Goal: Transaction & Acquisition: Subscribe to service/newsletter

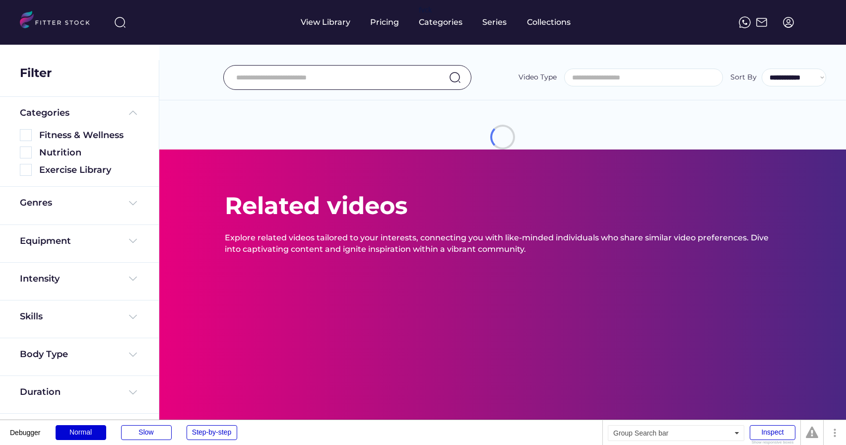
select select
select select "**********"
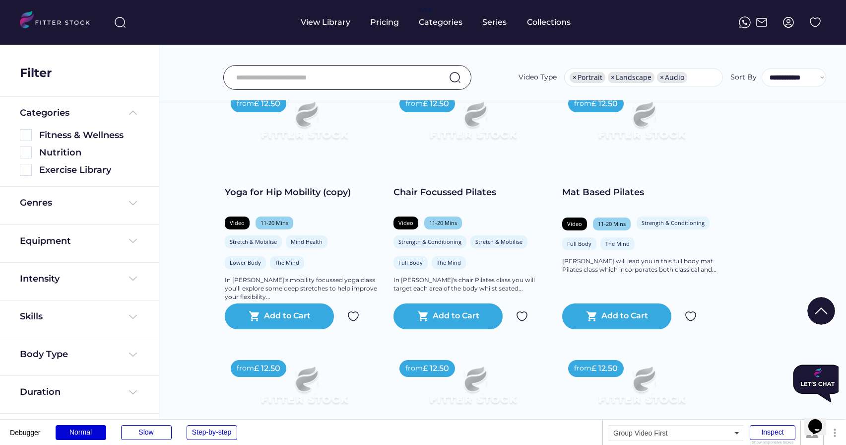
scroll to position [100, 0]
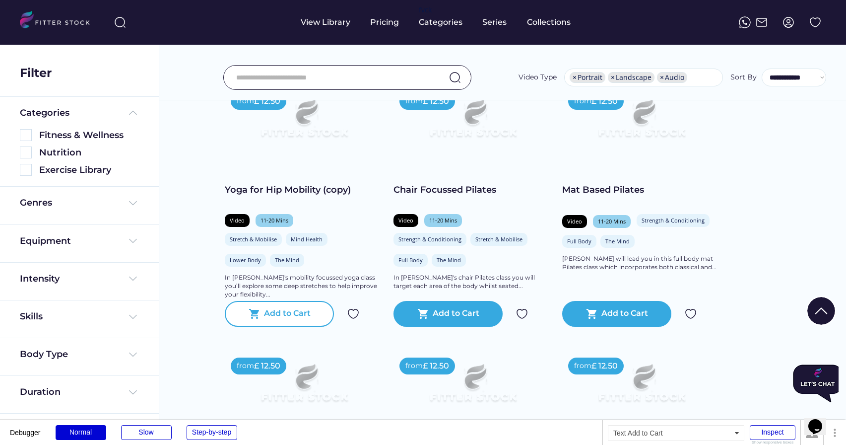
click at [277, 318] on div "Add to Cart" at bounding box center [287, 314] width 47 height 12
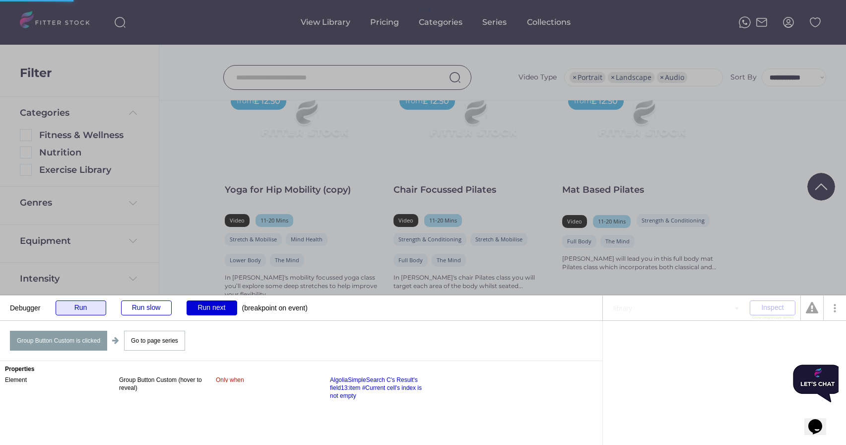
click at [95, 311] on div "Run" at bounding box center [81, 307] width 51 height 15
click at [86, 313] on div "Run" at bounding box center [81, 307] width 51 height 15
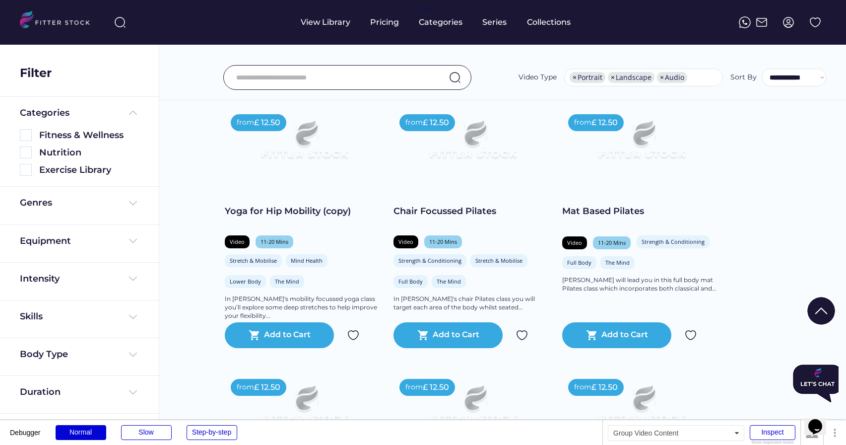
scroll to position [73, 0]
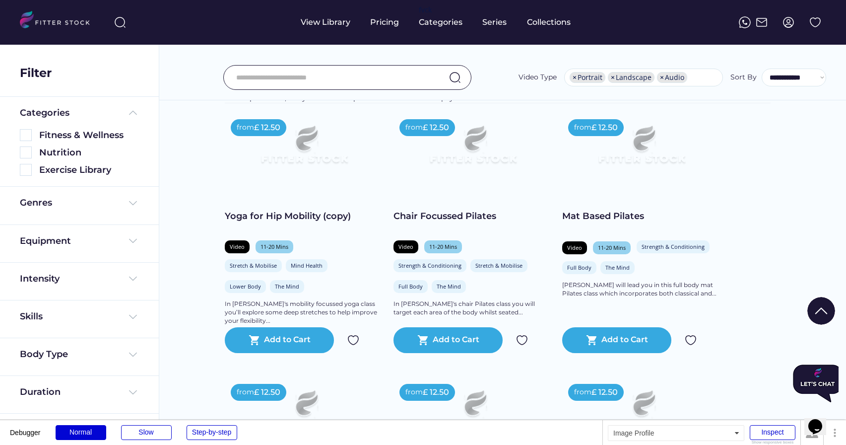
click at [785, 27] on img at bounding box center [788, 22] width 12 height 12
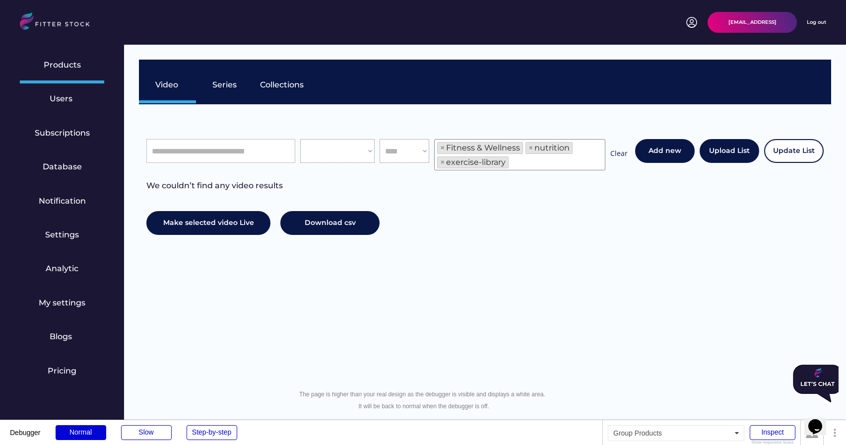
select select "**********"
click at [816, 26] on div "admin@test.test Log out" at bounding box center [756, 22] width 140 height 21
click at [816, 21] on div "Log out" at bounding box center [816, 22] width 19 height 7
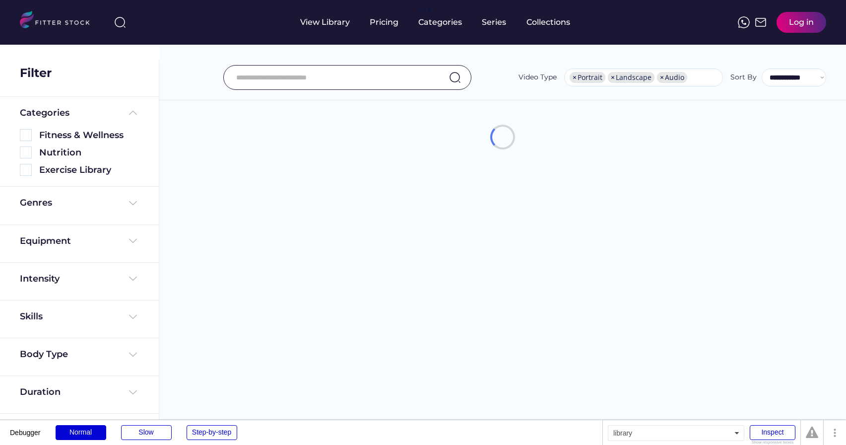
select select "**********"
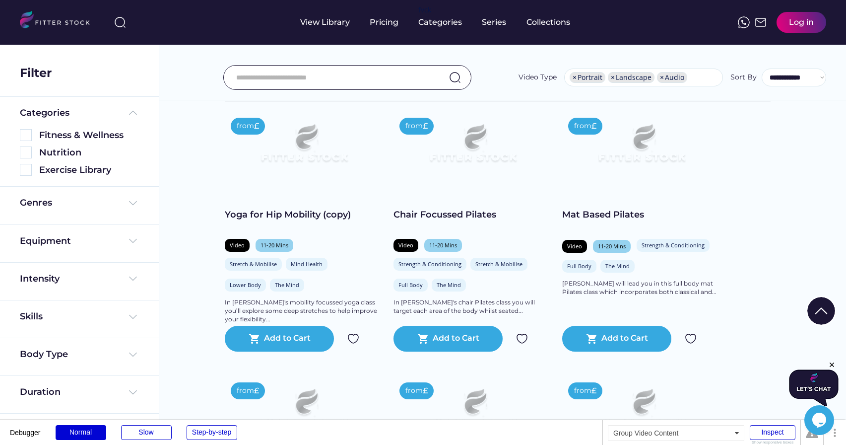
scroll to position [82, 0]
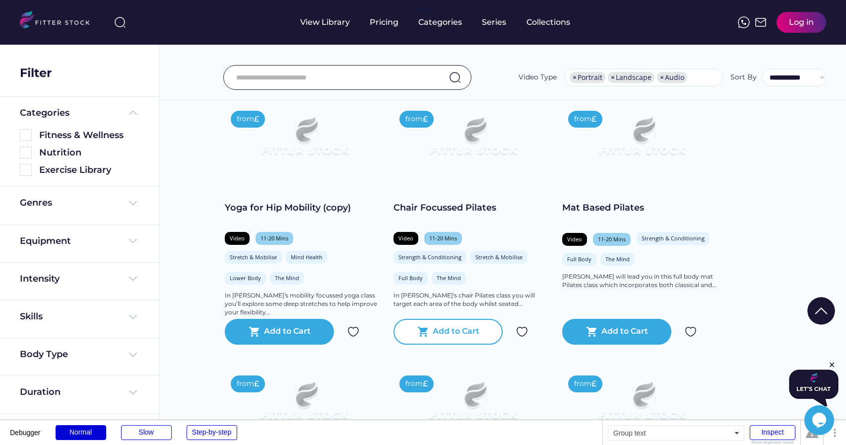
click at [449, 340] on div "shopping_cart Add to Cart" at bounding box center [447, 331] width 109 height 26
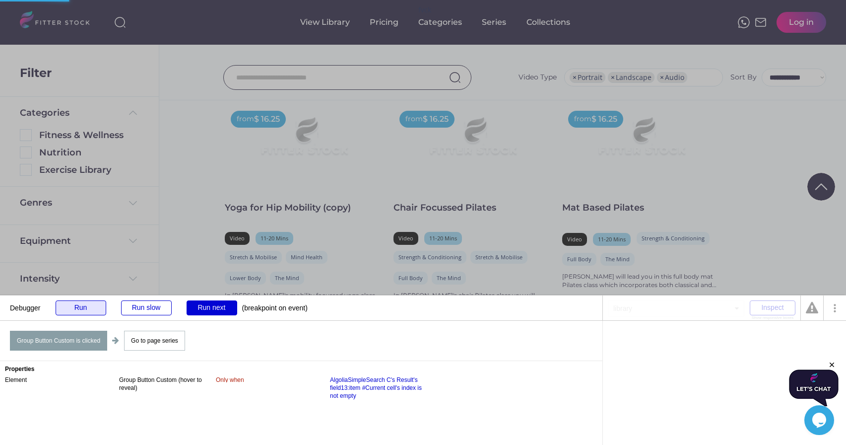
click at [65, 310] on div "Run" at bounding box center [81, 307] width 51 height 15
click at [70, 304] on div "Run" at bounding box center [81, 307] width 51 height 15
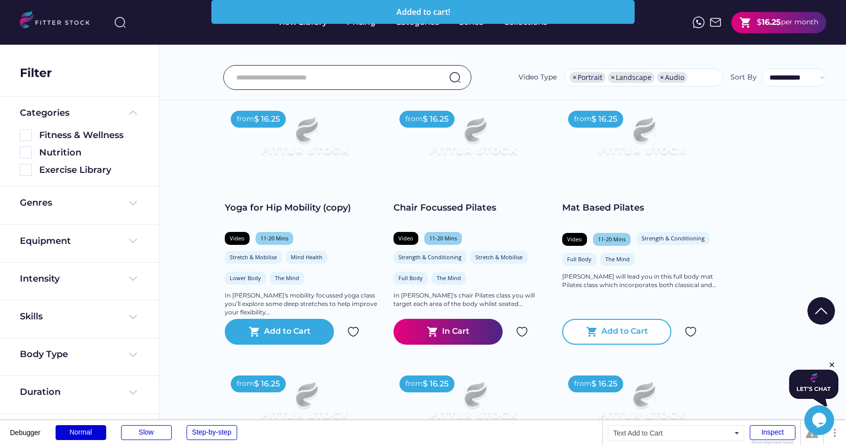
click at [612, 333] on div "Add to Cart" at bounding box center [624, 331] width 47 height 12
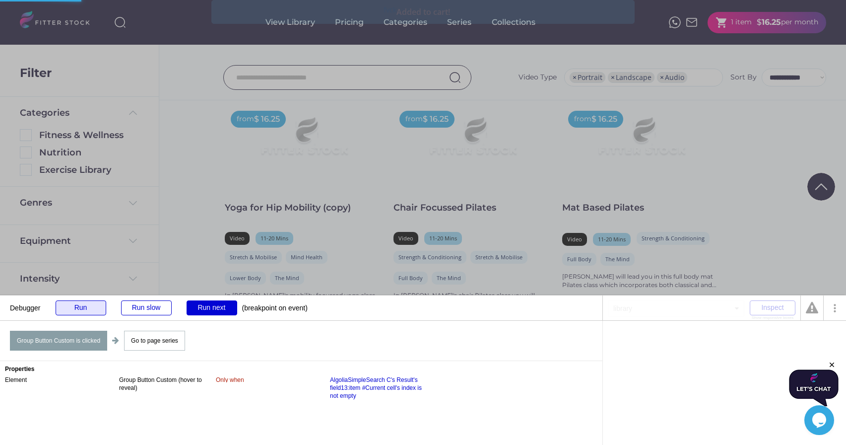
click at [82, 306] on div "Run" at bounding box center [81, 307] width 51 height 15
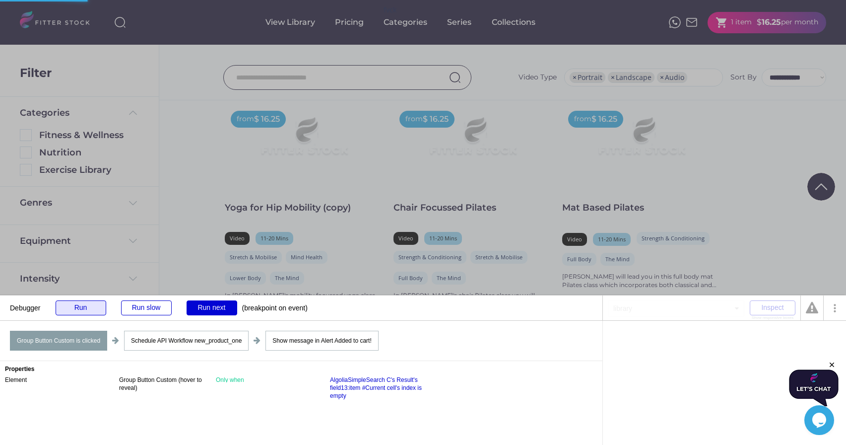
click at [82, 306] on div "Run" at bounding box center [81, 307] width 51 height 15
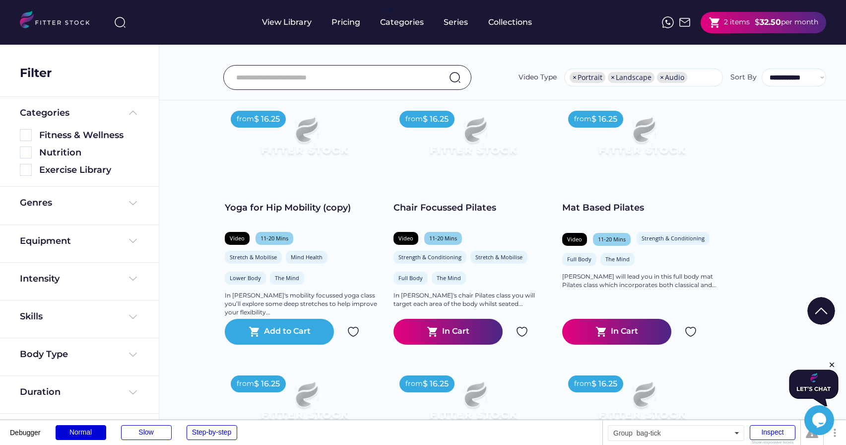
click at [728, 17] on div "shopping_cart 2 items" at bounding box center [728, 22] width 41 height 12
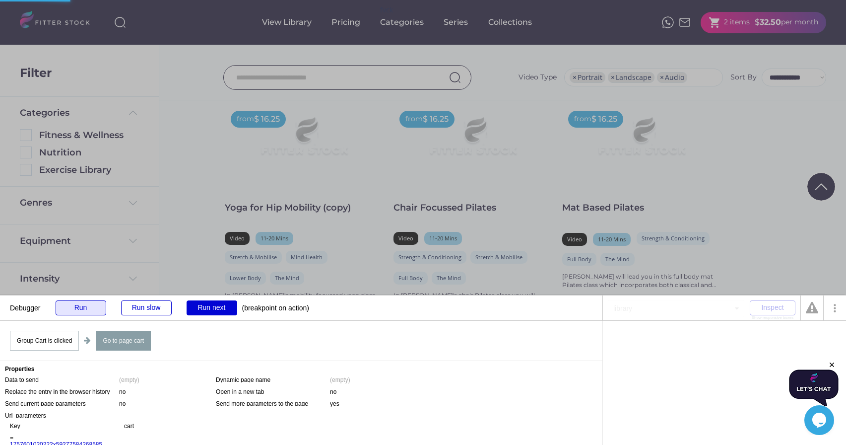
click at [90, 307] on div "Run" at bounding box center [81, 307] width 51 height 15
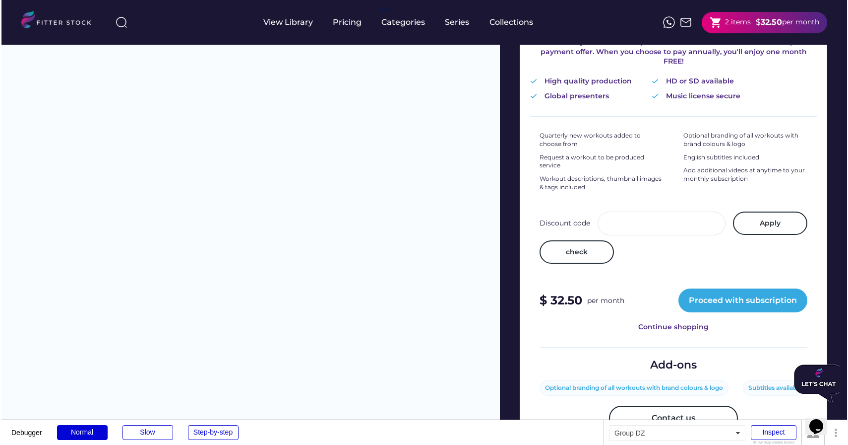
scroll to position [264, 0]
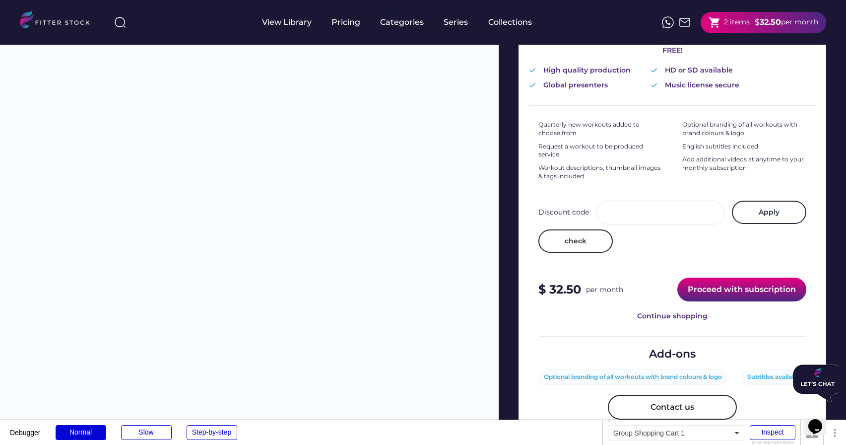
click at [717, 281] on button "Proceed with subscription" at bounding box center [741, 289] width 129 height 24
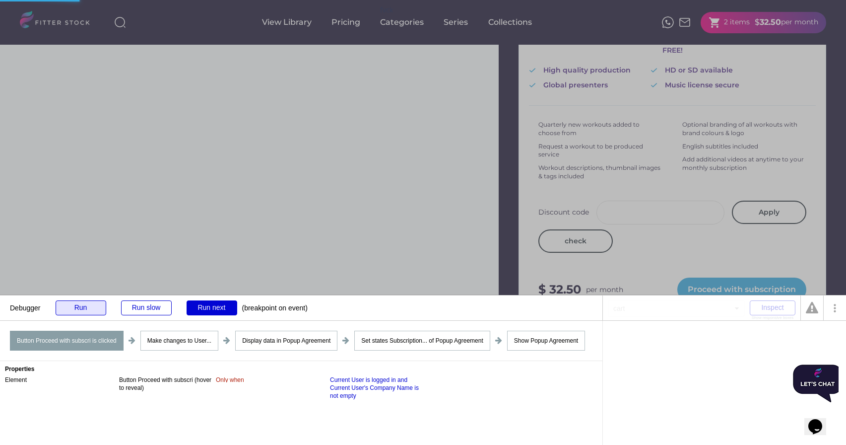
click at [81, 314] on div "Run" at bounding box center [81, 307] width 51 height 15
click at [81, 311] on div "Run" at bounding box center [81, 307] width 51 height 15
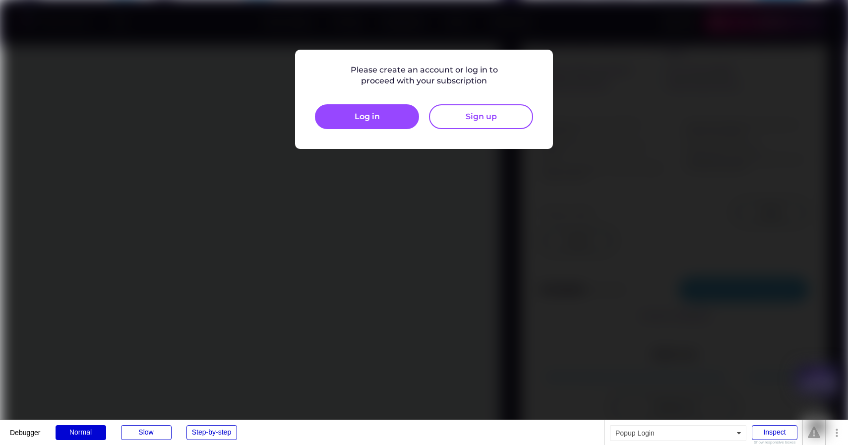
click at [481, 186] on div at bounding box center [424, 222] width 848 height 445
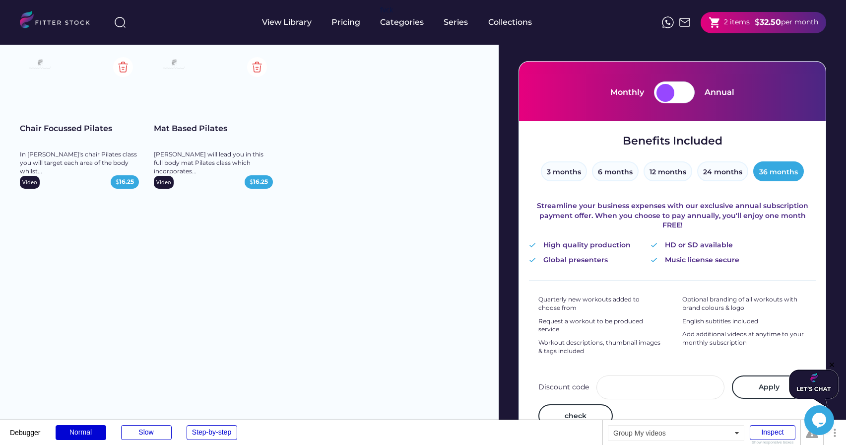
scroll to position [84, 0]
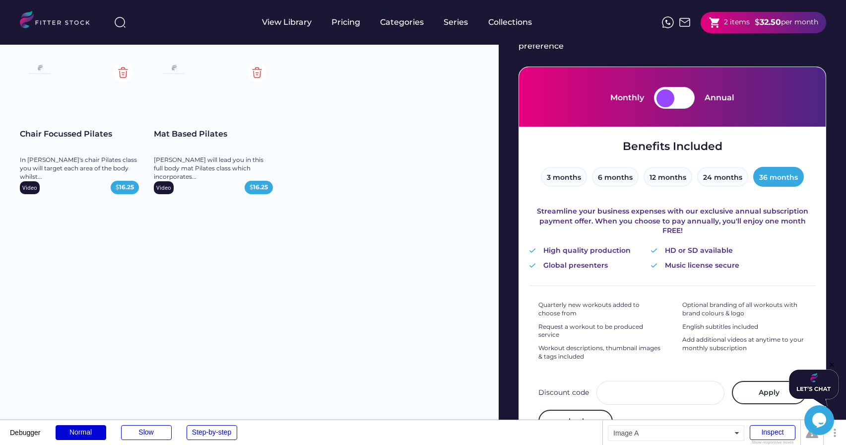
click at [254, 72] on img at bounding box center [257, 73] width 20 height 20
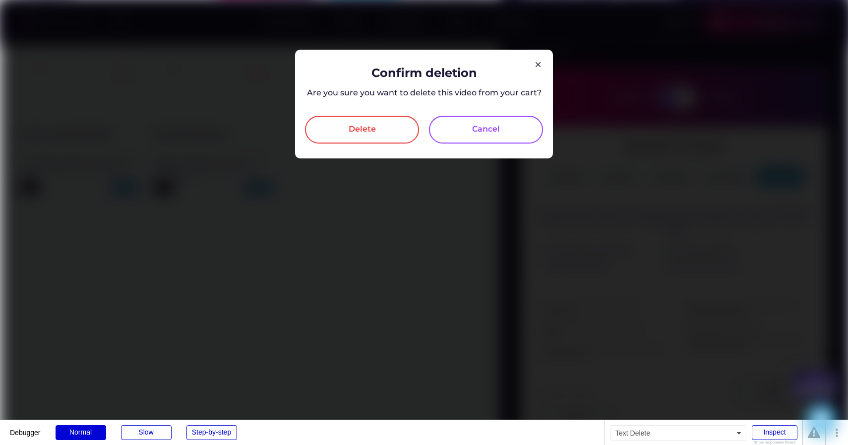
click at [359, 131] on div "Delete" at bounding box center [362, 130] width 27 height 12
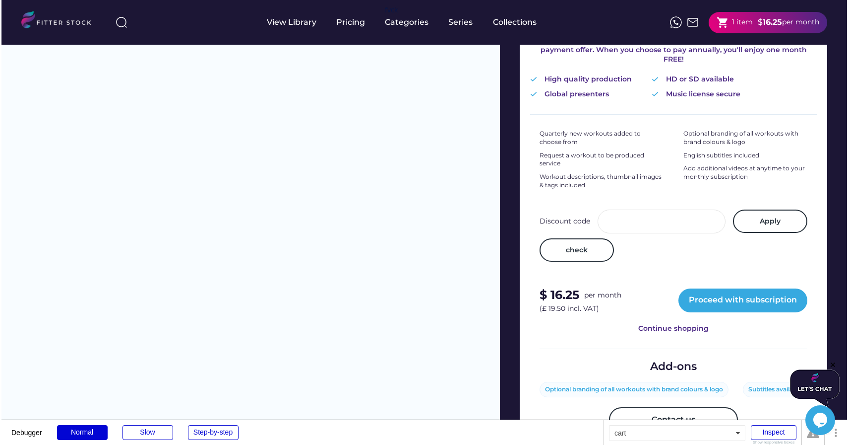
scroll to position [267, 0]
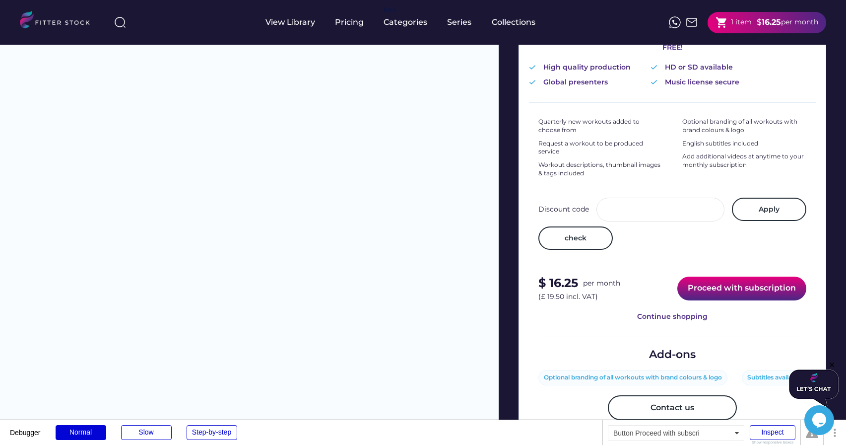
click at [737, 279] on button "Proceed with subscription" at bounding box center [741, 288] width 129 height 24
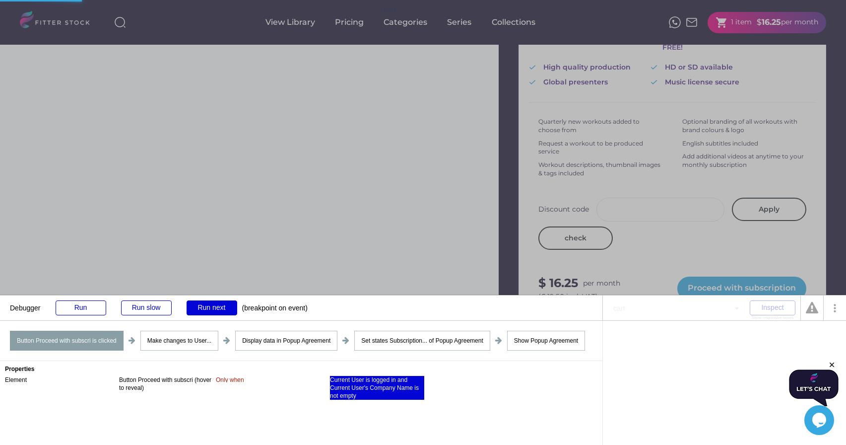
click at [346, 394] on div "Current User is logged in and Current User's Company Name is not empty" at bounding box center [377, 388] width 94 height 24
click at [796, 338] on div "is not empty" at bounding box center [780, 338] width 32 height 6
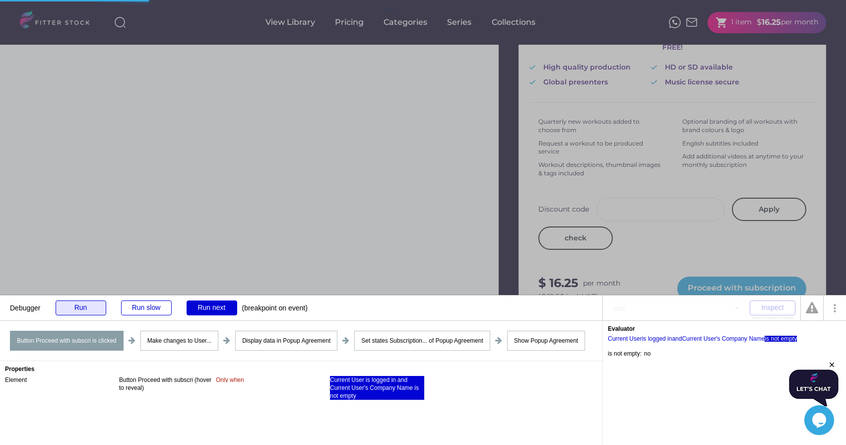
click at [89, 308] on div "Run" at bounding box center [81, 307] width 51 height 15
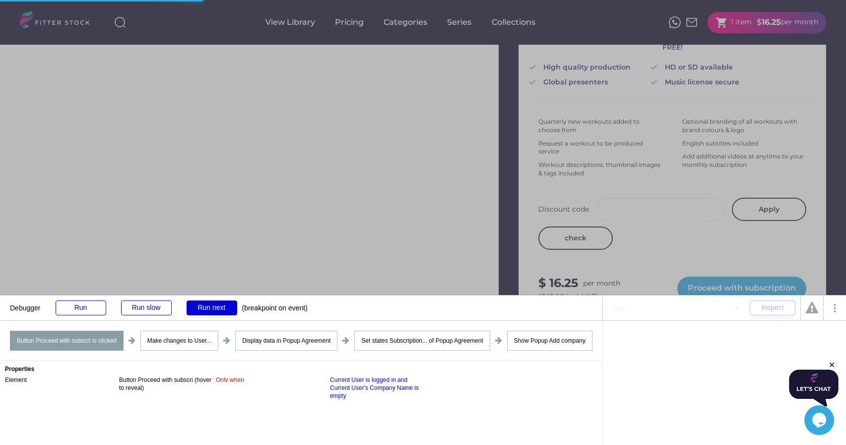
click at [335, 399] on div "Properties Element Button Proceed with subscri (hover to reveal) Only when Curr…" at bounding box center [301, 403] width 602 height 84
click at [335, 393] on div "Current User is logged in and Current User's Company Name is empty" at bounding box center [377, 388] width 94 height 24
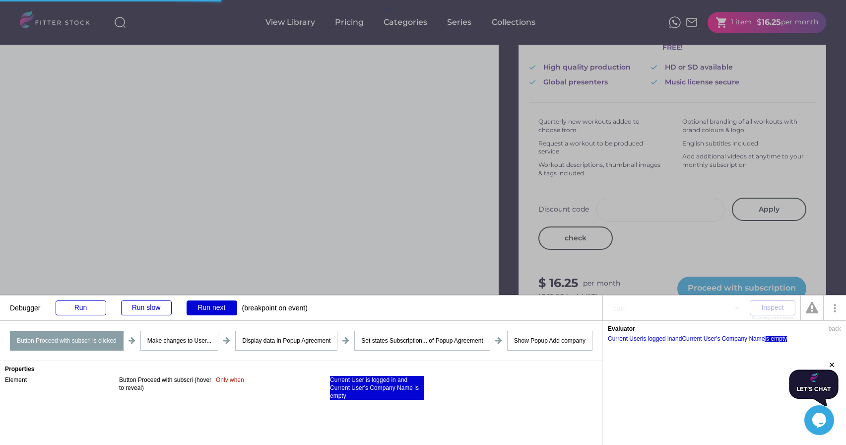
click at [787, 338] on div "is empty" at bounding box center [775, 338] width 22 height 6
click at [191, 344] on div "Make changes to User..." at bounding box center [179, 340] width 78 height 20
click at [91, 308] on div "Run" at bounding box center [81, 307] width 51 height 15
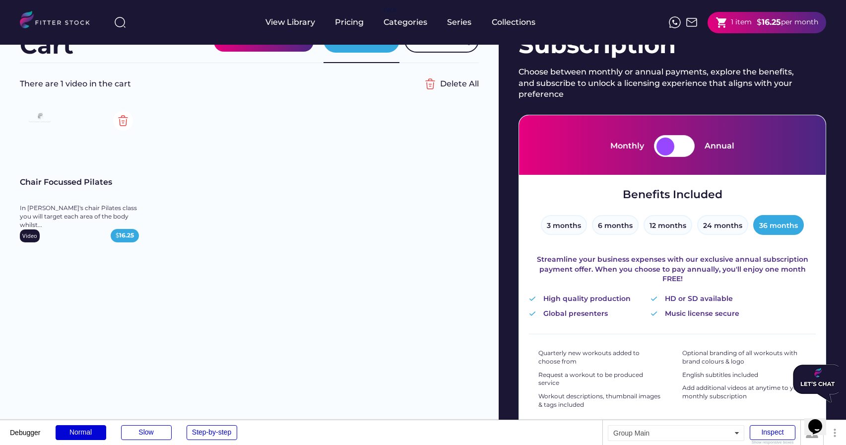
scroll to position [36, 0]
click at [732, 22] on div "1 item" at bounding box center [741, 22] width 21 height 10
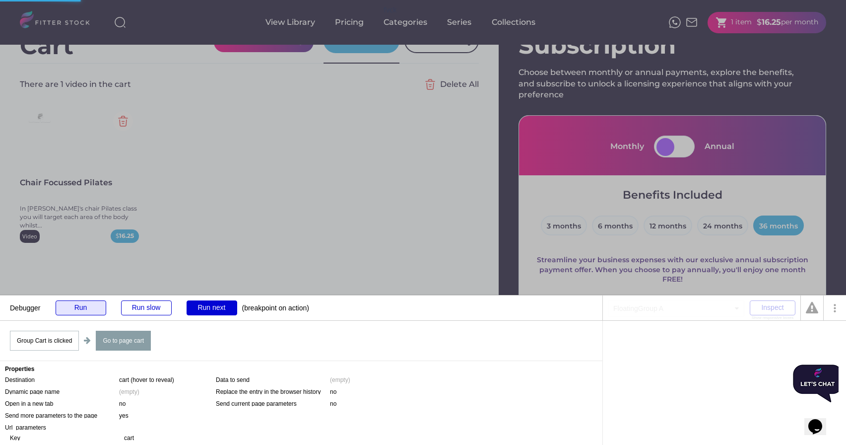
click at [66, 309] on div "Run" at bounding box center [81, 307] width 51 height 15
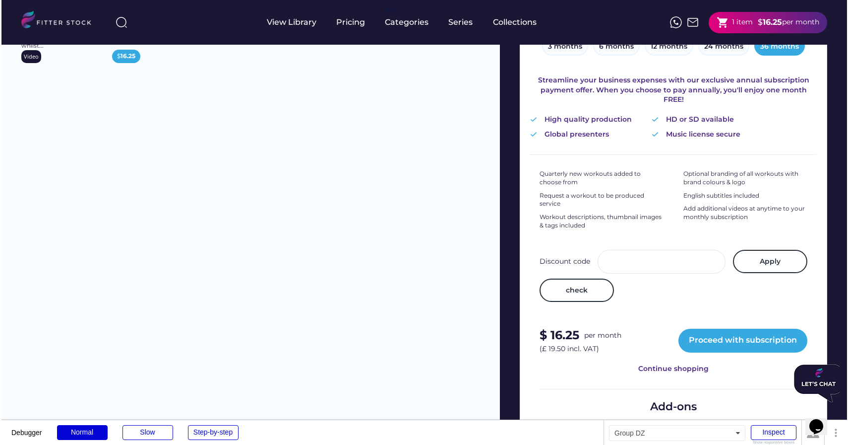
scroll to position [228, 0]
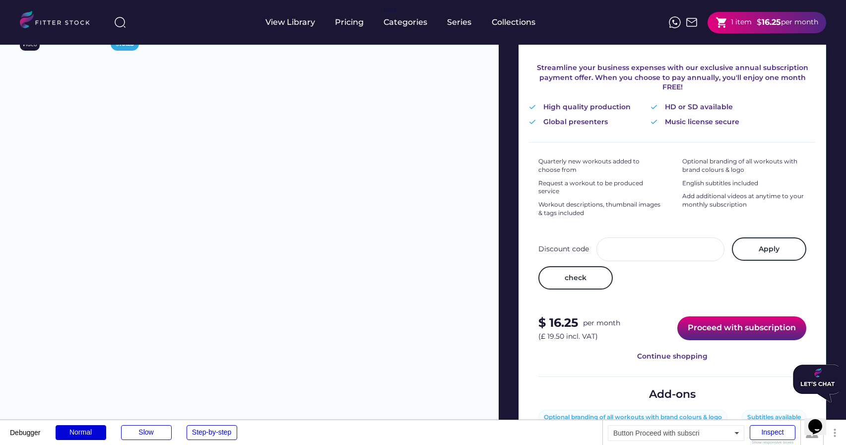
click at [716, 323] on button "Proceed with subscription" at bounding box center [741, 328] width 129 height 24
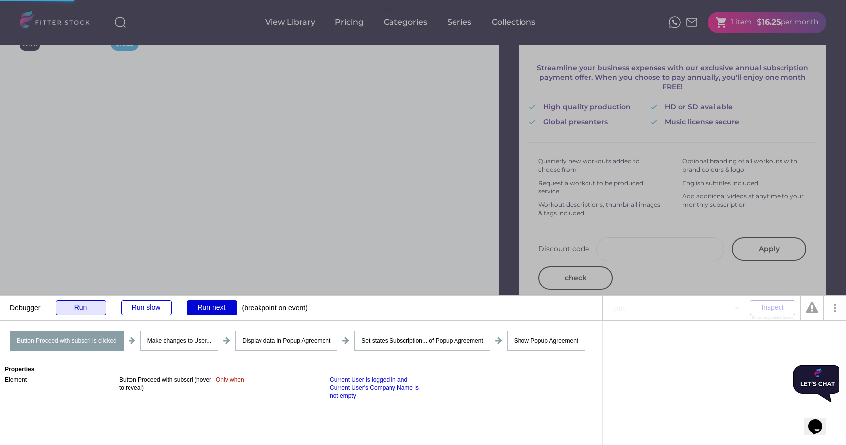
click at [89, 309] on div "Run" at bounding box center [81, 307] width 51 height 15
click at [74, 309] on div "Run" at bounding box center [81, 307] width 51 height 15
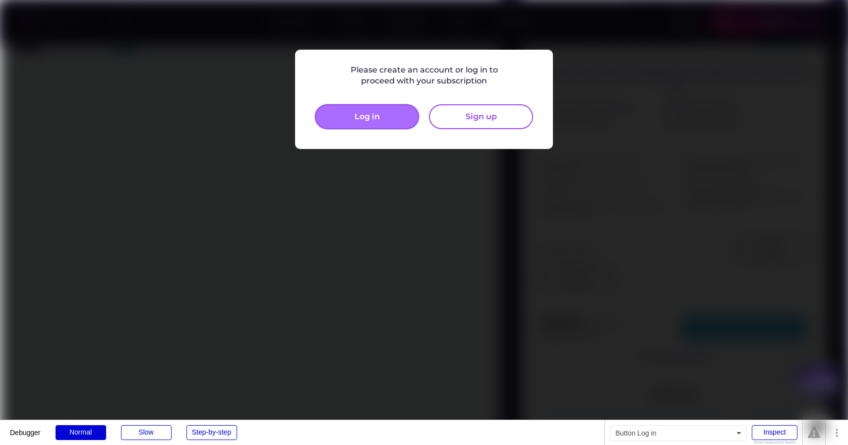
click at [368, 117] on button "Log in" at bounding box center [367, 116] width 104 height 25
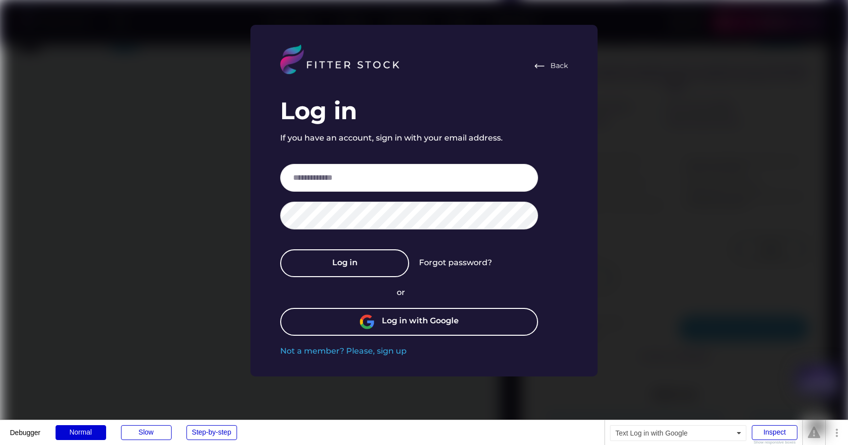
click at [385, 319] on div "Log in with Google" at bounding box center [420, 321] width 77 height 13
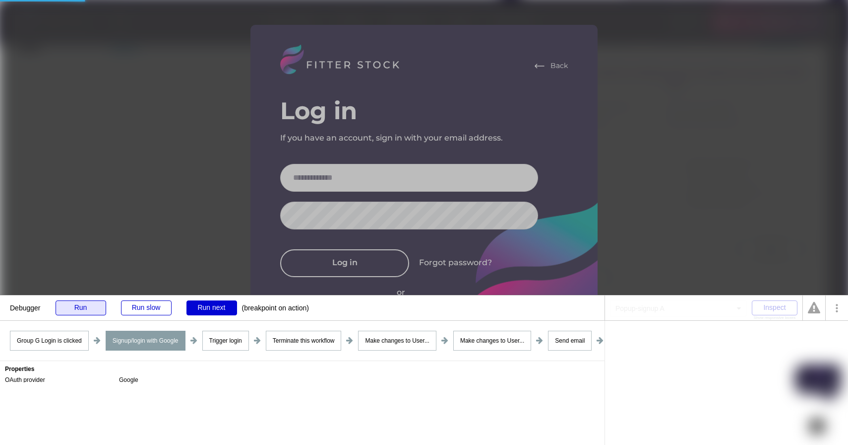
click at [83, 310] on div "Run" at bounding box center [81, 307] width 51 height 15
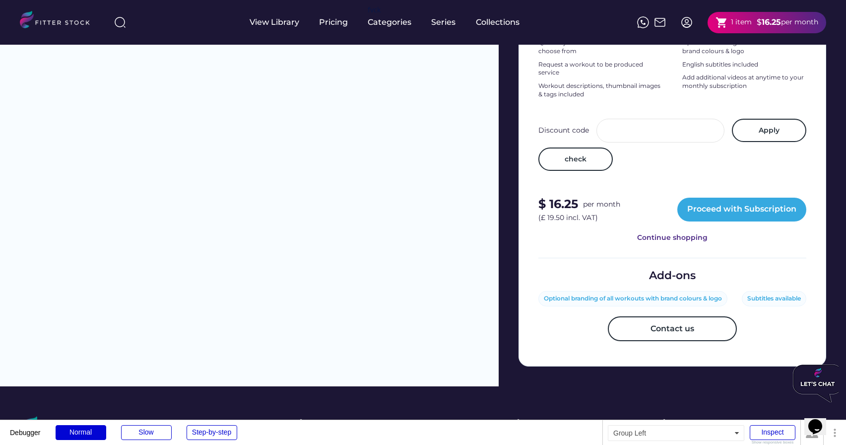
scroll to position [474, 0]
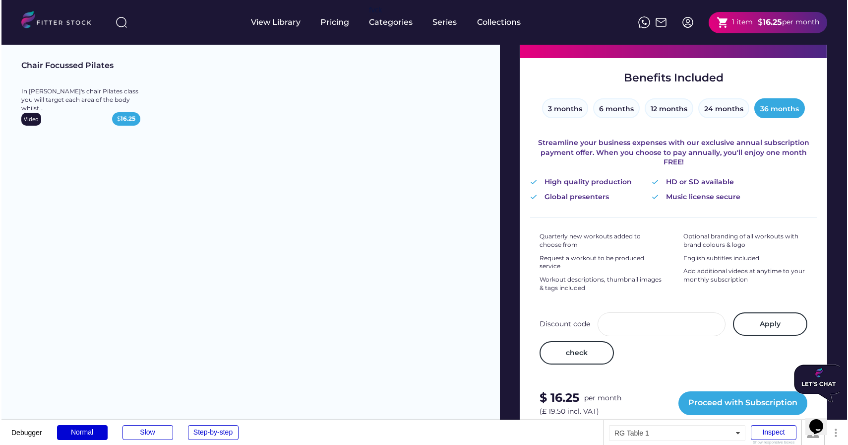
scroll to position [331, 0]
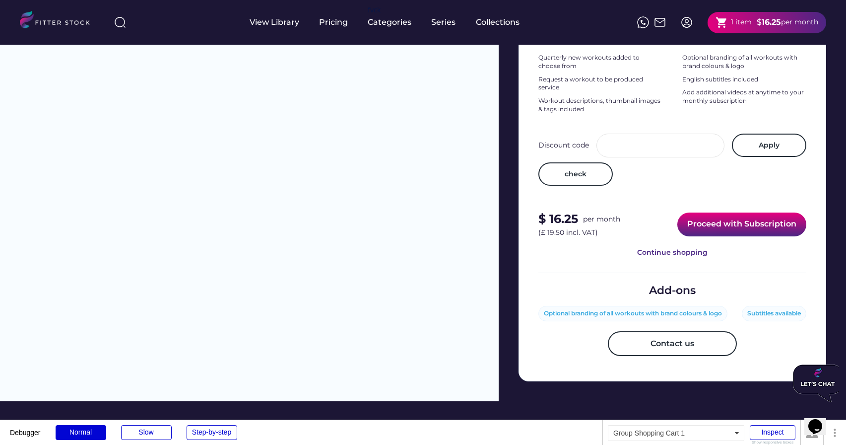
click at [747, 218] on button "Proceed with Subscription" at bounding box center [741, 224] width 129 height 24
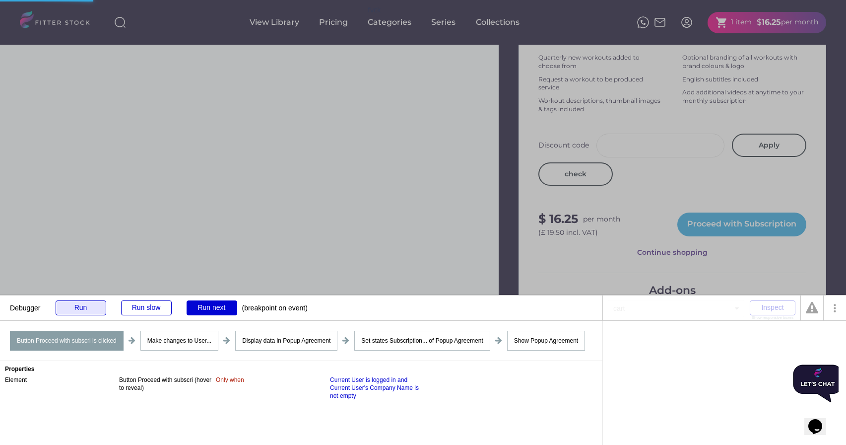
click at [84, 303] on div "Run" at bounding box center [81, 307] width 51 height 15
click at [75, 311] on div "Run" at bounding box center [81, 307] width 51 height 15
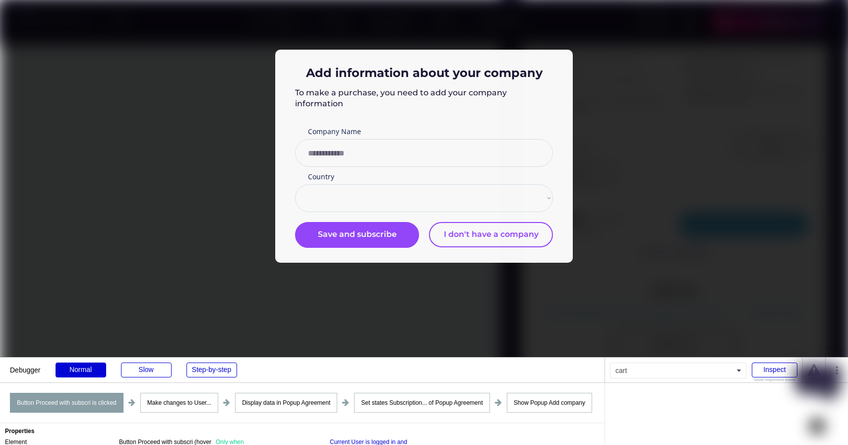
select select "**********"
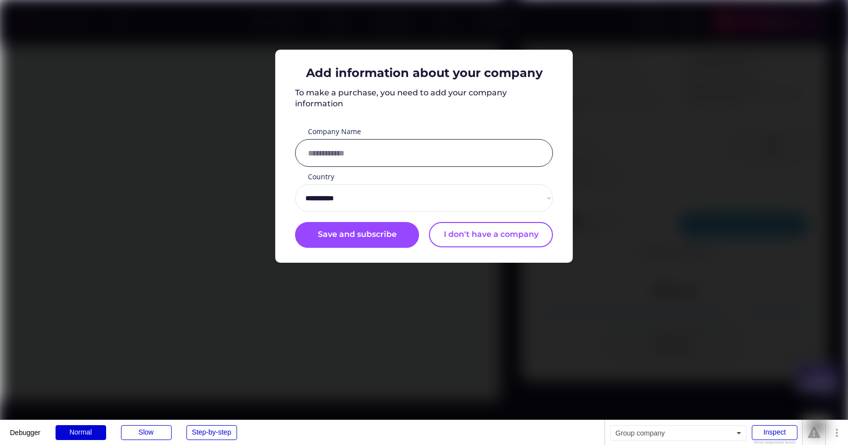
click at [438, 156] on input "input" at bounding box center [424, 153] width 258 height 28
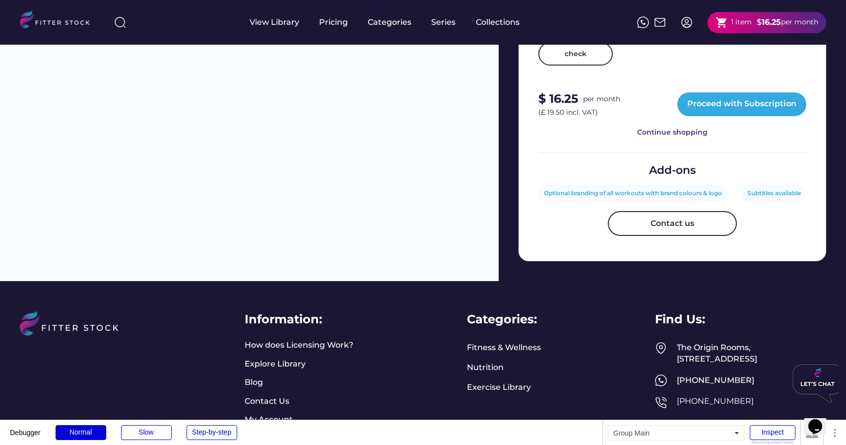
scroll to position [399, 0]
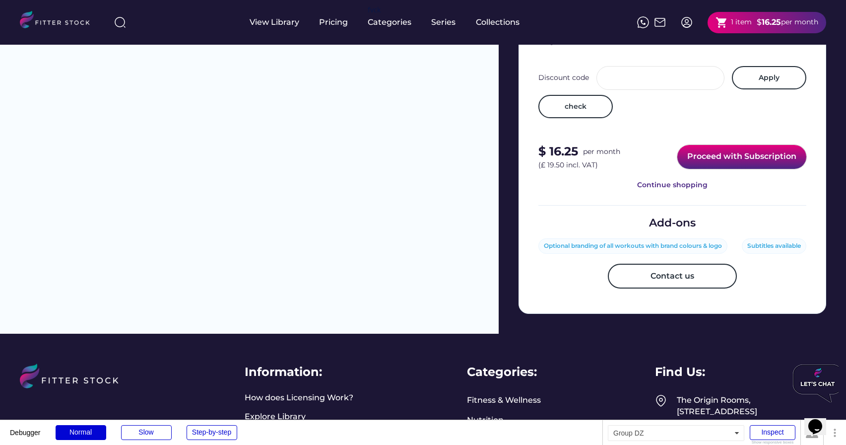
click at [724, 154] on button "Proceed with Subscription" at bounding box center [741, 157] width 129 height 24
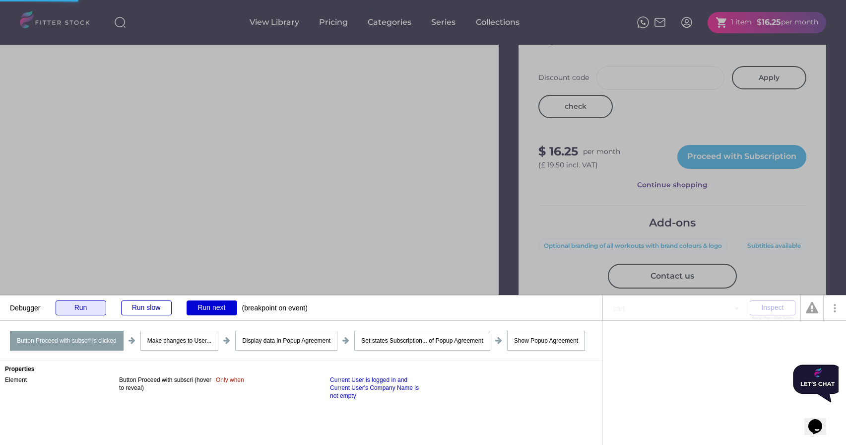
click at [92, 311] on div "Run" at bounding box center [81, 307] width 51 height 15
click at [85, 309] on div "Run" at bounding box center [81, 307] width 51 height 15
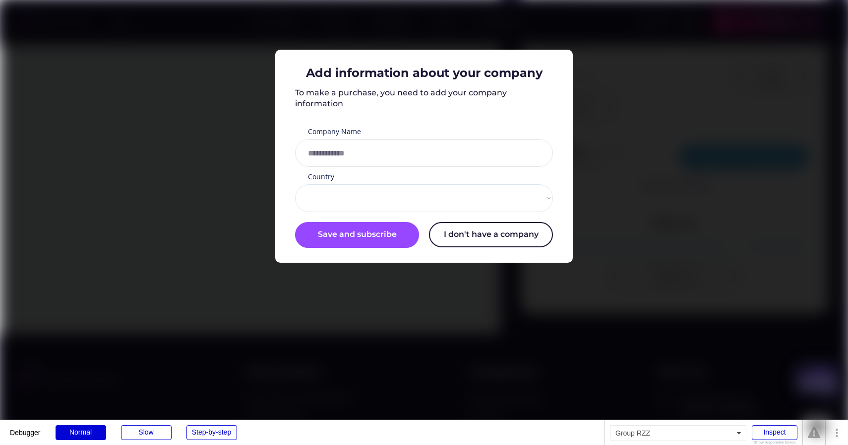
select select "**********"
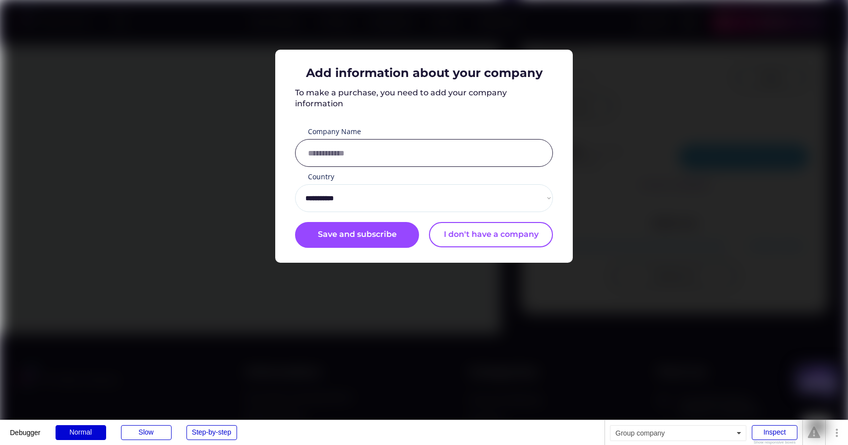
click at [374, 158] on input "input" at bounding box center [424, 153] width 258 height 28
type input "****"
click at [367, 234] on div "Save and subscribe" at bounding box center [357, 235] width 79 height 12
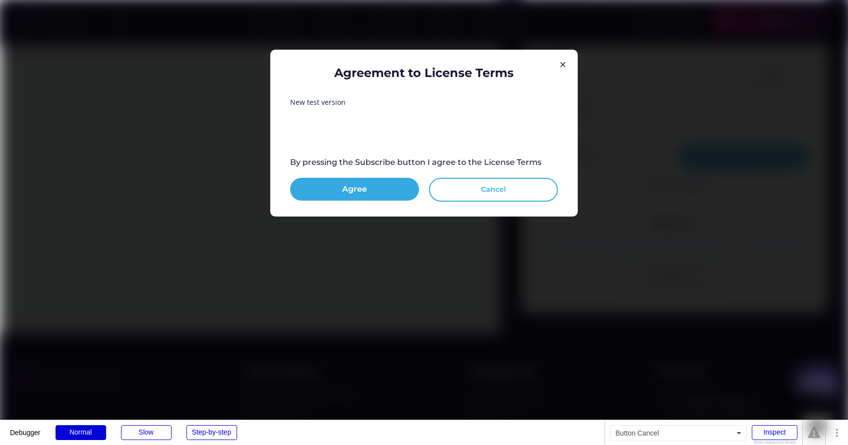
click at [477, 197] on button "Cancel" at bounding box center [493, 190] width 129 height 24
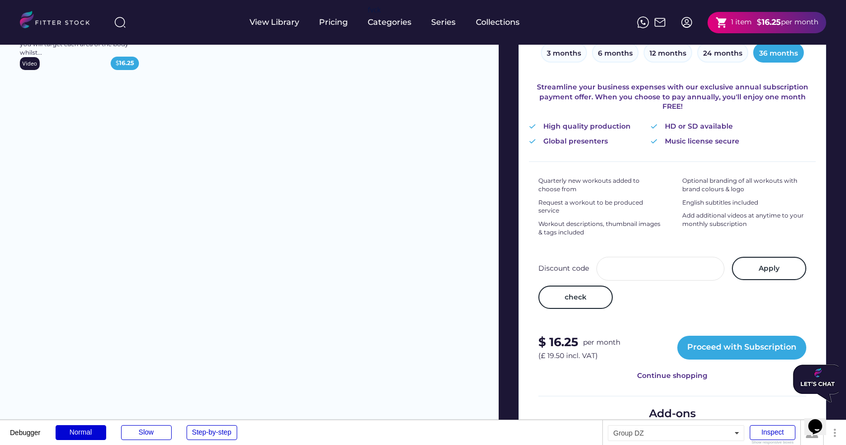
scroll to position [0, 0]
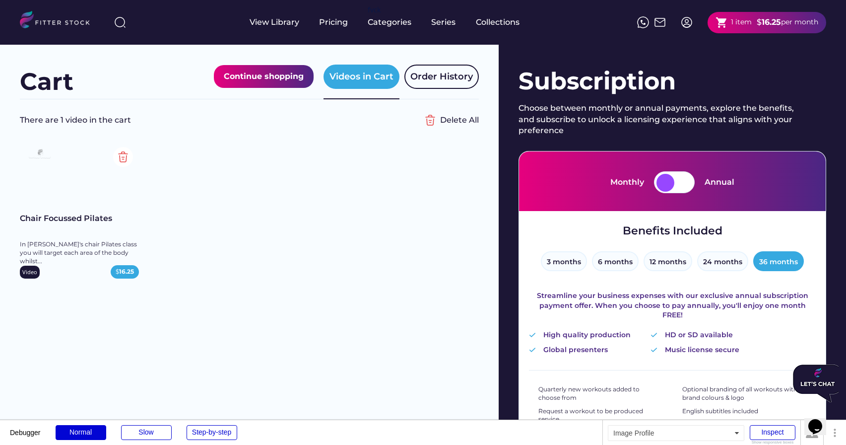
click at [683, 22] on img at bounding box center [687, 22] width 12 height 12
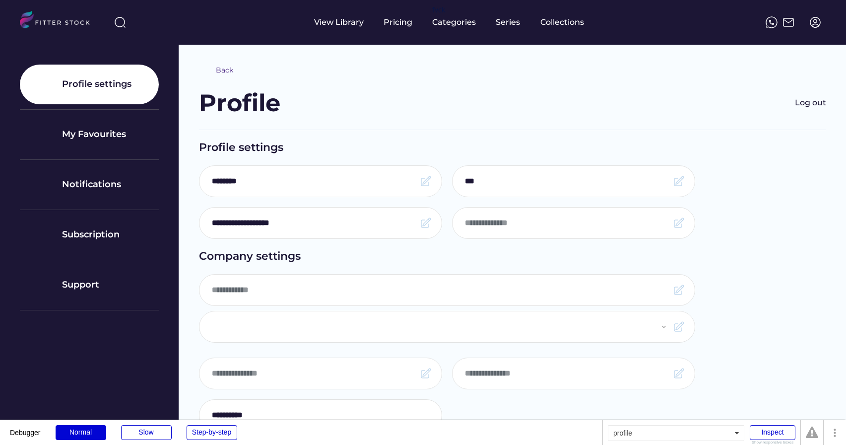
type input "****"
select select "**********"
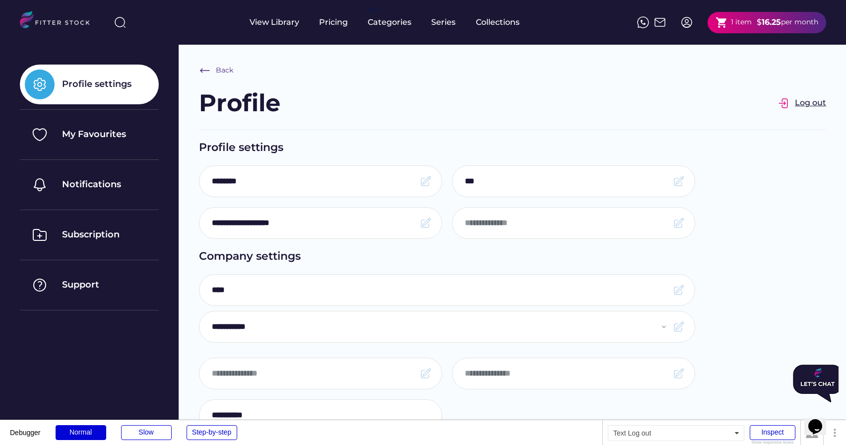
click at [805, 99] on div "Log out" at bounding box center [810, 102] width 31 height 11
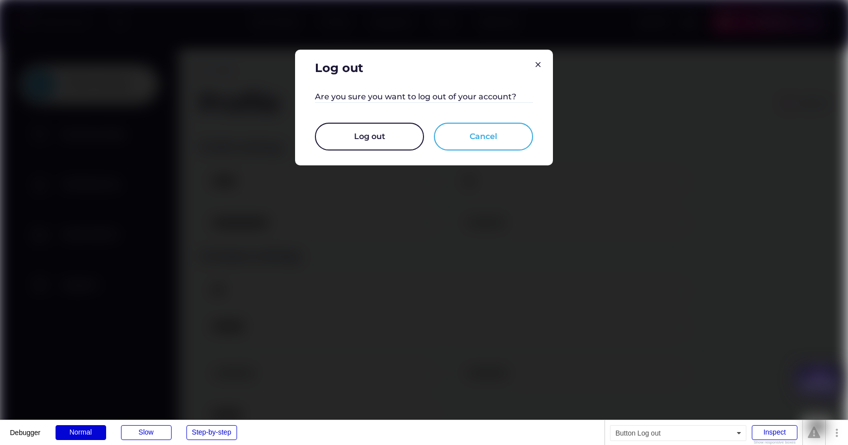
click at [382, 135] on button "Log out" at bounding box center [369, 137] width 109 height 28
select select "**********"
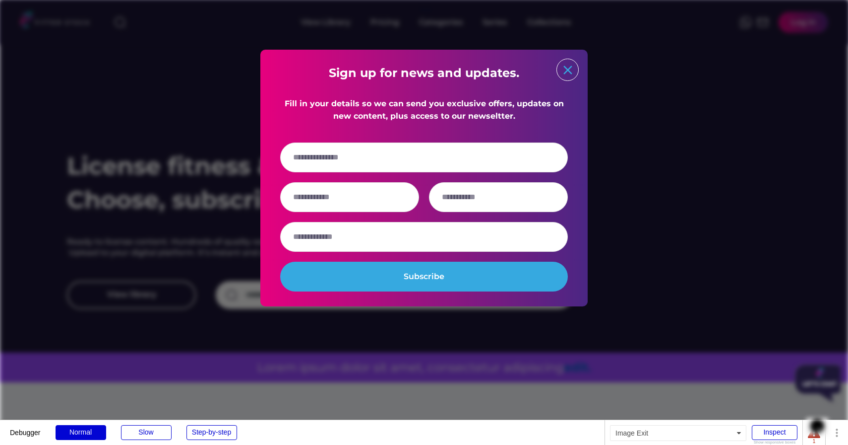
click at [566, 71] on text "close" at bounding box center [568, 70] width 15 height 15
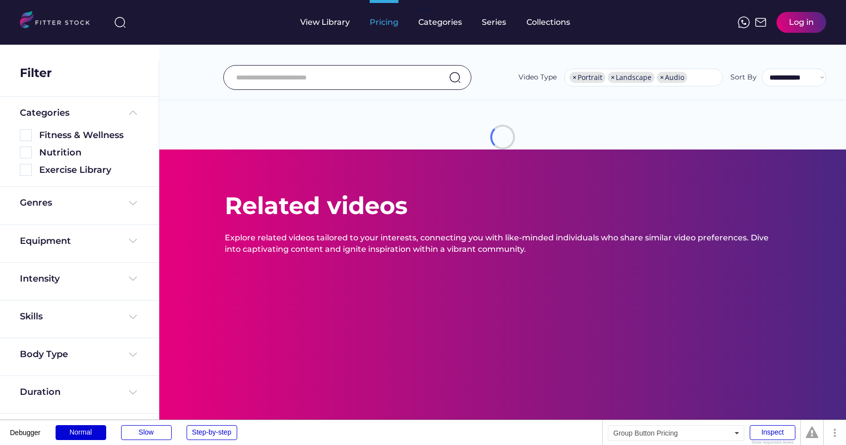
select select "**********"
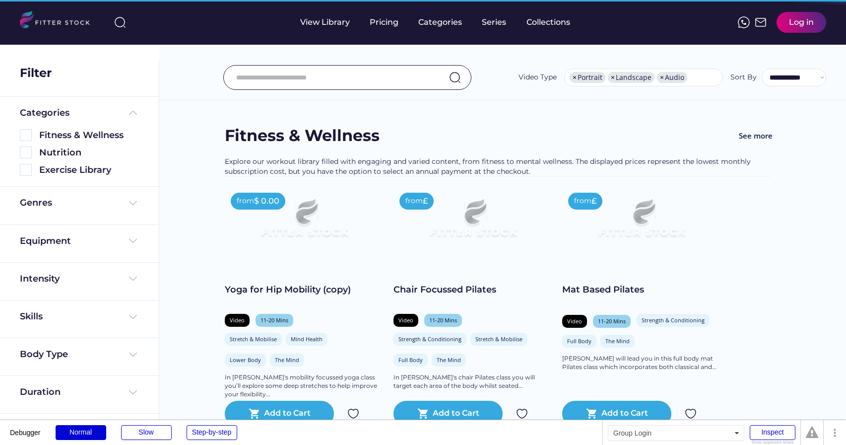
click at [797, 24] on div "Log in" at bounding box center [801, 22] width 25 height 11
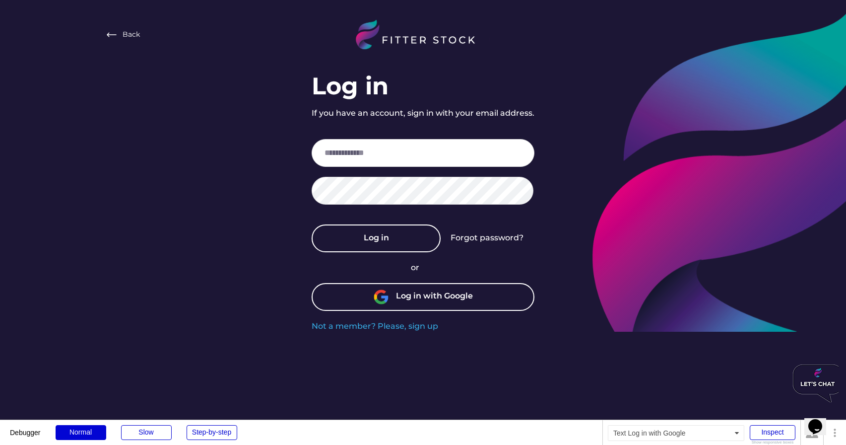
click at [399, 298] on div "Log in with Google" at bounding box center [434, 296] width 77 height 13
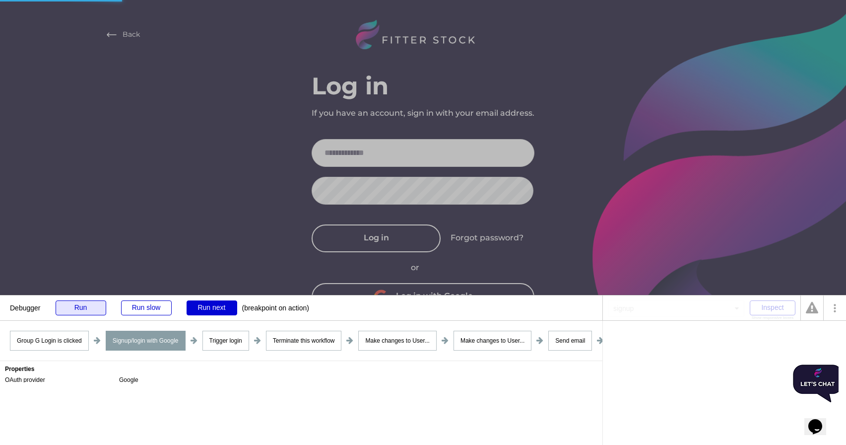
click at [67, 306] on div "Run" at bounding box center [81, 307] width 51 height 15
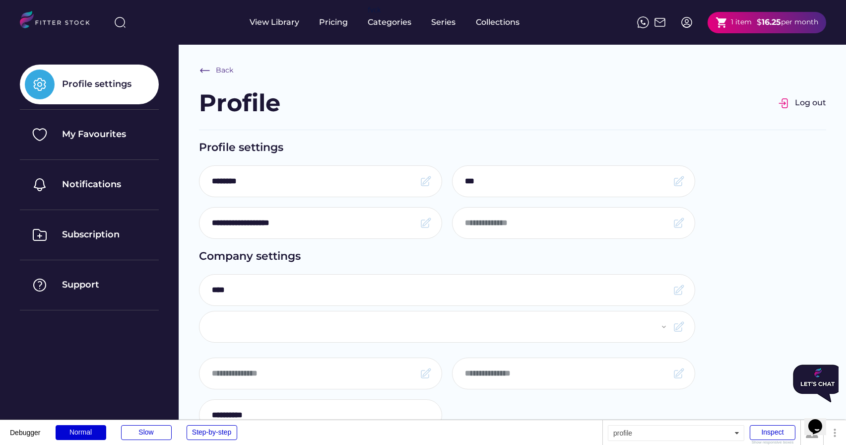
select select "**********"
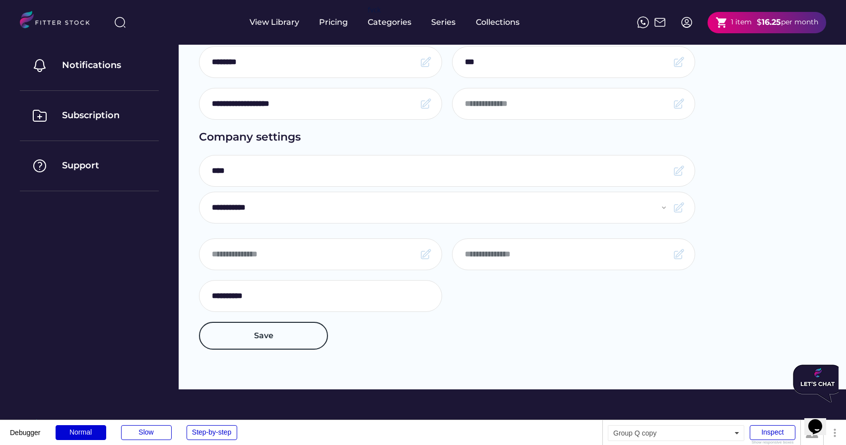
scroll to position [152, 0]
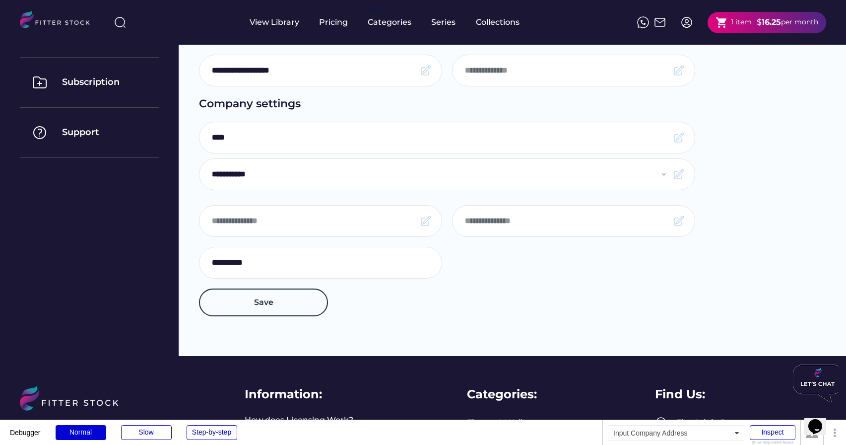
click at [352, 224] on input "input" at bounding box center [313, 220] width 203 height 21
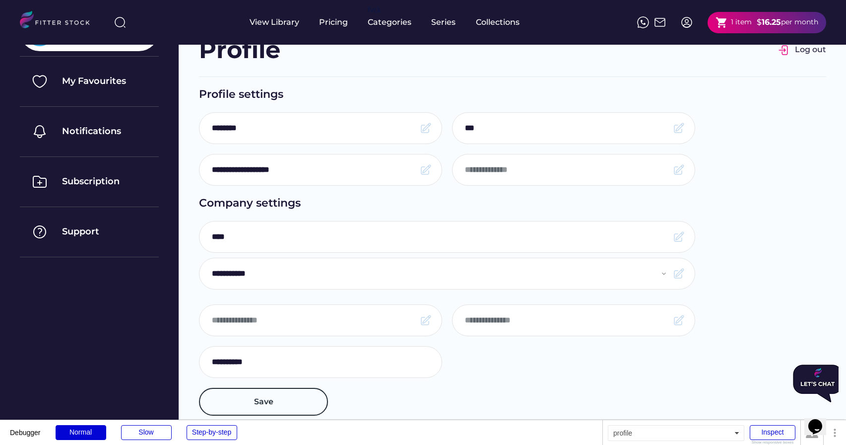
scroll to position [0, 0]
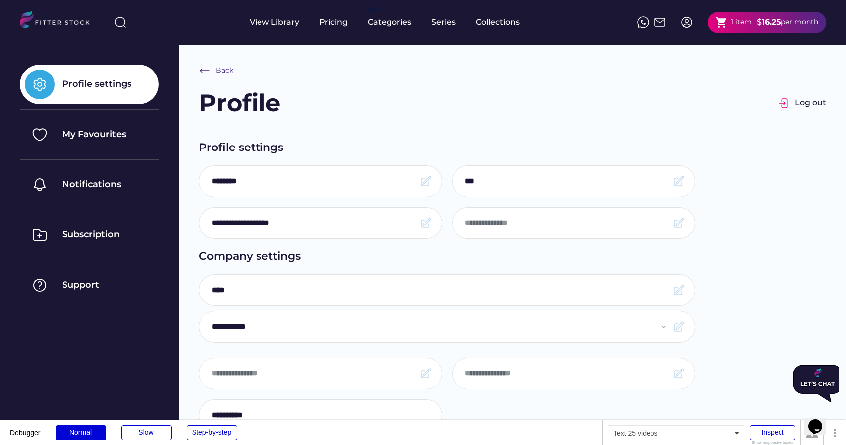
click at [732, 24] on div "1 item" at bounding box center [741, 22] width 21 height 10
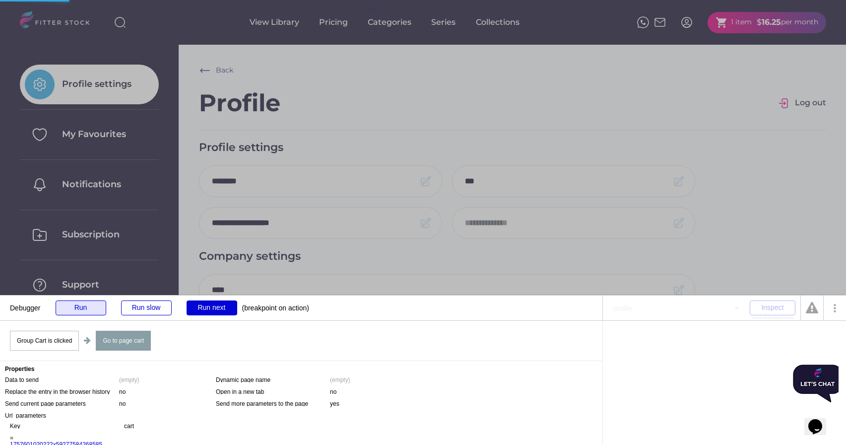
click at [80, 310] on div "Run" at bounding box center [81, 307] width 51 height 15
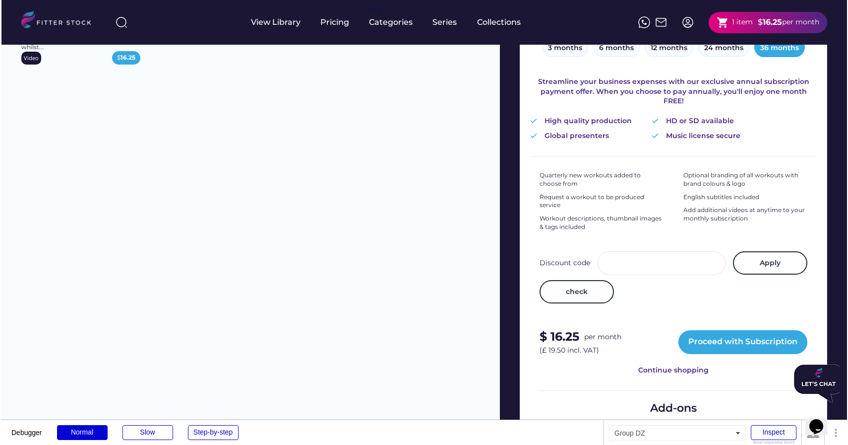
scroll to position [224, 0]
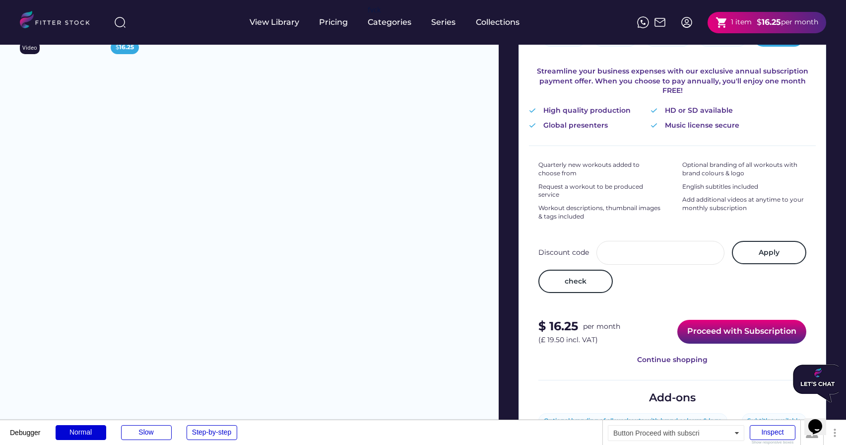
click at [713, 323] on button "Proceed with Subscription" at bounding box center [741, 331] width 129 height 24
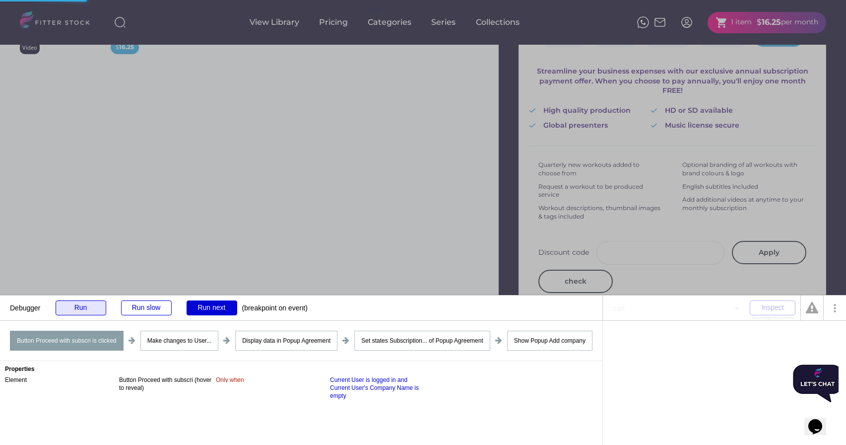
click at [84, 306] on div "Run" at bounding box center [81, 307] width 51 height 15
click at [79, 307] on div "Run" at bounding box center [81, 307] width 51 height 15
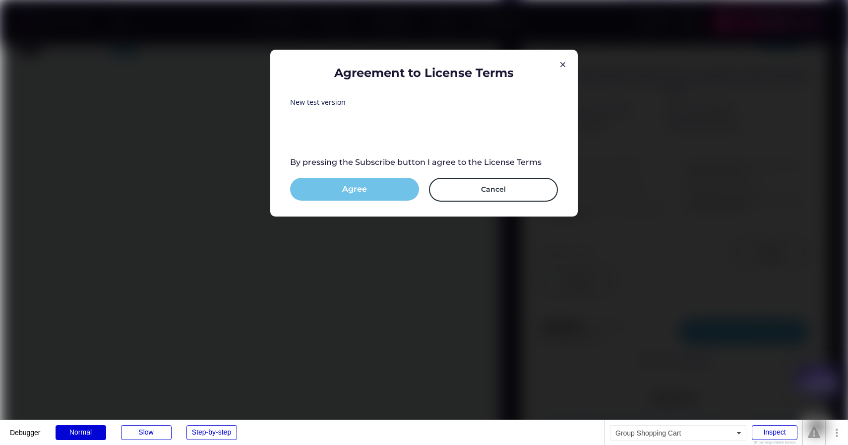
click at [359, 193] on button "Agree" at bounding box center [354, 189] width 129 height 23
click at [370, 189] on button "Subscribe" at bounding box center [354, 189] width 129 height 23
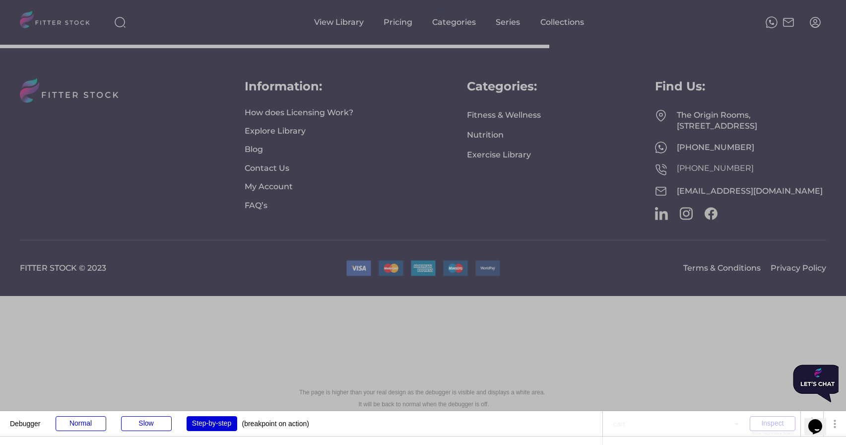
scroll to position [255, 0]
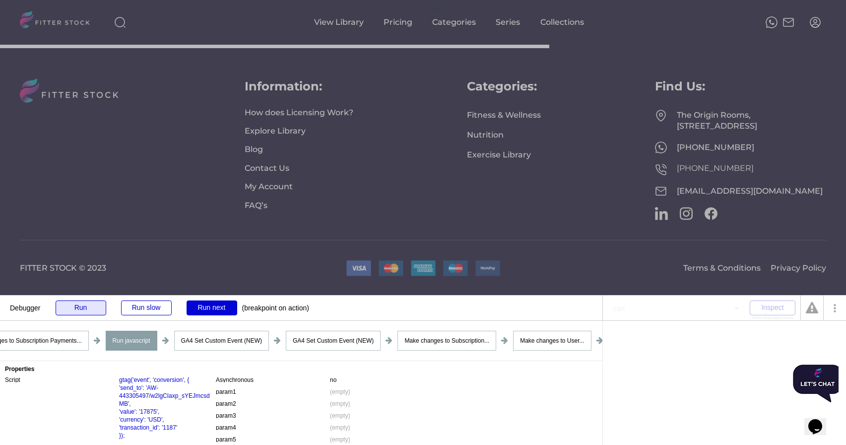
click at [81, 311] on div "Run" at bounding box center [81, 307] width 51 height 15
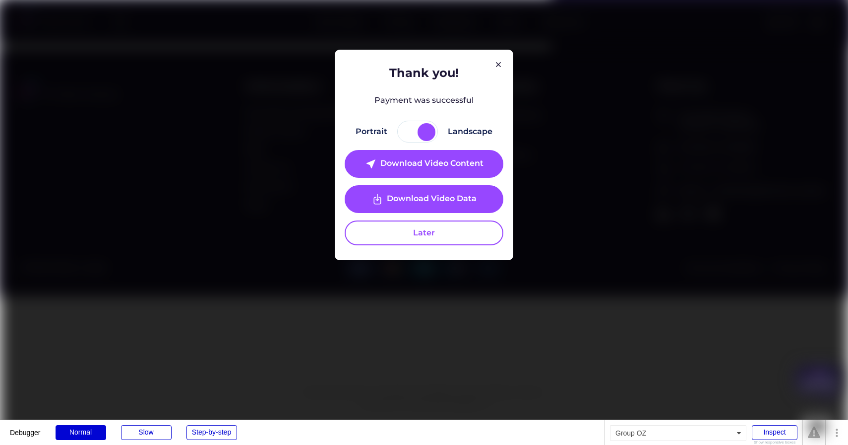
click at [502, 64] on div "Thank you! Payment was successful Portrait Landscape near_me Download Video Con…" at bounding box center [424, 154] width 159 height 181
click at [500, 64] on div "Thank you! Payment was successful Portrait Landscape near_me Download Video Con…" at bounding box center [424, 154] width 159 height 181
click at [498, 62] on img at bounding box center [499, 65] width 12 height 12
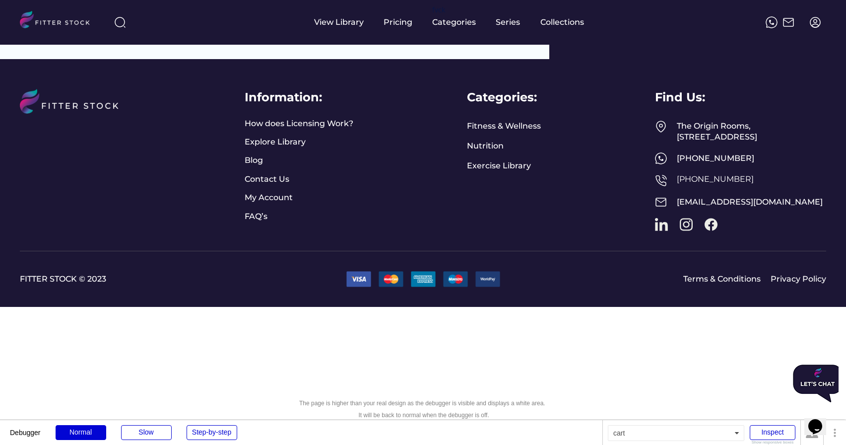
scroll to position [171, 0]
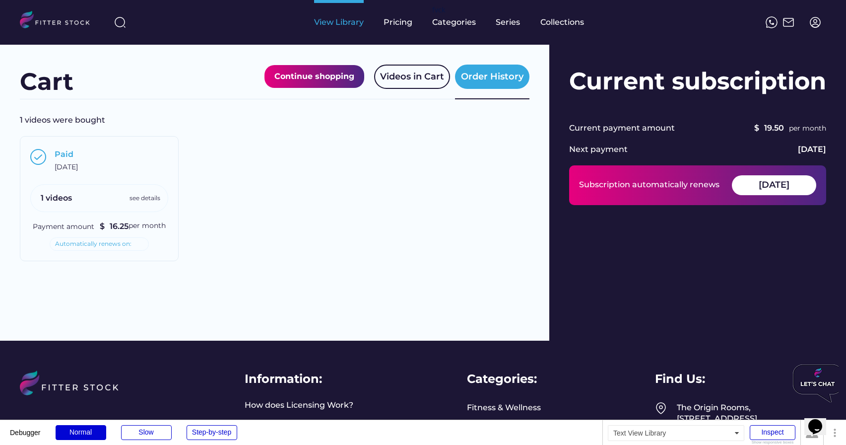
click at [330, 21] on div "View Library" at bounding box center [339, 22] width 50 height 11
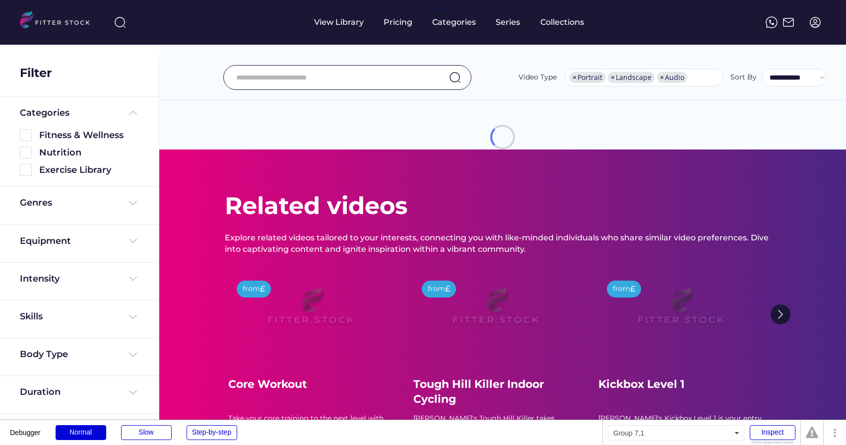
select select "**********"
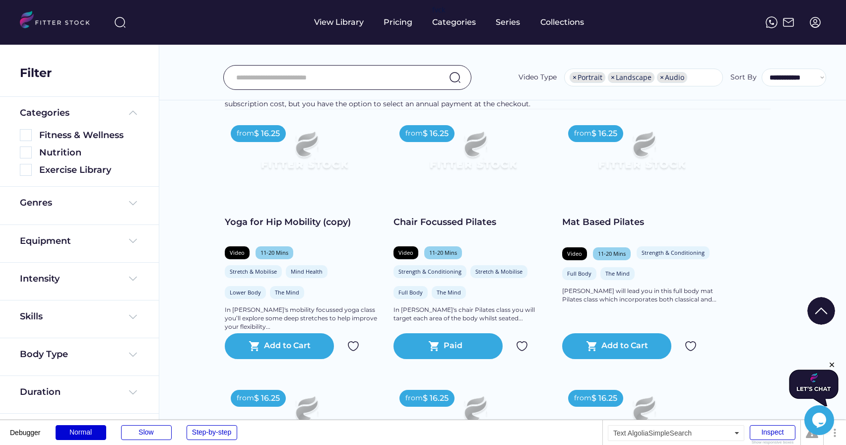
scroll to position [144, 0]
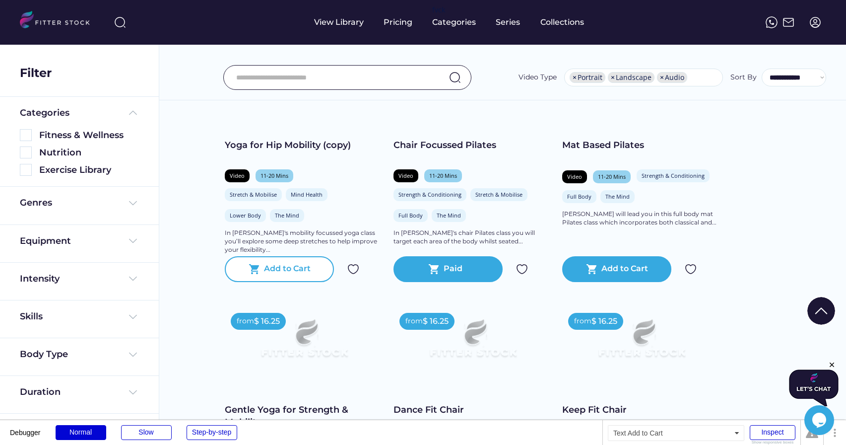
click at [298, 272] on div "Add to Cart" at bounding box center [287, 269] width 47 height 12
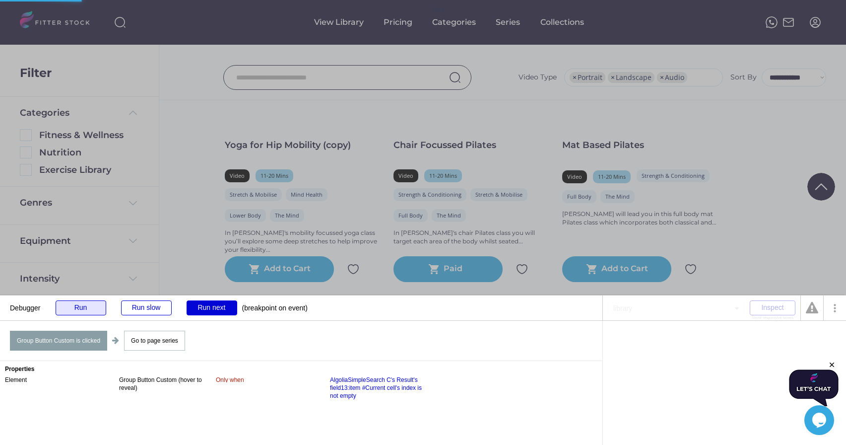
click at [63, 310] on div "Run" at bounding box center [81, 307] width 51 height 15
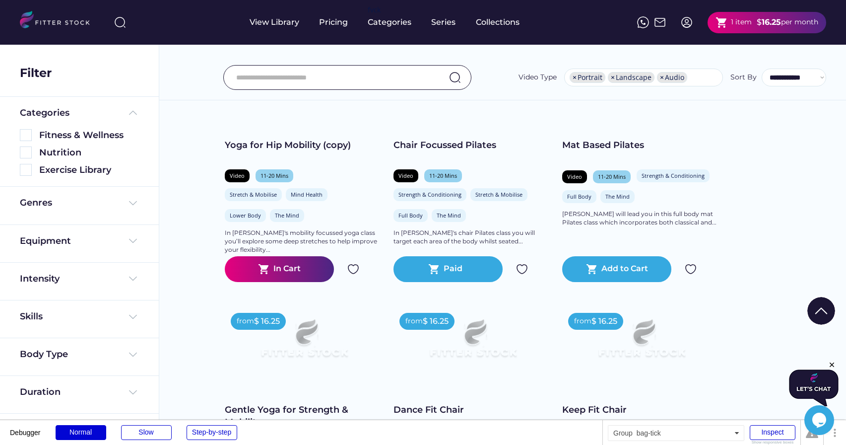
click at [724, 24] on text "shopping_cart" at bounding box center [721, 22] width 12 height 12
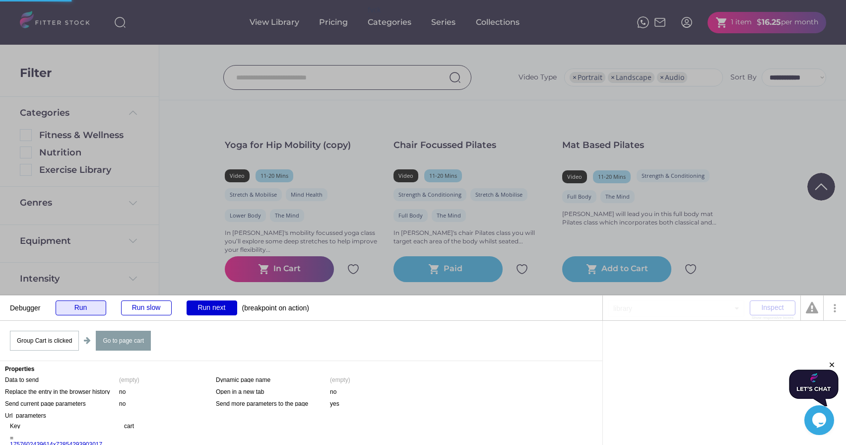
click at [76, 305] on div "Run" at bounding box center [81, 307] width 51 height 15
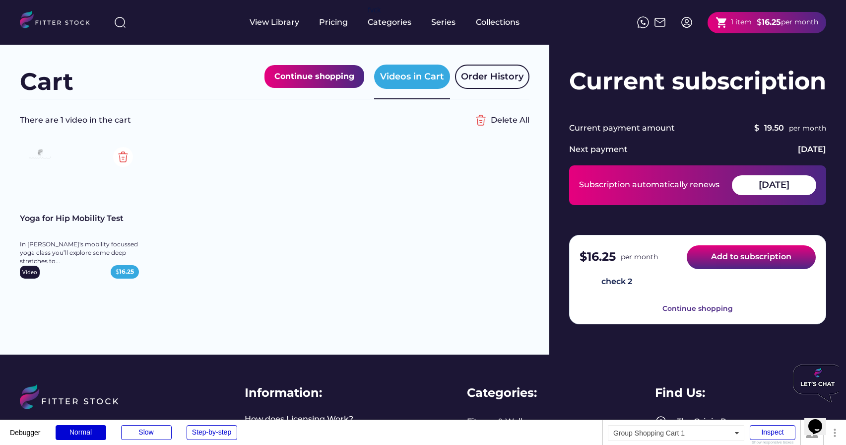
click at [733, 264] on button "Add to subscription" at bounding box center [751, 257] width 129 height 24
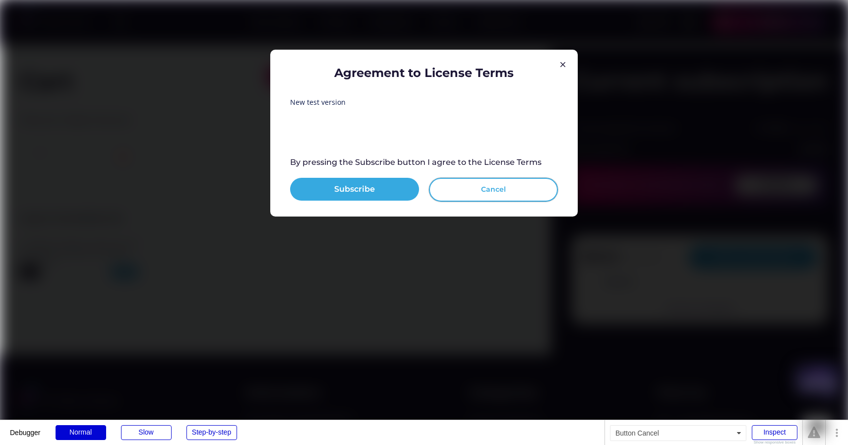
click at [468, 187] on button "Cancel" at bounding box center [493, 190] width 129 height 24
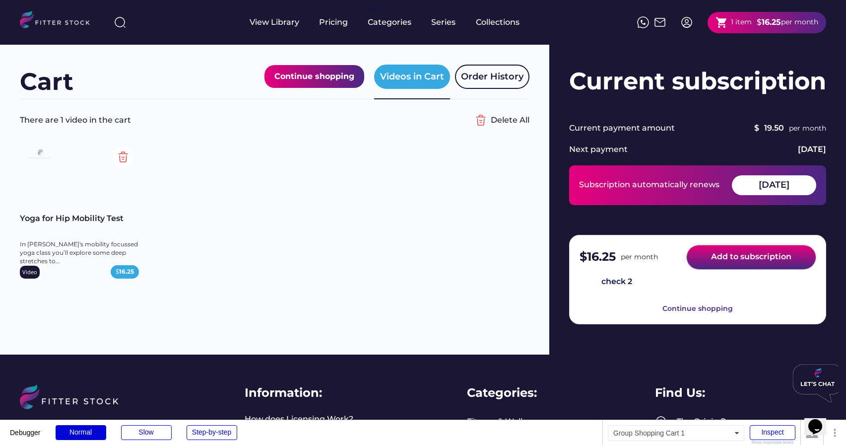
click at [753, 257] on button "Add to subscription" at bounding box center [751, 257] width 129 height 24
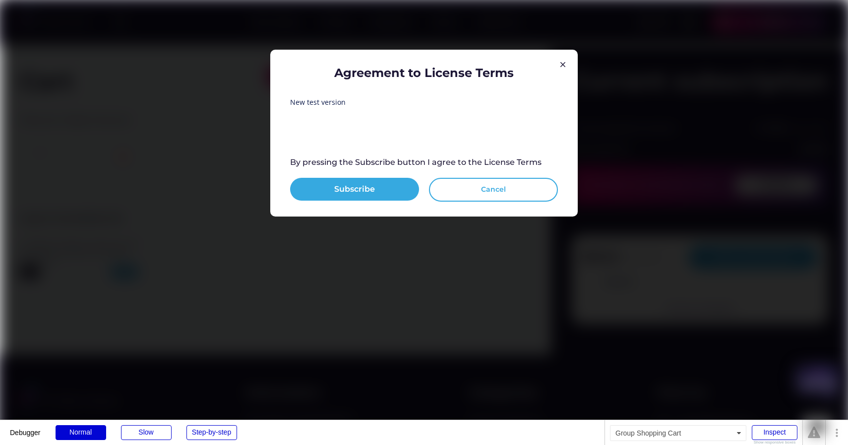
click at [480, 191] on button "Cancel" at bounding box center [493, 190] width 129 height 24
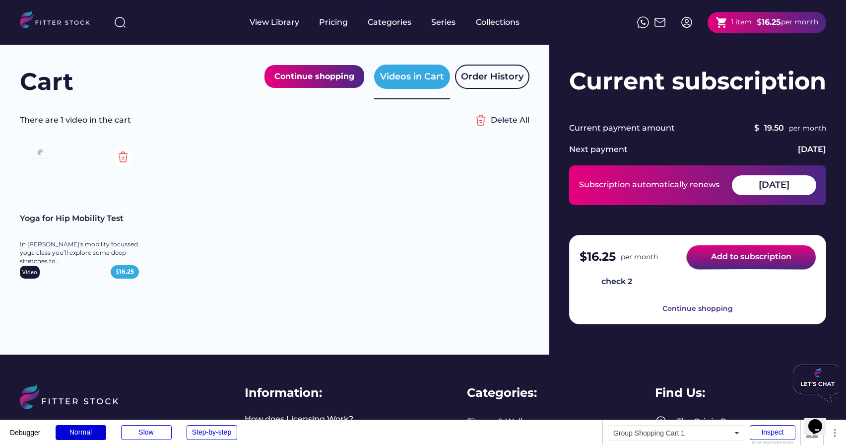
click at [741, 260] on button "Add to subscription" at bounding box center [751, 257] width 129 height 24
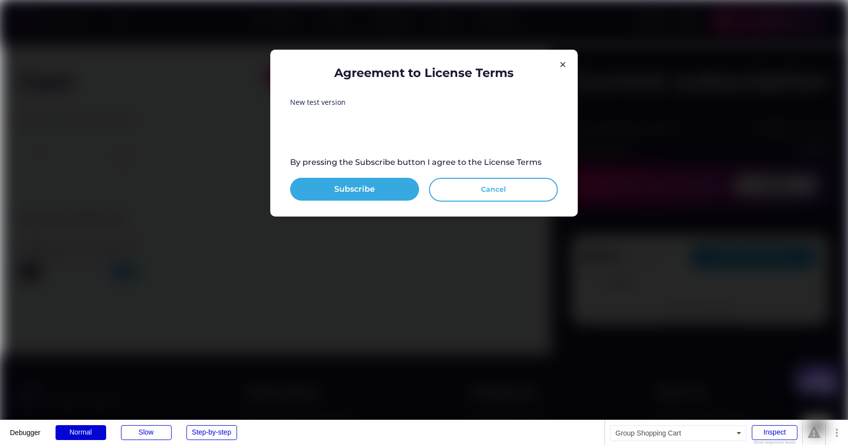
click at [498, 191] on button "Cancel" at bounding box center [493, 190] width 129 height 24
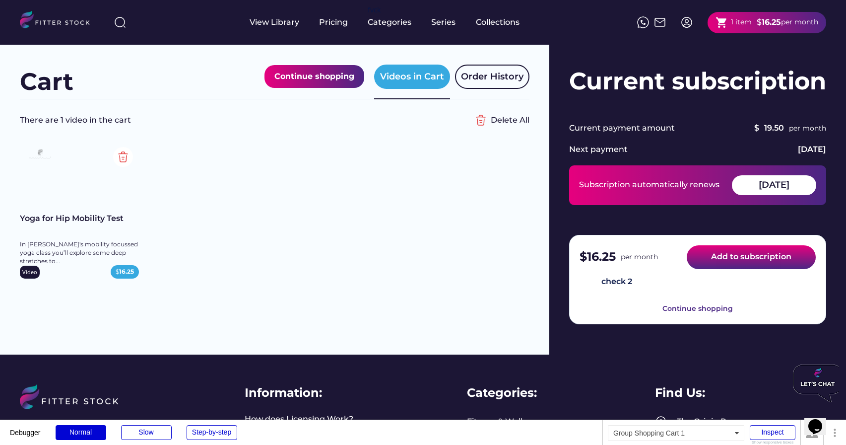
click at [719, 262] on button "Add to subscription" at bounding box center [751, 257] width 129 height 24
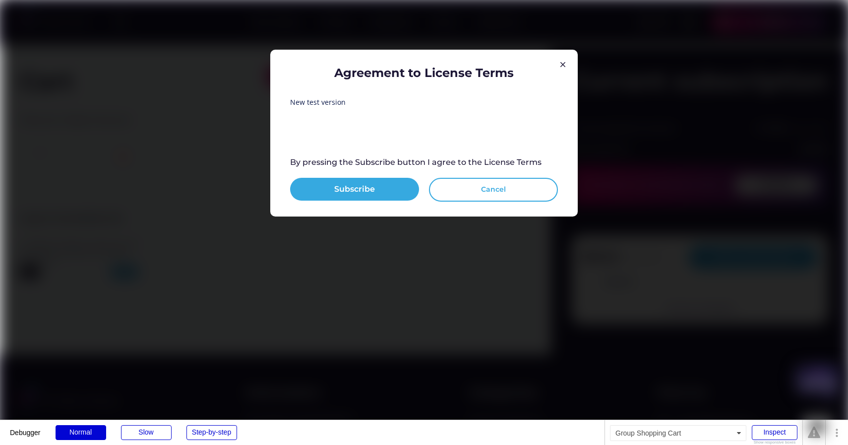
click at [484, 188] on button "Cancel" at bounding box center [493, 190] width 129 height 24
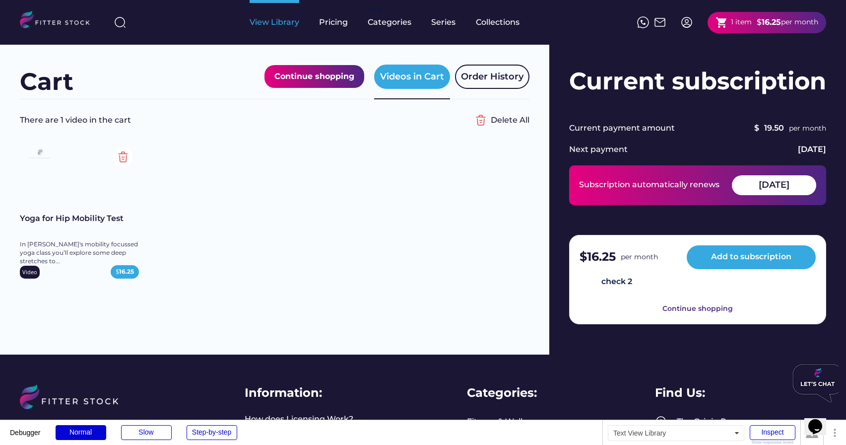
click at [264, 26] on div "View Library" at bounding box center [275, 22] width 50 height 11
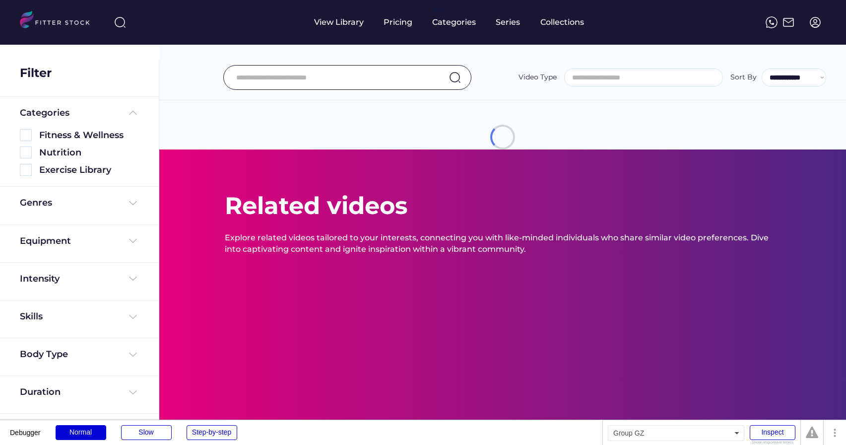
select select
select select "**********"
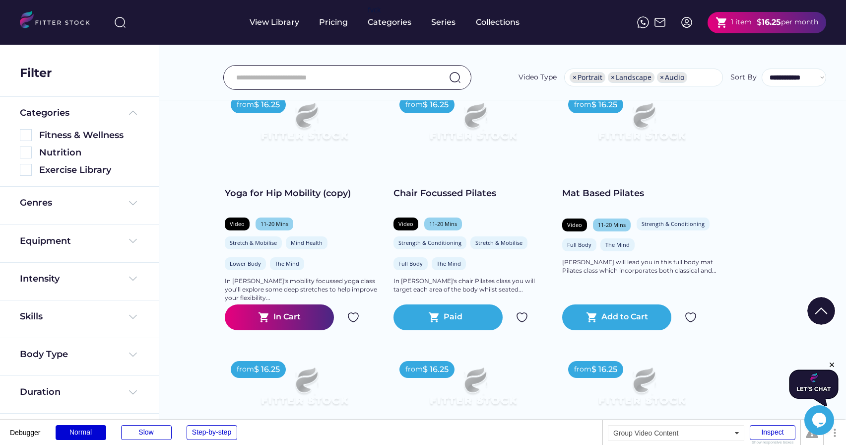
scroll to position [107, 0]
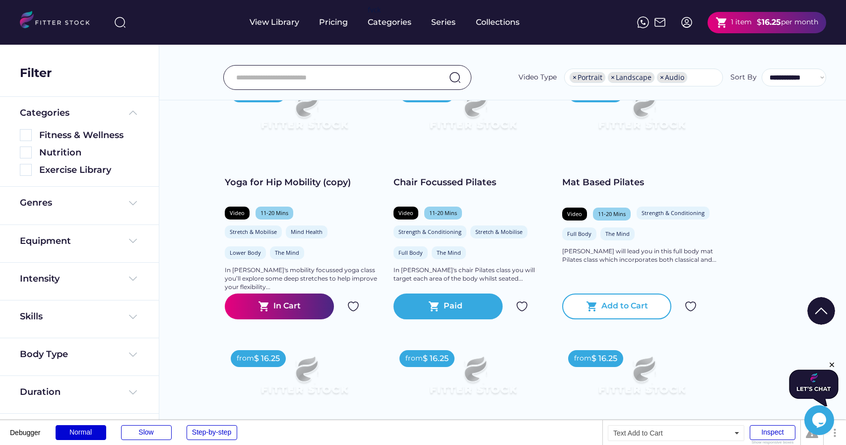
click at [633, 309] on div "Add to Cart" at bounding box center [624, 306] width 47 height 12
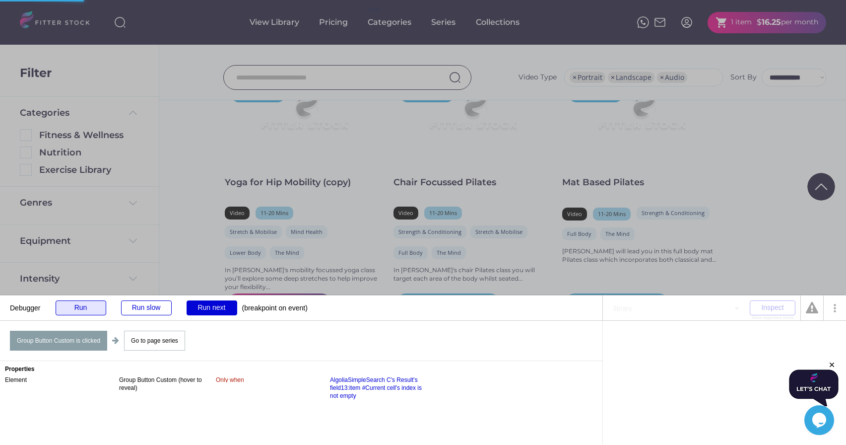
click at [75, 308] on div "Run" at bounding box center [81, 307] width 51 height 15
click at [87, 308] on div "Run" at bounding box center [81, 307] width 51 height 15
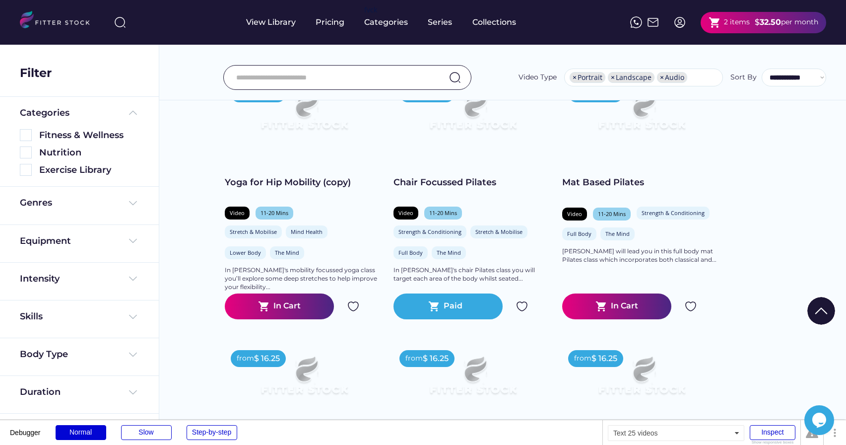
click at [724, 22] on div "2 items" at bounding box center [737, 22] width 26 height 10
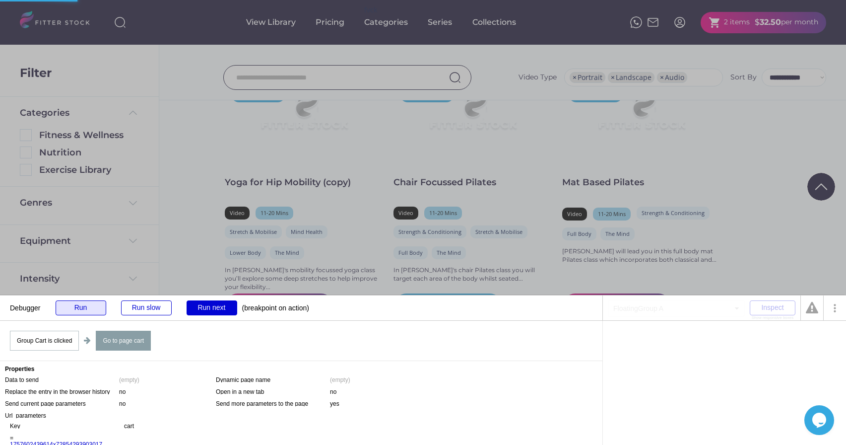
click at [71, 308] on div "Run" at bounding box center [81, 307] width 51 height 15
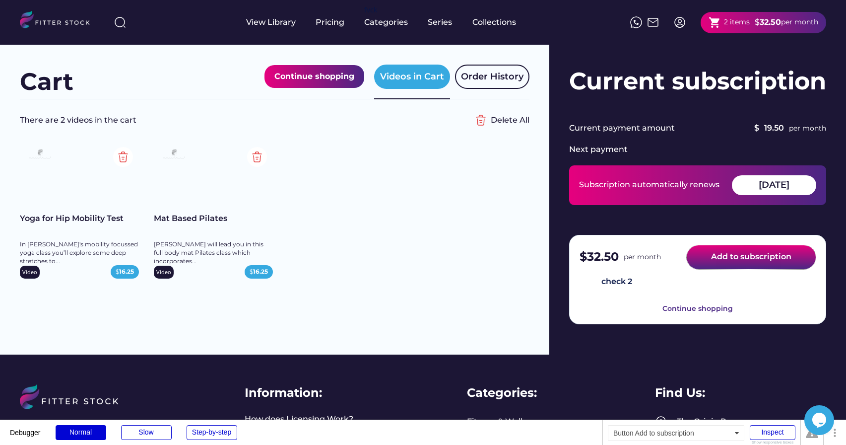
click at [735, 257] on button "Add to subscription" at bounding box center [751, 257] width 129 height 24
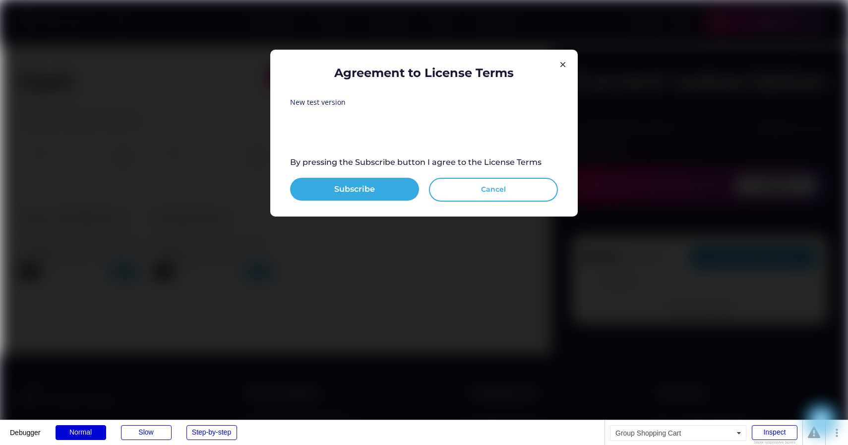
click at [463, 185] on button "Cancel" at bounding box center [493, 190] width 129 height 24
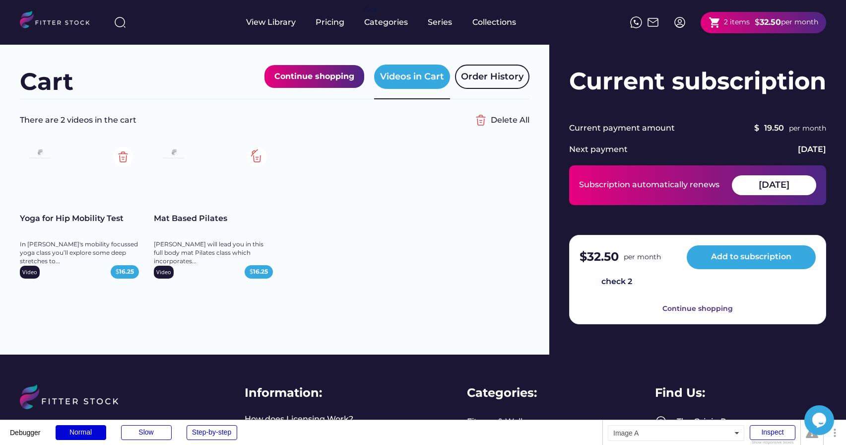
click at [258, 153] on img at bounding box center [257, 157] width 20 height 20
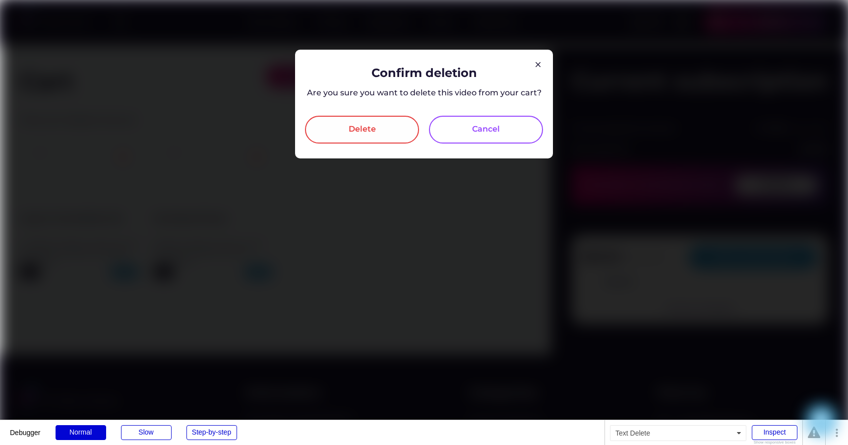
click at [353, 131] on div "Delete" at bounding box center [362, 130] width 27 height 12
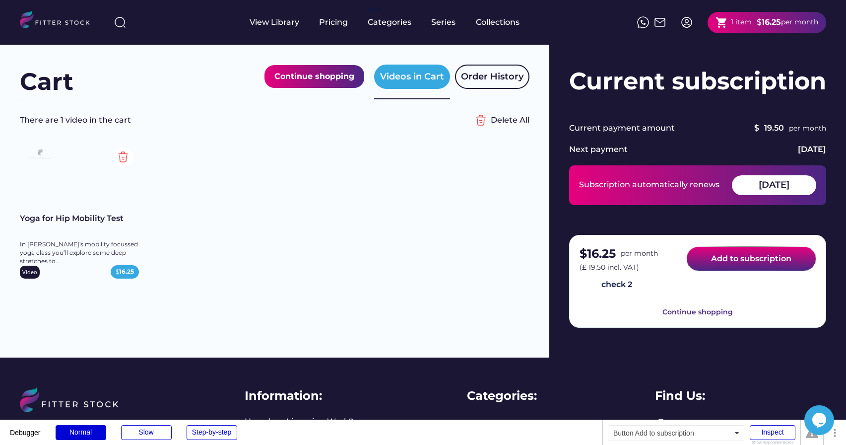
click at [759, 259] on button "Add to subscription" at bounding box center [751, 259] width 129 height 24
click at [732, 261] on button "Add to subscription" at bounding box center [751, 259] width 129 height 24
click at [733, 257] on button "Add to subscription" at bounding box center [751, 259] width 129 height 24
click at [739, 261] on button "Add to subscription" at bounding box center [751, 259] width 129 height 24
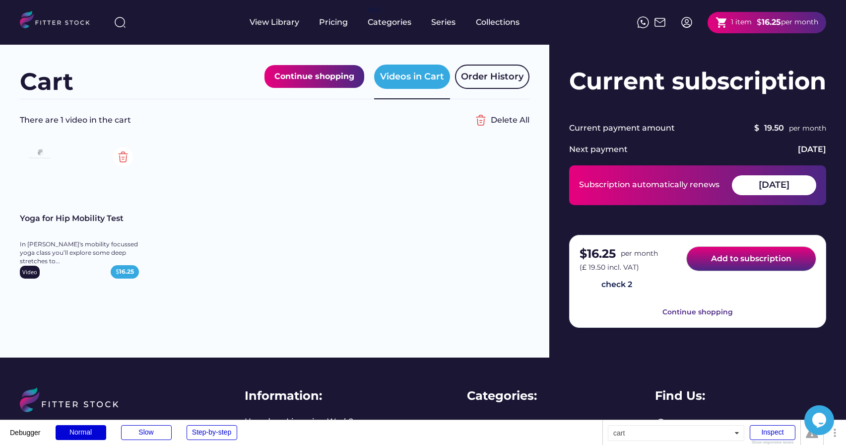
click at [739, 261] on button "Add to subscription" at bounding box center [751, 259] width 129 height 24
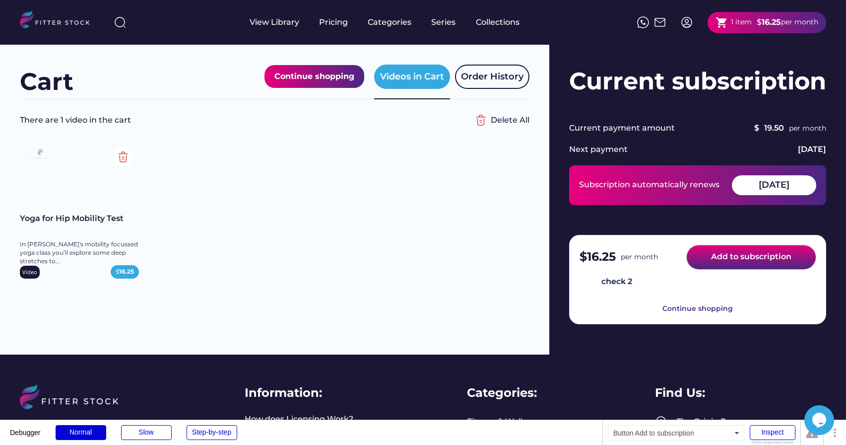
click at [719, 261] on button "Add to subscription" at bounding box center [751, 257] width 129 height 24
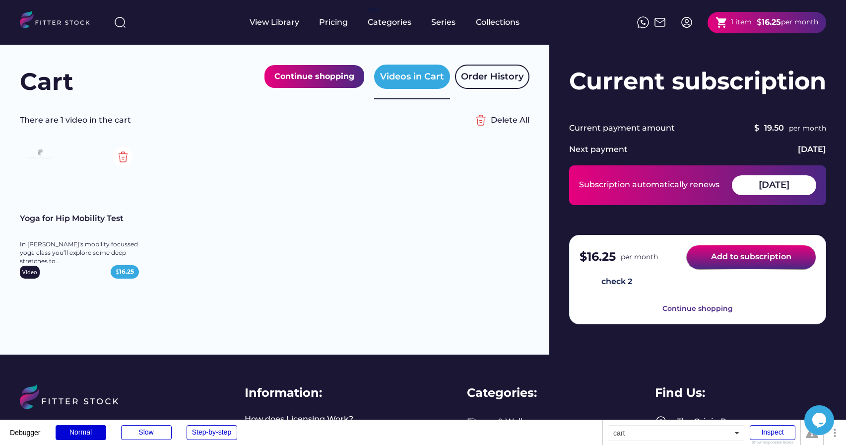
click at [719, 261] on button "Add to subscription" at bounding box center [751, 257] width 129 height 24
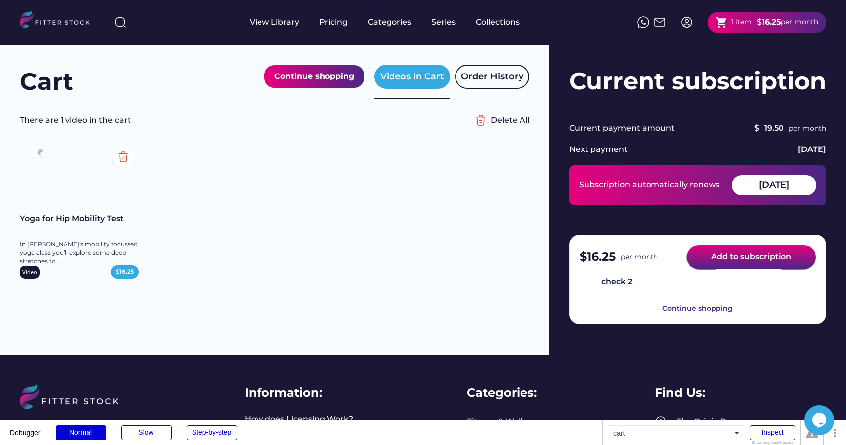
click at [719, 261] on button "Add to subscription" at bounding box center [751, 257] width 129 height 24
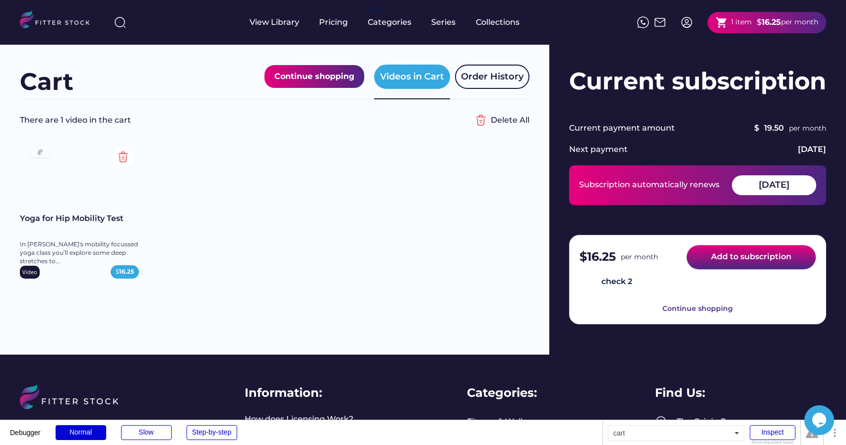
click at [719, 261] on button "Add to subscription" at bounding box center [751, 257] width 129 height 24
click at [742, 257] on button "Add to subscription" at bounding box center [751, 257] width 129 height 24
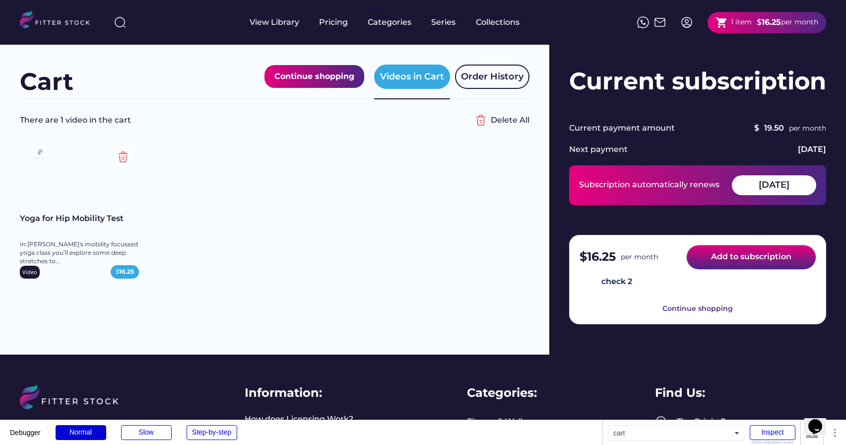
click at [742, 257] on button "Add to subscription" at bounding box center [751, 257] width 129 height 24
click at [730, 254] on button "Add to subscription" at bounding box center [751, 257] width 129 height 24
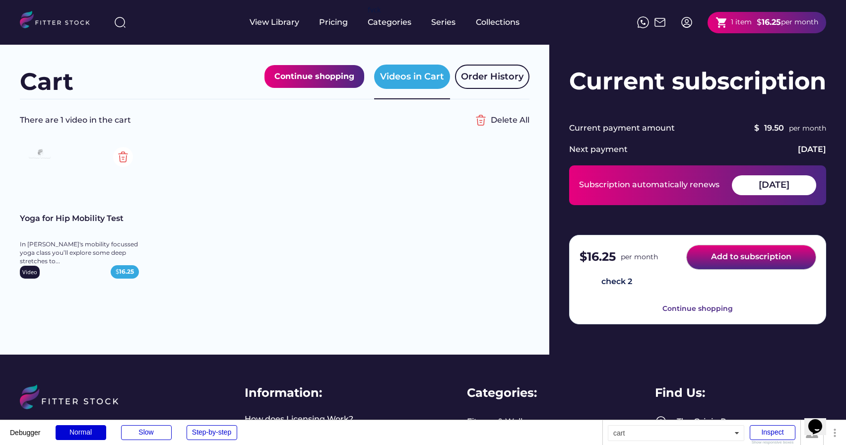
click at [730, 254] on button "Add to subscription" at bounding box center [751, 257] width 129 height 24
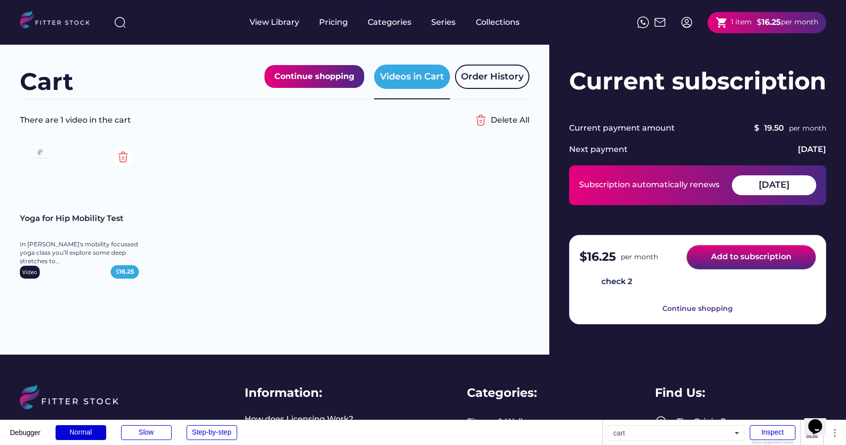
click at [730, 254] on button "Add to subscription" at bounding box center [751, 257] width 129 height 24
click at [719, 257] on button "Add to subscription" at bounding box center [751, 257] width 129 height 24
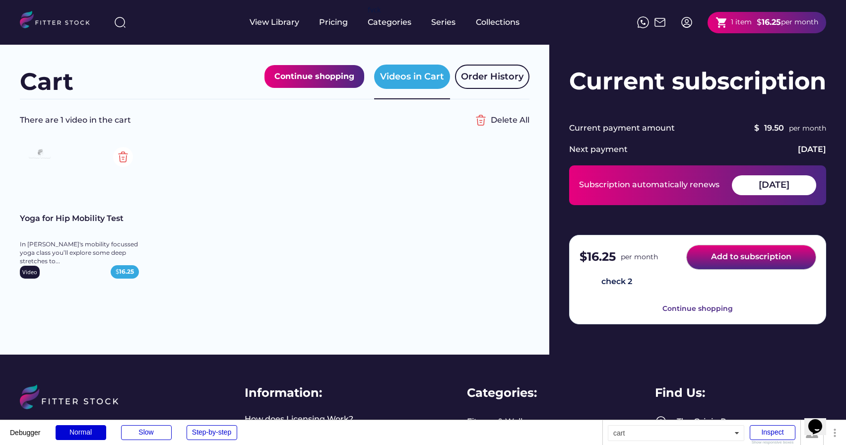
click at [741, 258] on button "Add to subscription" at bounding box center [751, 257] width 129 height 24
click at [717, 254] on button "Add to subscription" at bounding box center [751, 257] width 129 height 24
click at [735, 260] on button "Add to subscription" at bounding box center [751, 257] width 129 height 24
click at [759, 258] on button "Add to subscription" at bounding box center [751, 257] width 129 height 24
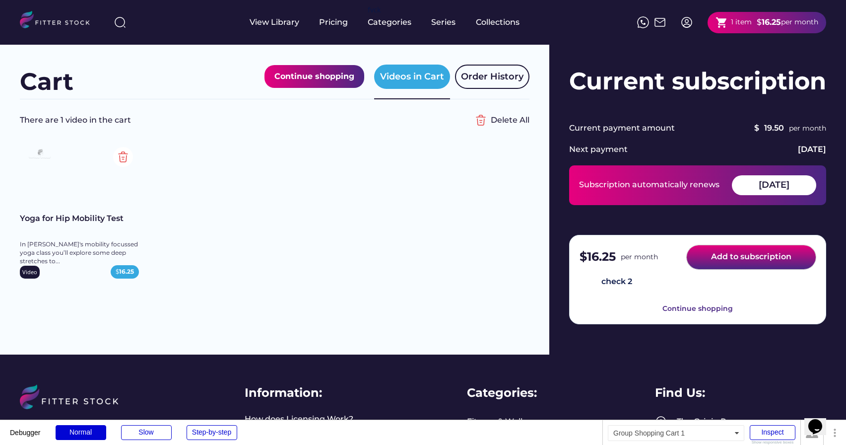
click at [727, 261] on button "Add to subscription" at bounding box center [751, 257] width 129 height 24
click at [743, 262] on button "Add to subscription 123" at bounding box center [751, 257] width 129 height 24
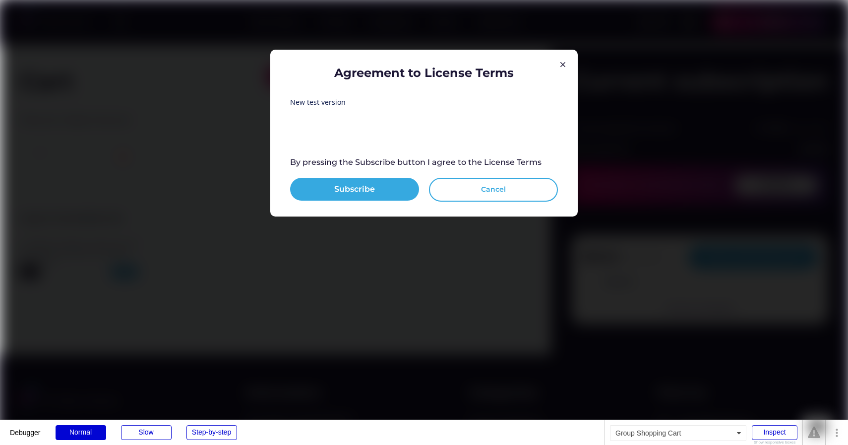
click at [484, 188] on button "Cancel" at bounding box center [493, 190] width 129 height 24
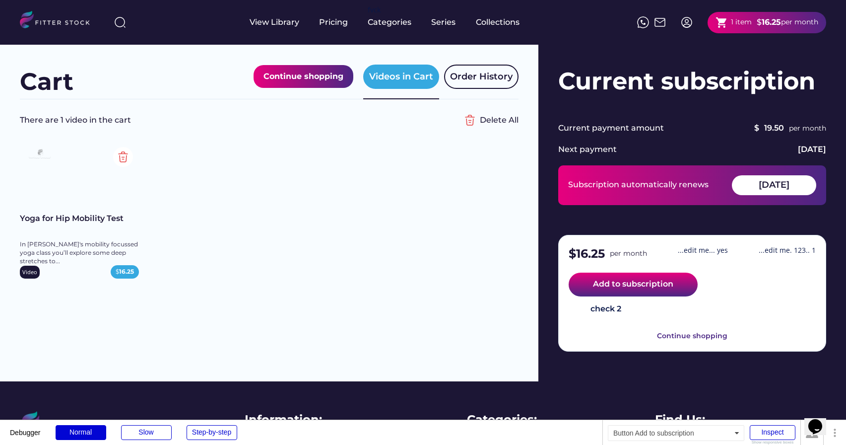
click at [621, 288] on button "Add to subscription" at bounding box center [633, 284] width 129 height 24
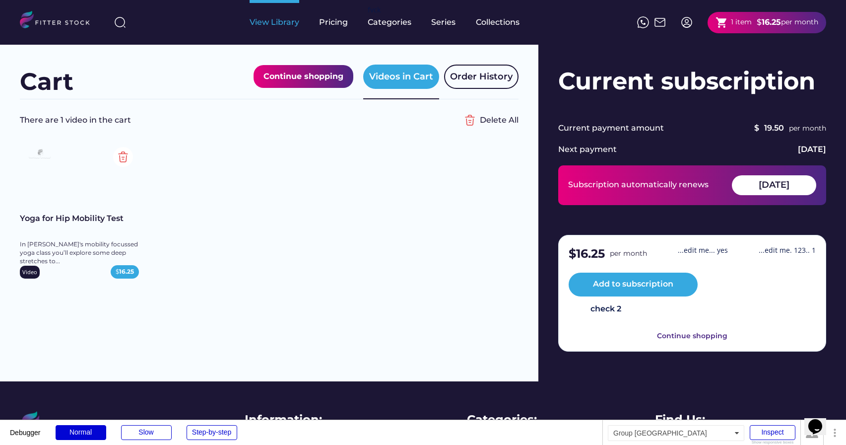
click at [265, 27] on div "View Library" at bounding box center [275, 22] width 50 height 11
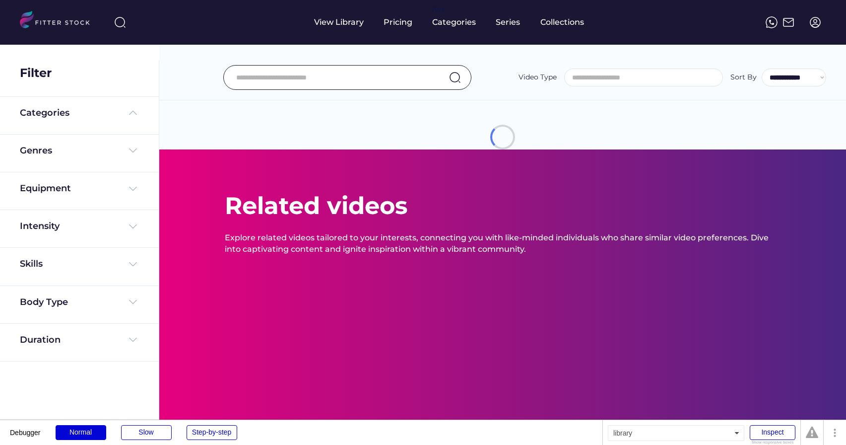
select select
select select "**********"
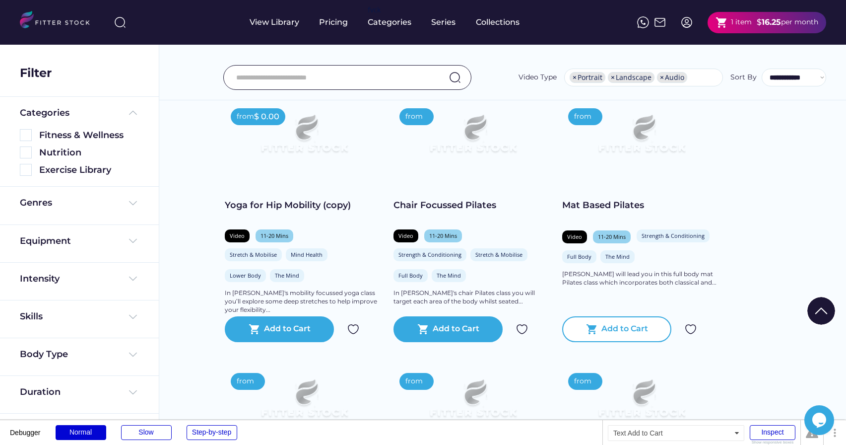
scroll to position [90, 0]
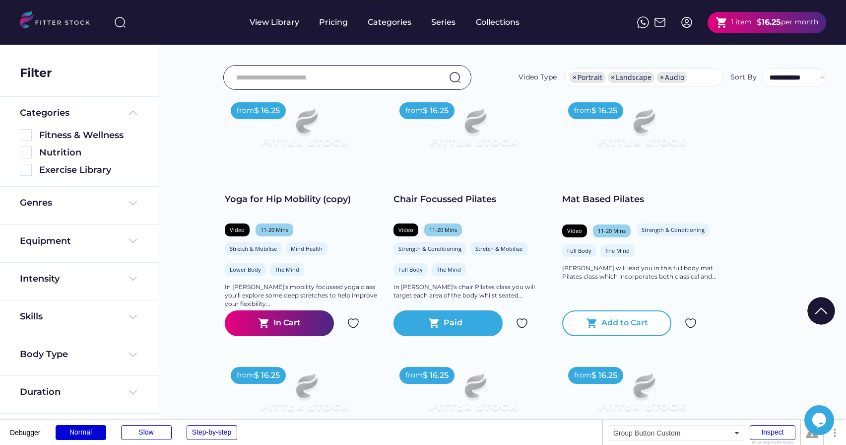
click at [612, 333] on div "shopping_cart Add to Cart" at bounding box center [616, 323] width 109 height 26
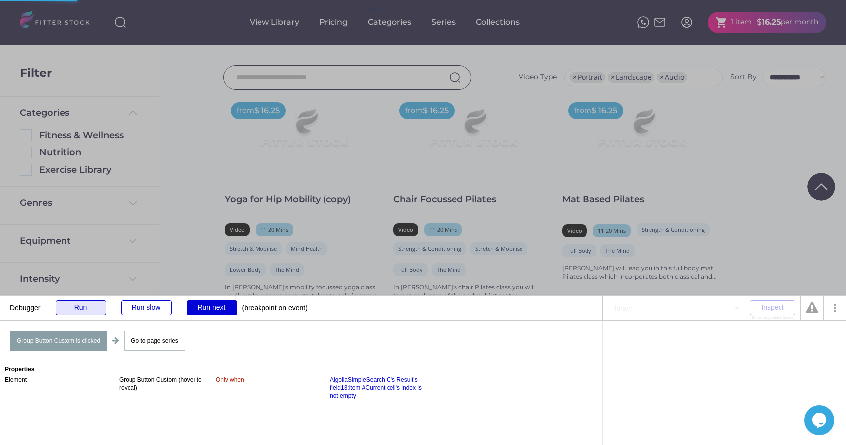
click at [67, 301] on div "Run" at bounding box center [81, 307] width 51 height 15
click at [82, 309] on div "Run" at bounding box center [81, 307] width 51 height 15
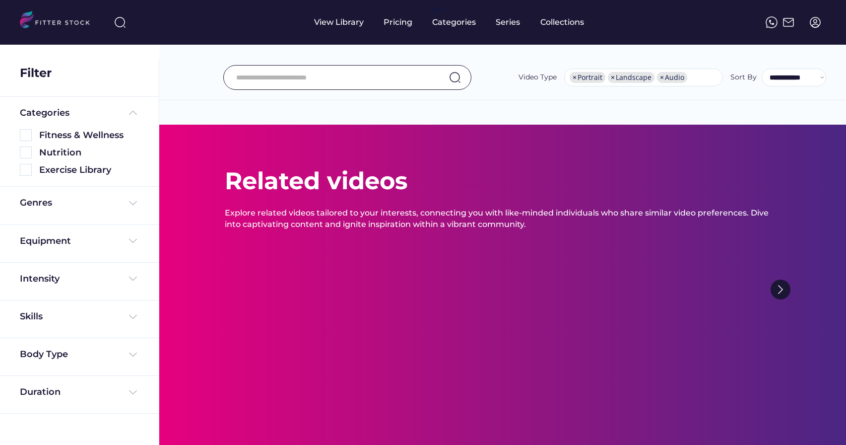
select select "**********"
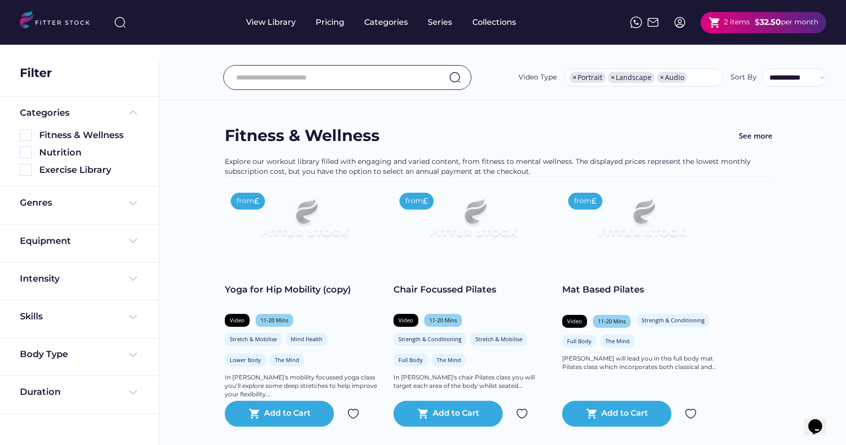
click at [725, 23] on div "2 items" at bounding box center [737, 22] width 26 height 10
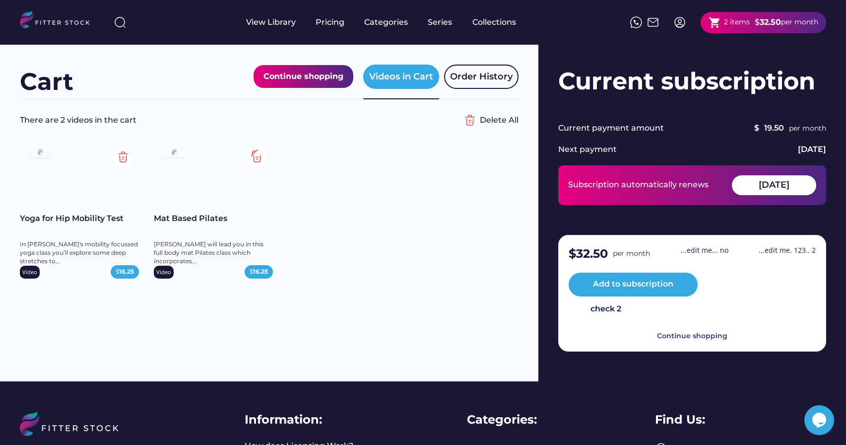
click at [260, 158] on img at bounding box center [257, 157] width 20 height 20
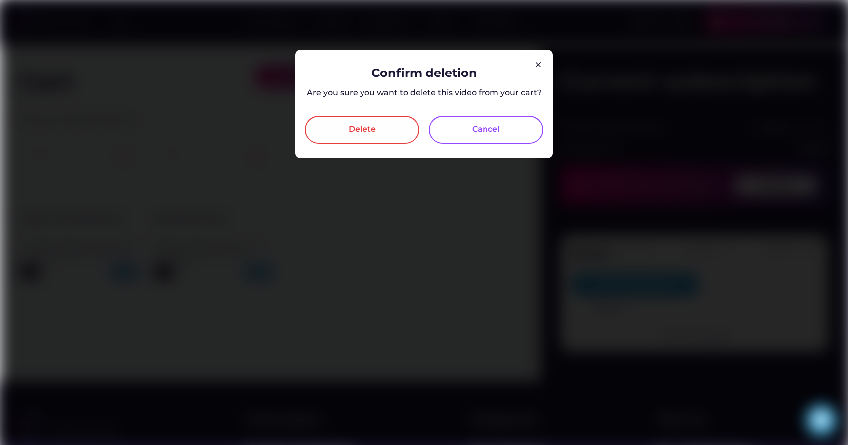
click at [380, 134] on div "Delete" at bounding box center [362, 130] width 114 height 28
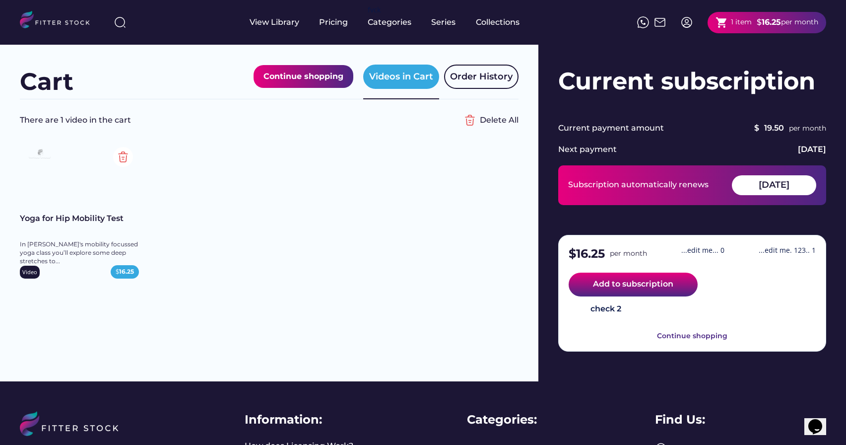
click at [653, 285] on button "Add to subscription" at bounding box center [633, 284] width 129 height 24
click at [126, 154] on img at bounding box center [123, 157] width 20 height 20
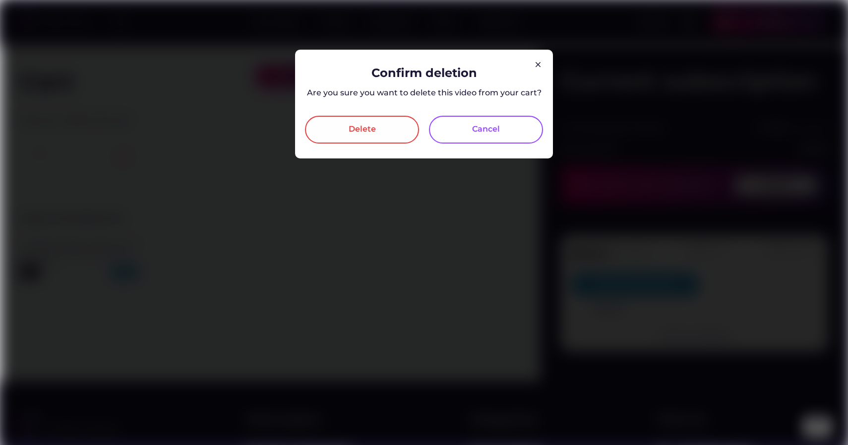
click at [379, 131] on div "Delete" at bounding box center [362, 130] width 114 height 28
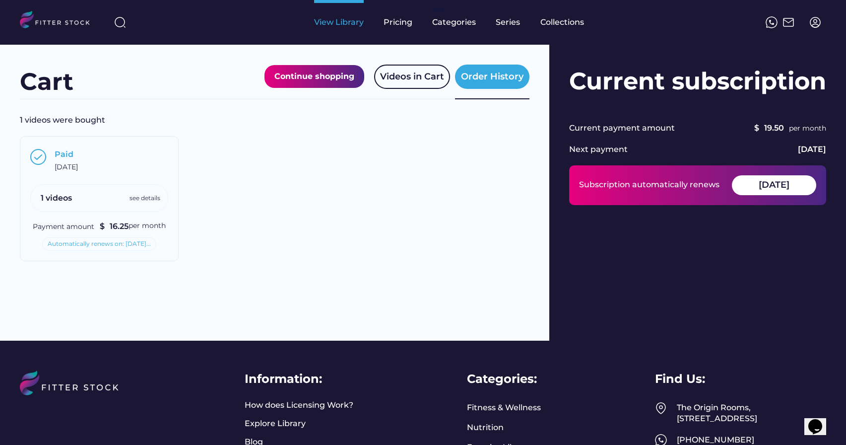
click at [326, 24] on div "View Library" at bounding box center [339, 22] width 50 height 11
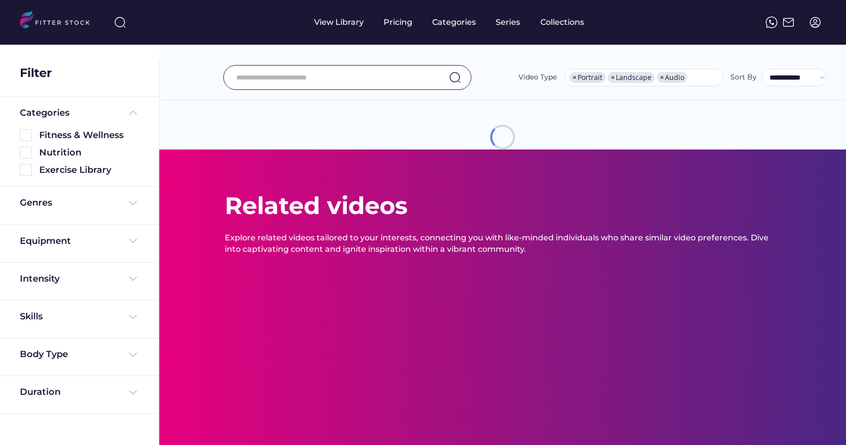
select select "**********"
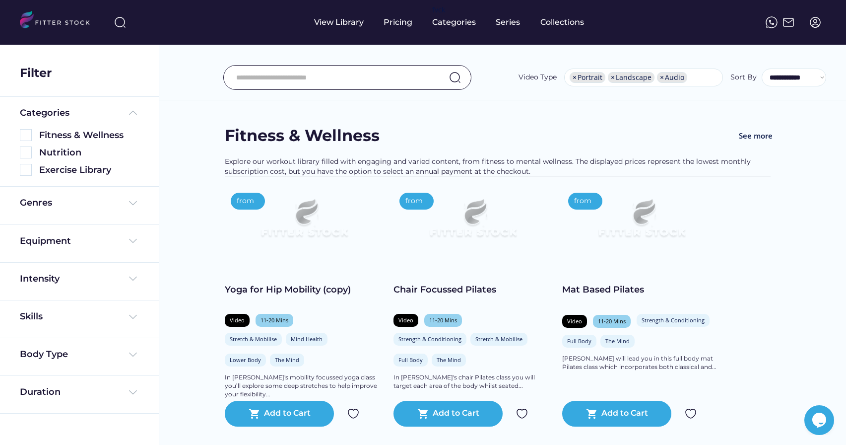
scroll to position [69, 0]
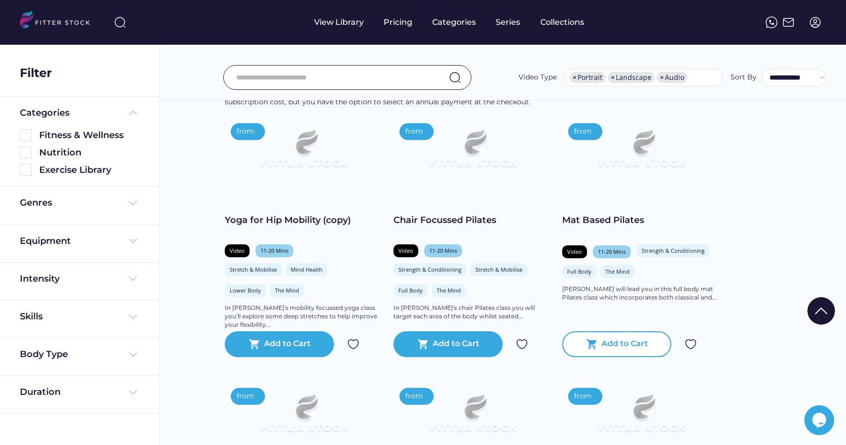
click at [632, 346] on div "Add to Cart" at bounding box center [624, 344] width 47 height 12
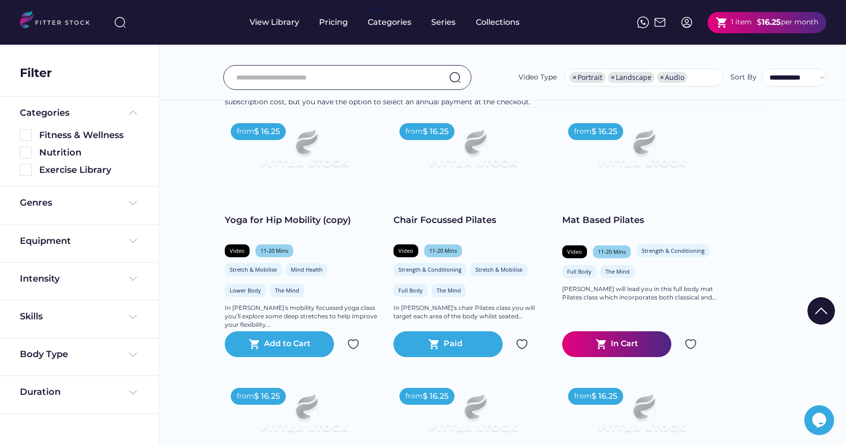
click at [720, 19] on text "shopping_cart" at bounding box center [721, 22] width 12 height 12
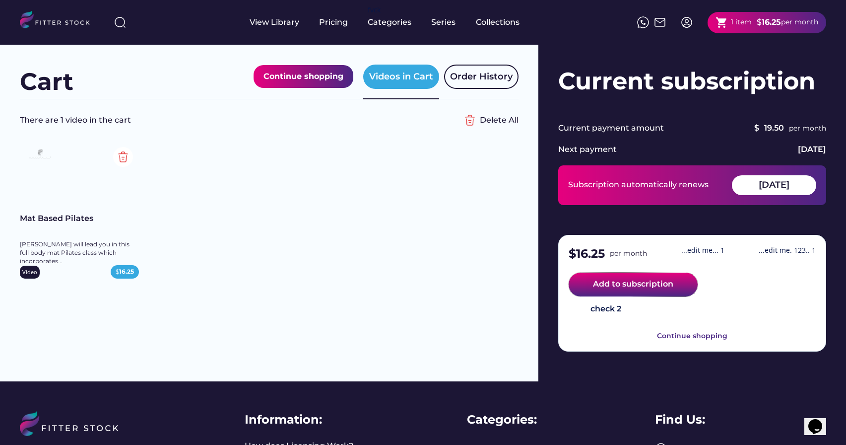
click at [636, 284] on button "Add to subscription" at bounding box center [633, 284] width 129 height 24
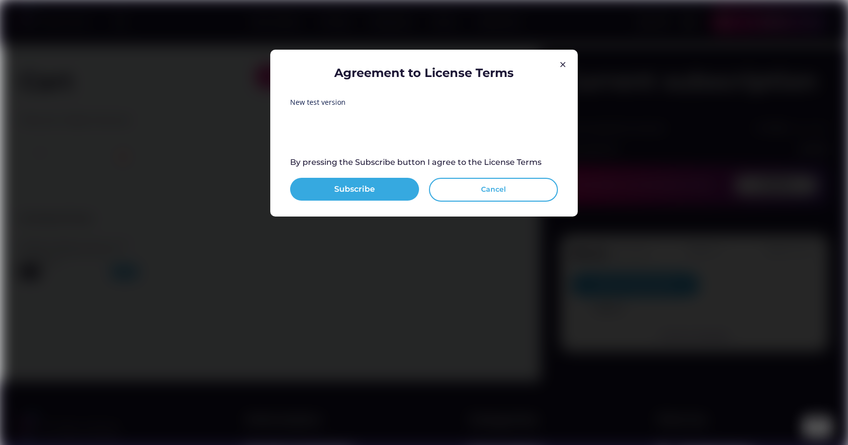
click at [494, 194] on button "Cancel" at bounding box center [493, 190] width 129 height 24
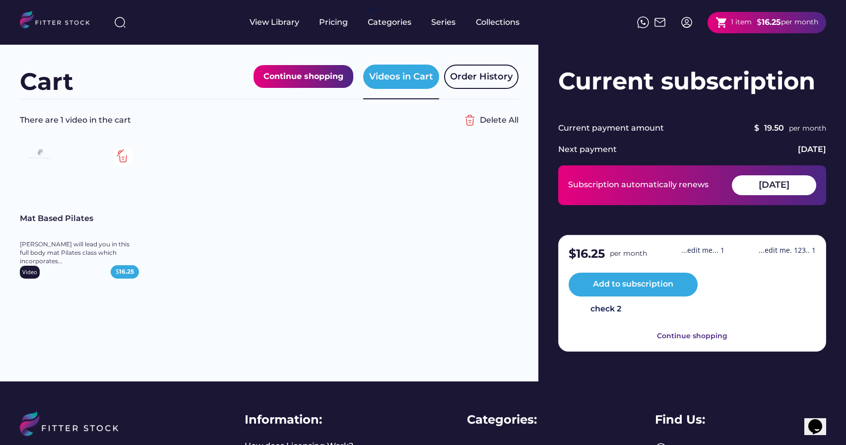
click at [124, 159] on img at bounding box center [123, 157] width 20 height 20
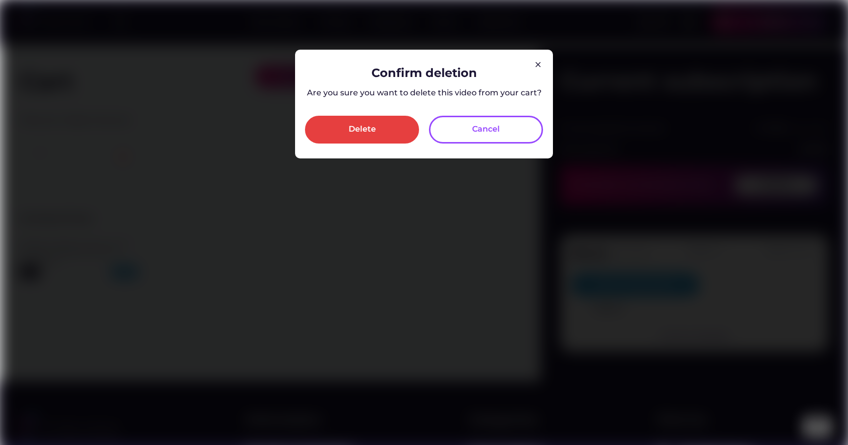
click at [455, 127] on div "Cancel" at bounding box center [486, 130] width 114 height 28
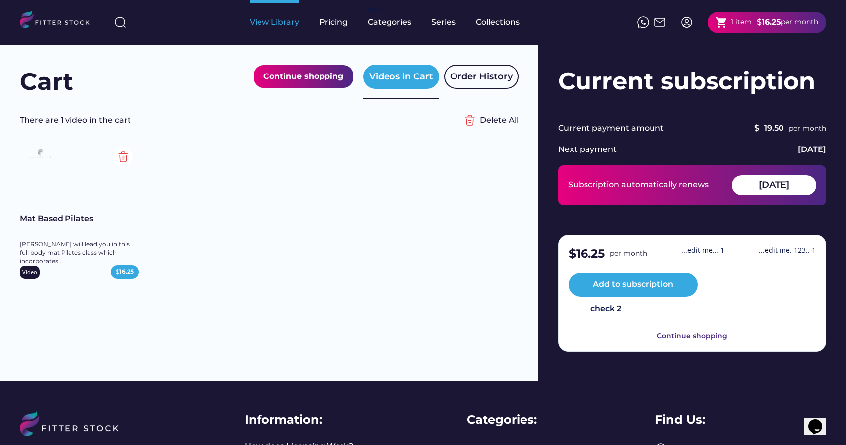
click at [280, 31] on div "View Library" at bounding box center [275, 22] width 50 height 45
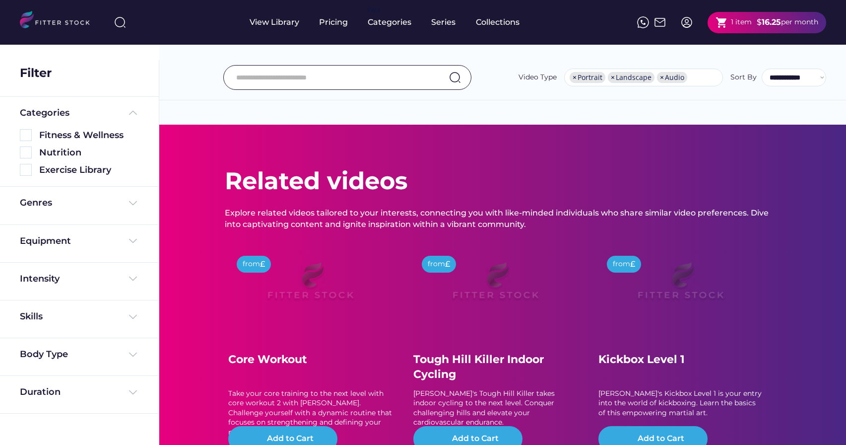
select select "**********"
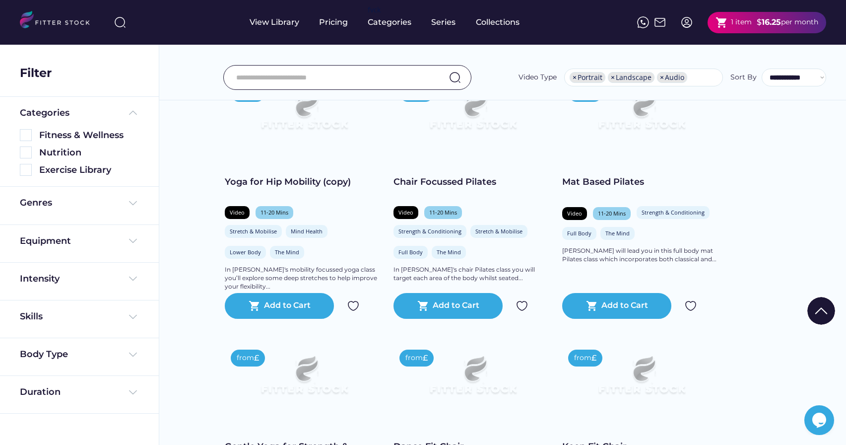
scroll to position [124, 0]
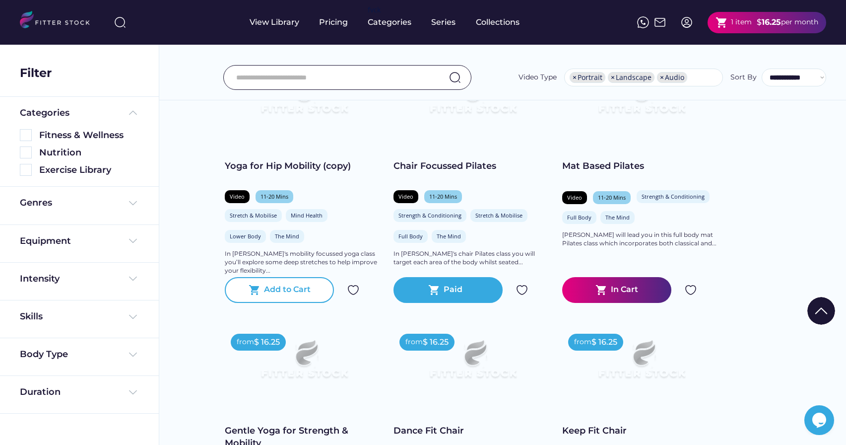
click at [299, 293] on div "Add to Cart" at bounding box center [287, 290] width 47 height 12
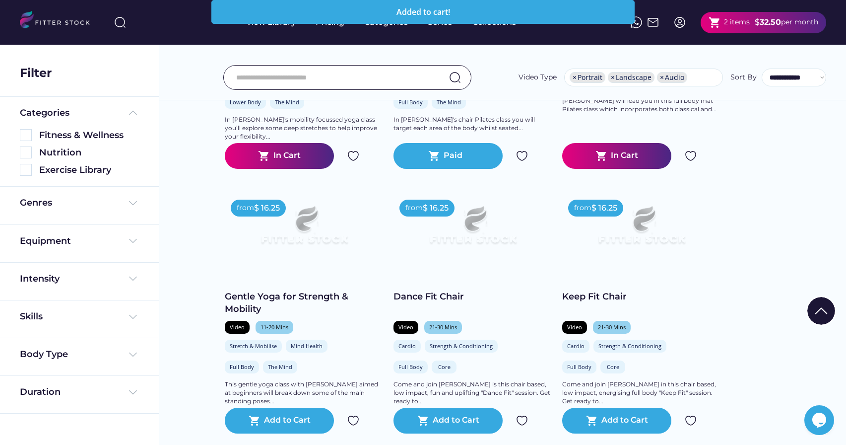
scroll to position [363, 0]
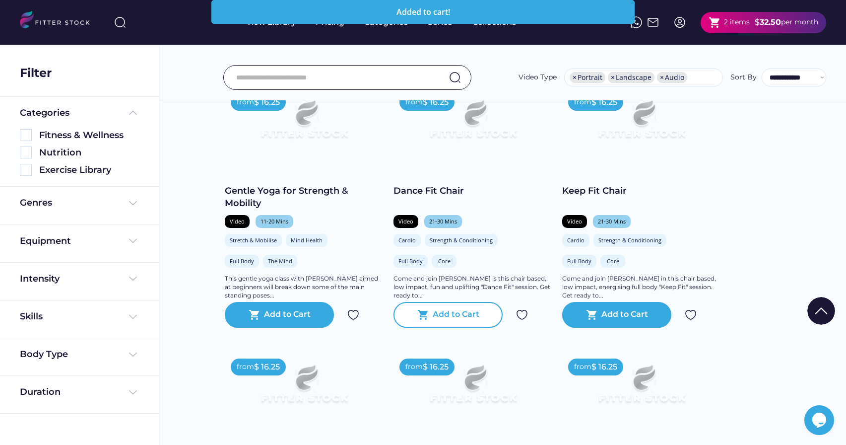
click at [439, 314] on div "Add to Cart" at bounding box center [456, 315] width 47 height 12
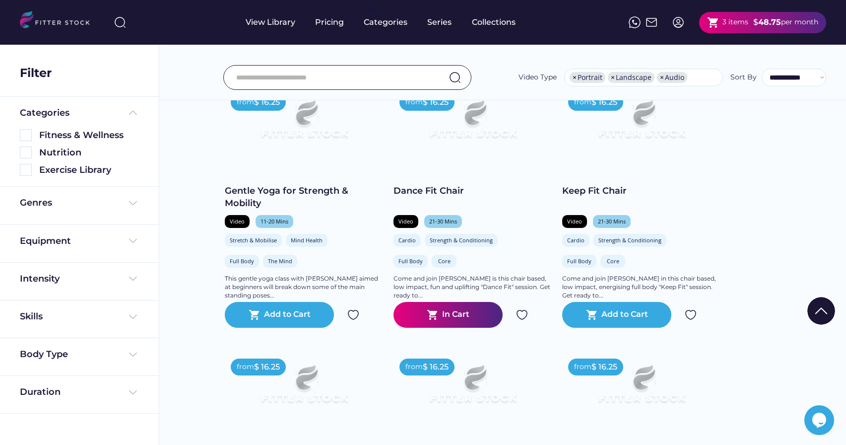
click at [720, 24] on div "shopping_cart 3 items" at bounding box center [727, 22] width 41 height 12
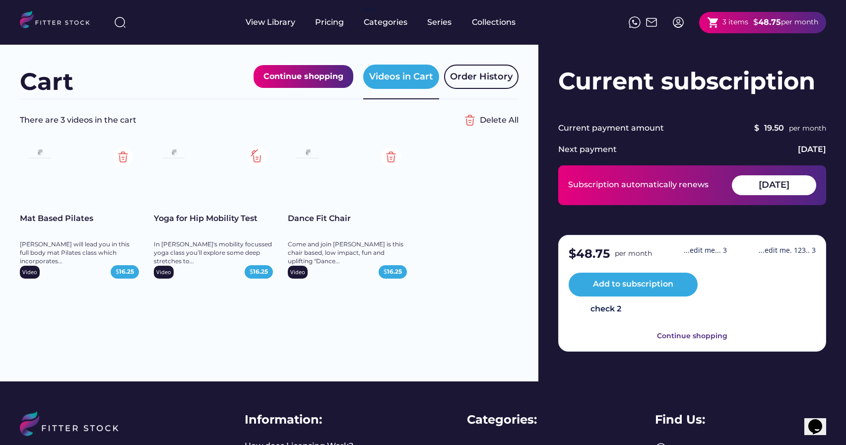
click at [257, 159] on img at bounding box center [257, 157] width 20 height 20
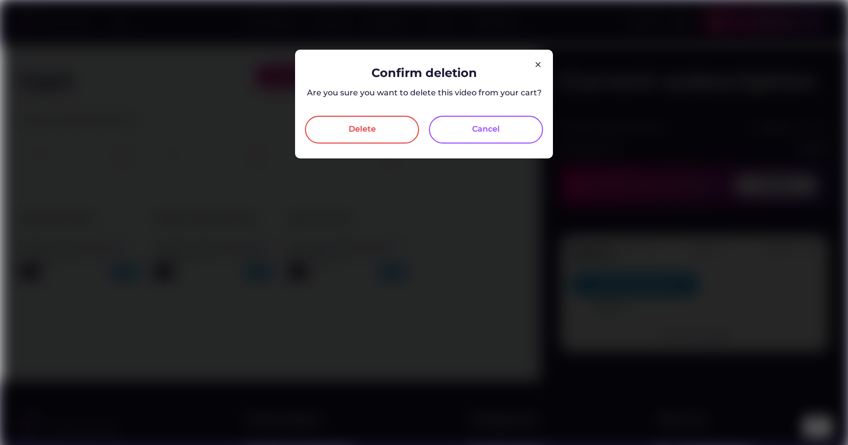
click at [381, 131] on div "Delete" at bounding box center [362, 130] width 114 height 28
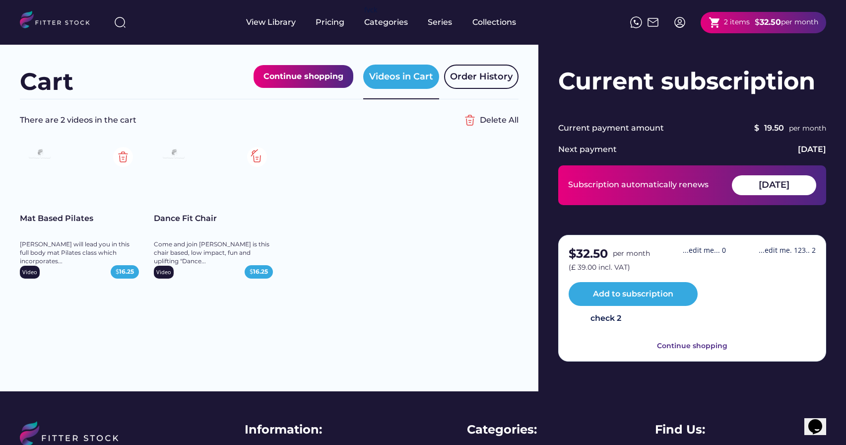
click at [260, 157] on img at bounding box center [257, 157] width 20 height 20
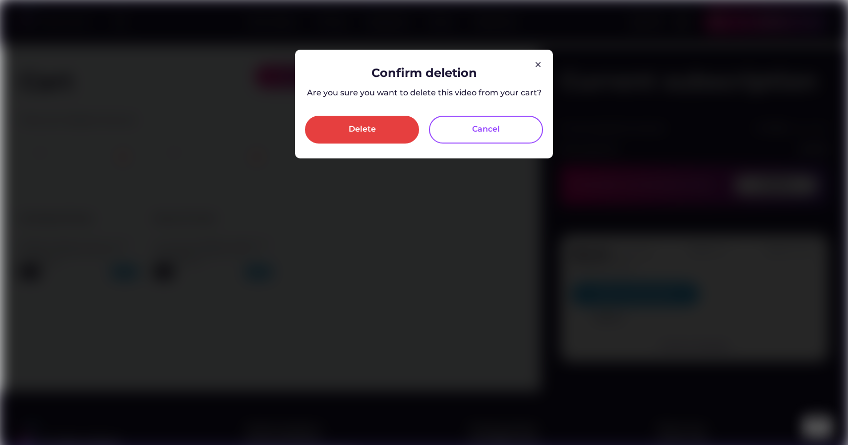
click at [421, 76] on div "Confirm deletion" at bounding box center [425, 72] width 106 height 17
copy div "Confirm deletion"
click at [482, 135] on div "Cancel" at bounding box center [486, 130] width 114 height 28
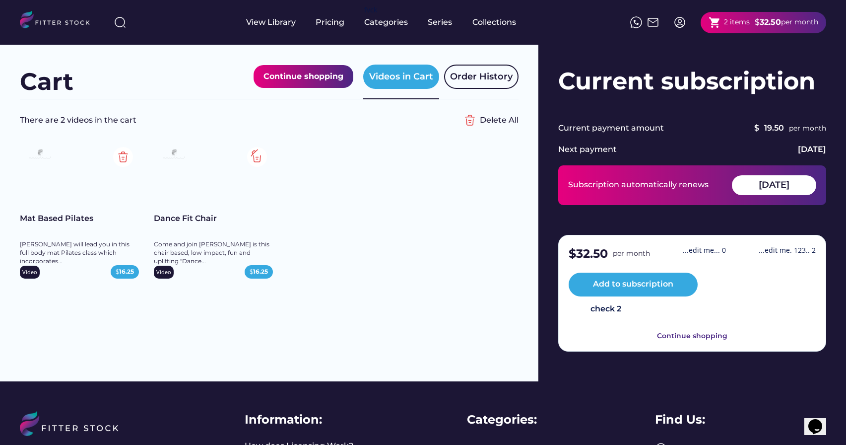
click at [257, 158] on img at bounding box center [257, 157] width 20 height 20
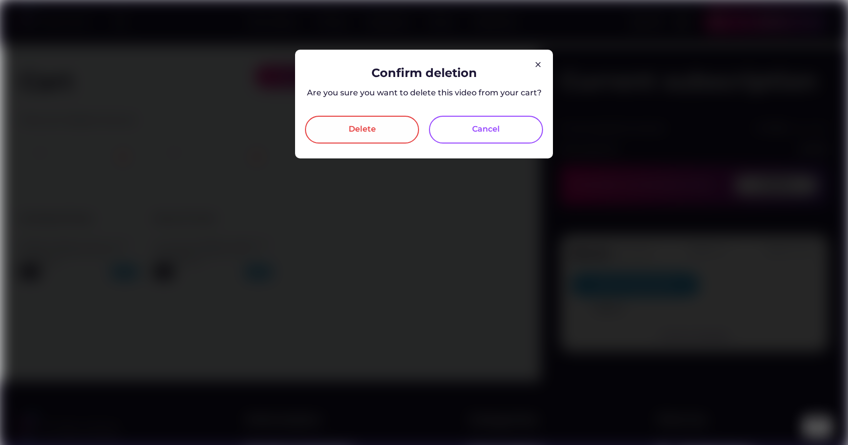
click at [362, 130] on div "Delete" at bounding box center [362, 130] width 27 height 12
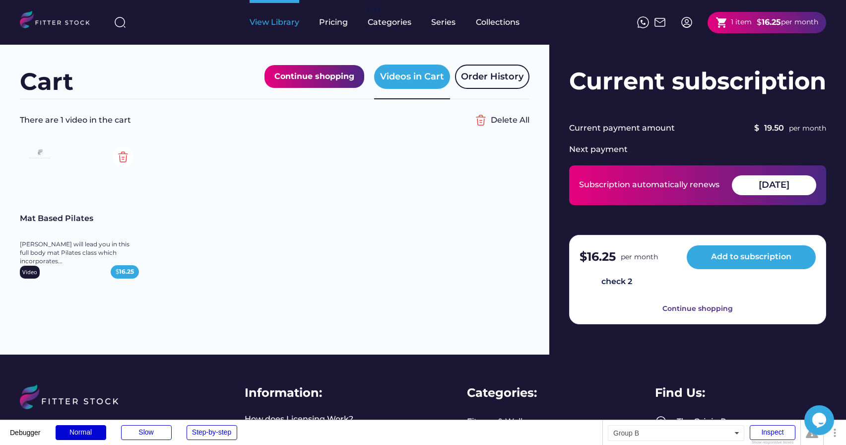
click at [282, 26] on div "View Library" at bounding box center [275, 22] width 50 height 11
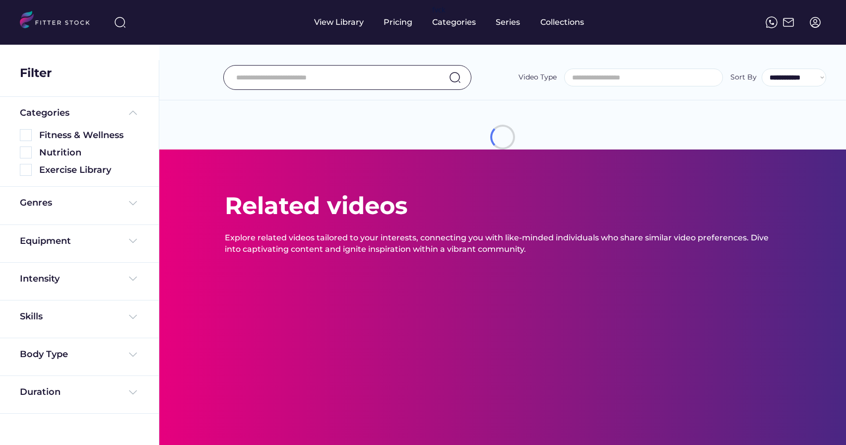
select select
select select "**********"
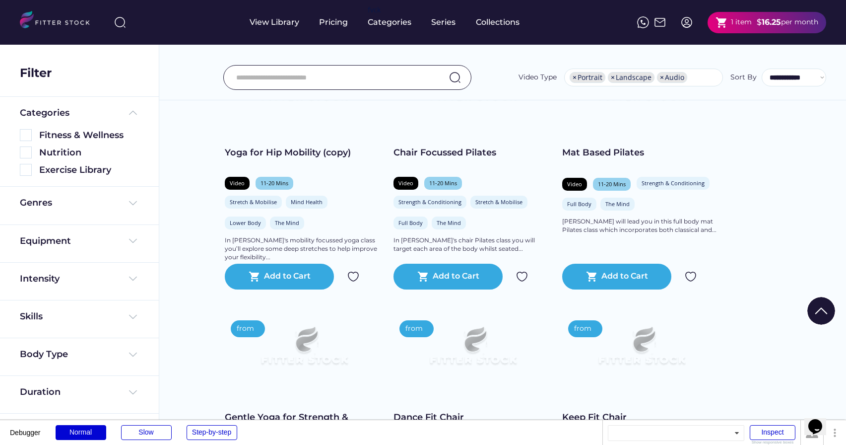
scroll to position [137, 0]
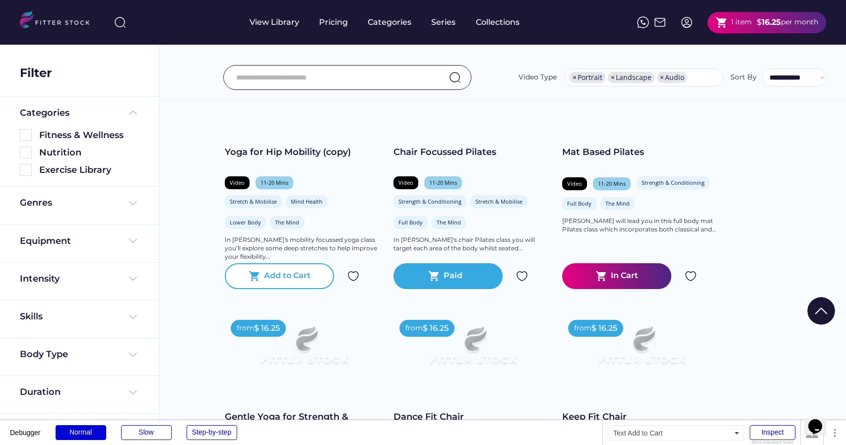
click at [279, 273] on div "Add to Cart" at bounding box center [287, 276] width 47 height 12
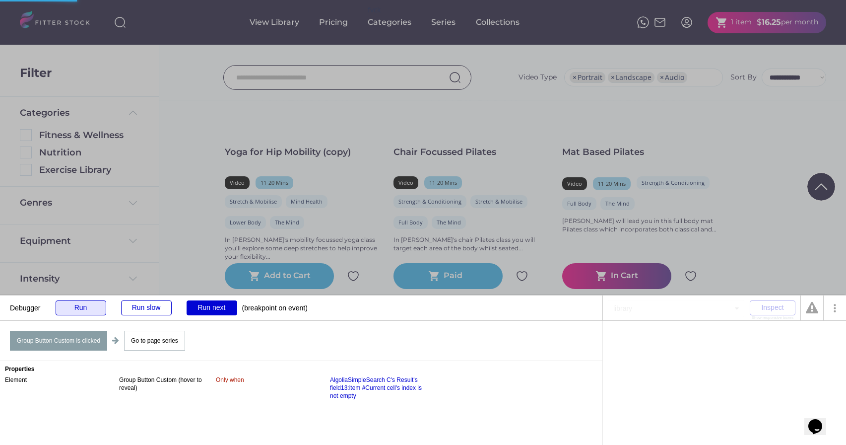
click at [90, 313] on div "Run" at bounding box center [81, 307] width 51 height 15
click at [72, 309] on div "Run" at bounding box center [81, 307] width 51 height 15
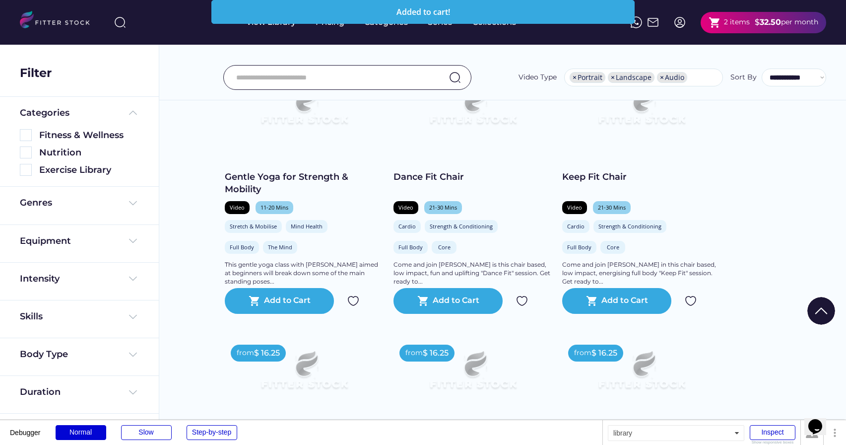
scroll to position [381, 0]
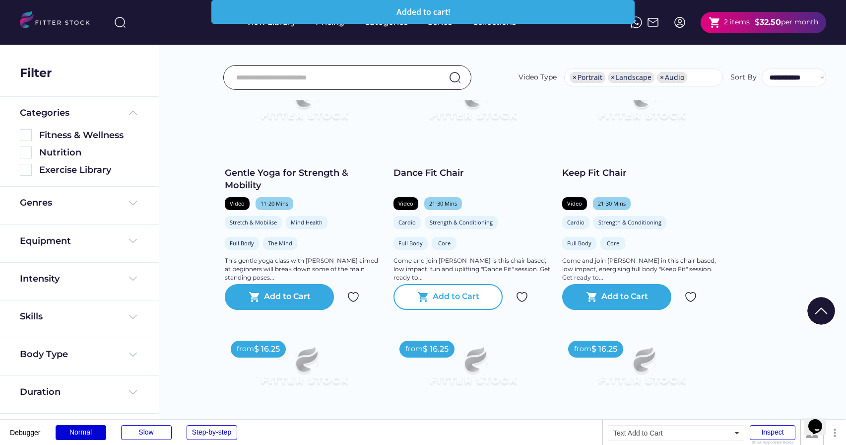
click at [448, 300] on div "Add to Cart" at bounding box center [456, 297] width 47 height 12
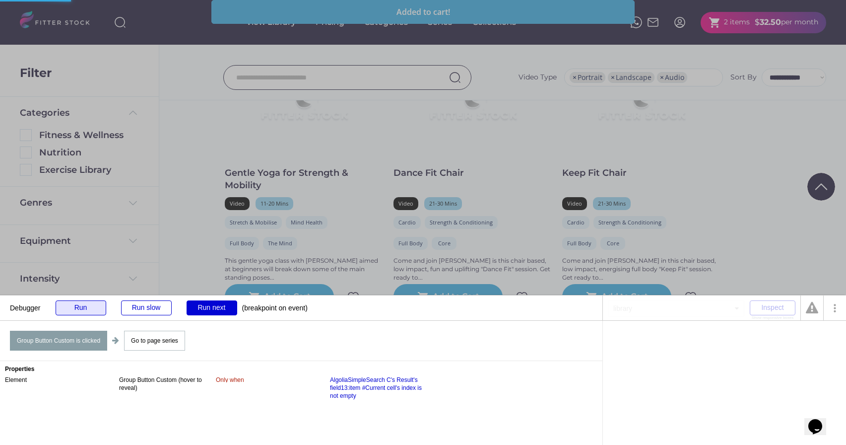
click at [60, 310] on div "Run" at bounding box center [81, 307] width 51 height 15
click at [83, 312] on div "Run" at bounding box center [81, 307] width 51 height 15
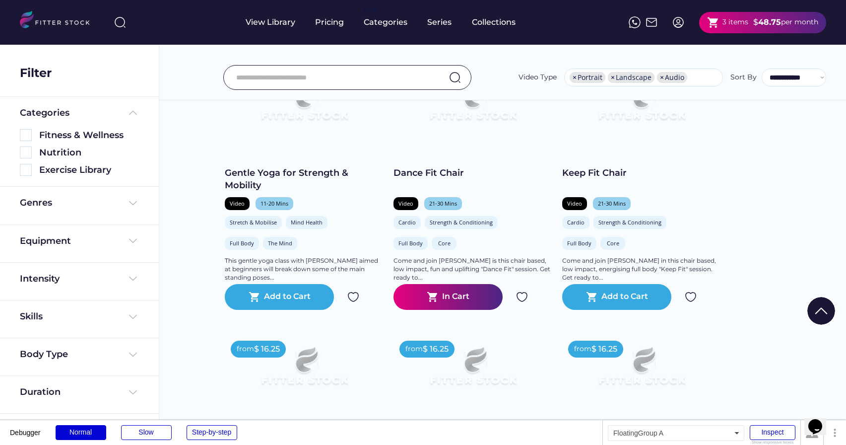
click at [726, 23] on div "3 items" at bounding box center [735, 22] width 26 height 10
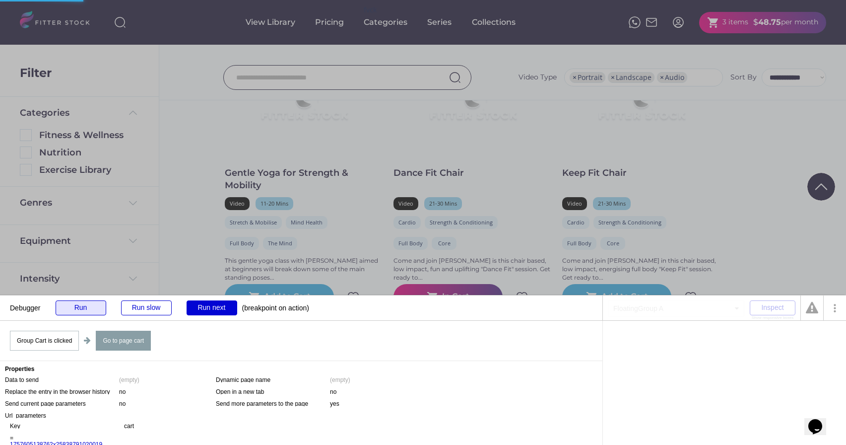
click at [92, 311] on div "Run" at bounding box center [81, 307] width 51 height 15
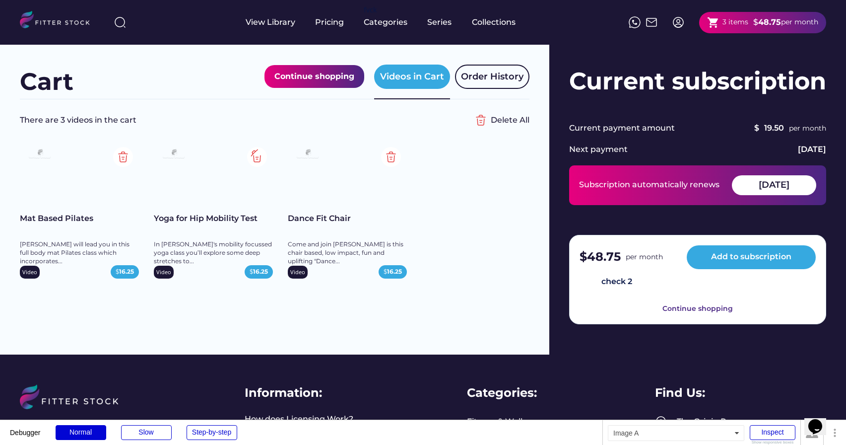
click at [256, 155] on img at bounding box center [257, 157] width 20 height 20
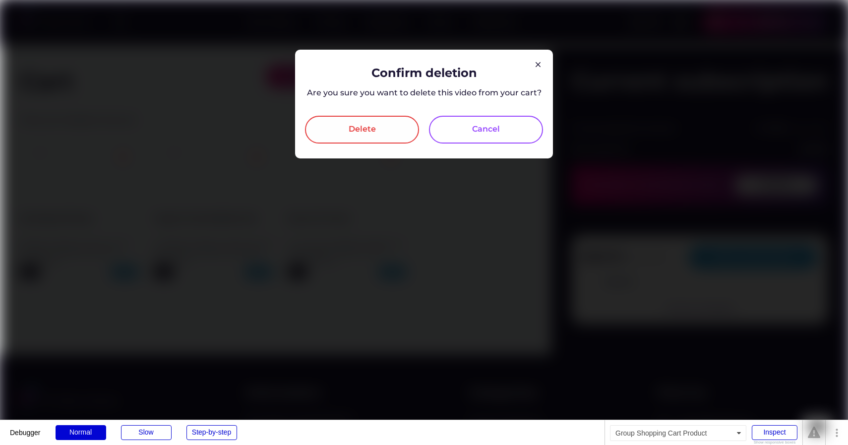
click at [356, 120] on div "Delete" at bounding box center [362, 130] width 114 height 28
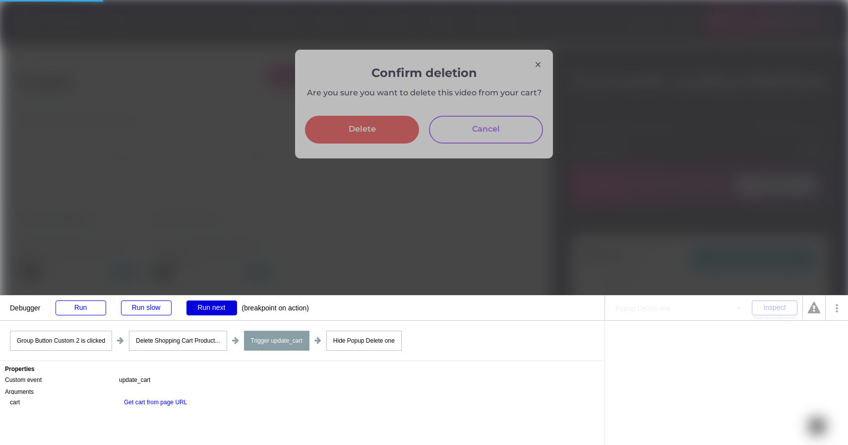
click at [202, 308] on div "Run next" at bounding box center [212, 307] width 51 height 15
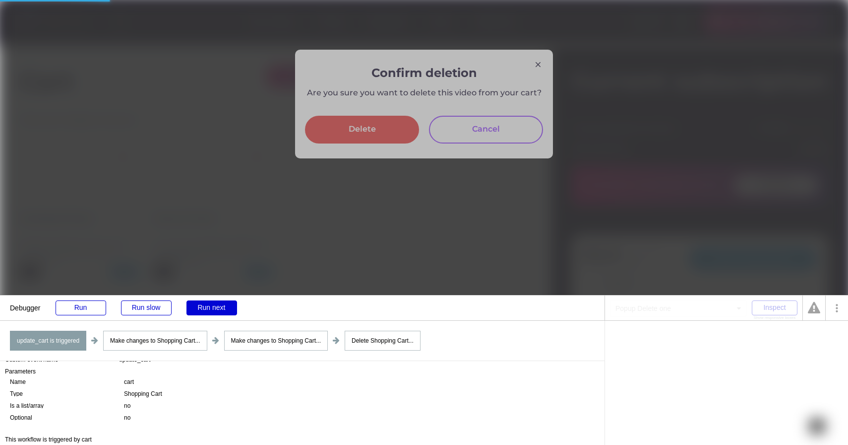
scroll to position [23, 0]
click at [213, 308] on div "Run next" at bounding box center [212, 307] width 51 height 15
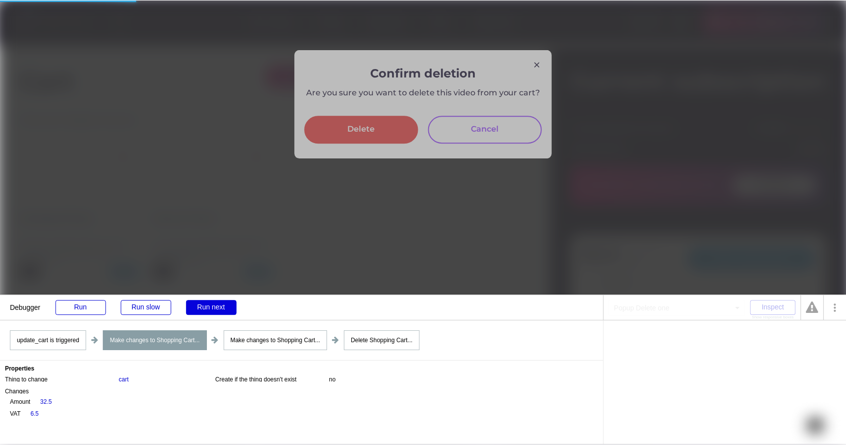
scroll to position [0, 0]
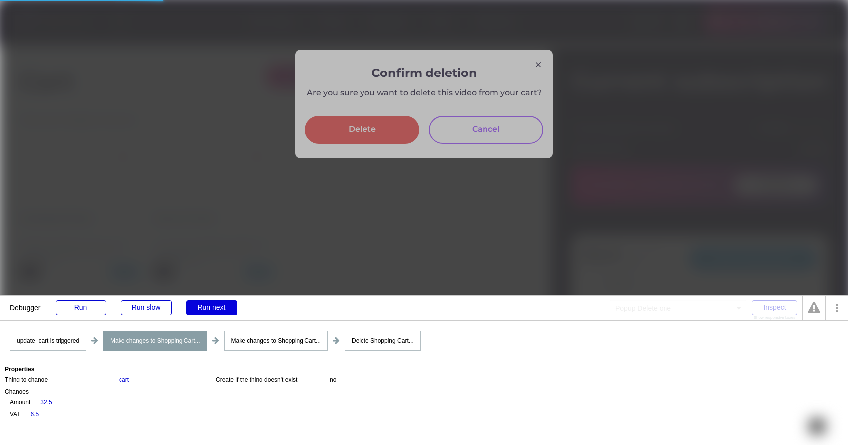
click at [216, 309] on div "Run next" at bounding box center [212, 307] width 51 height 15
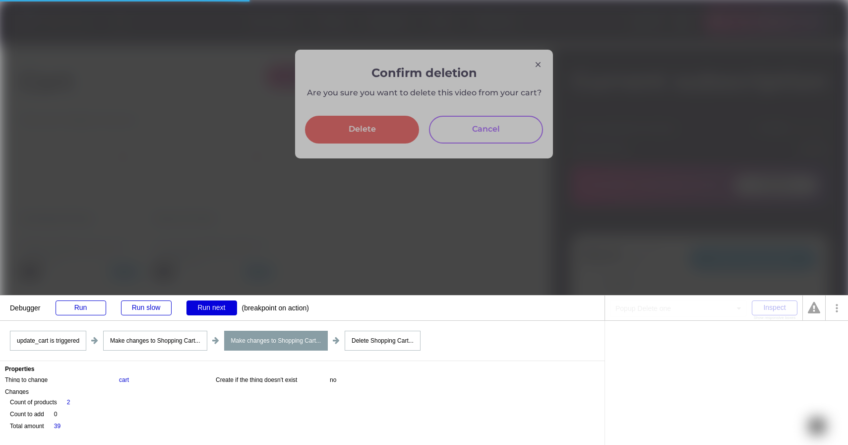
click at [212, 309] on div "Run next" at bounding box center [212, 307] width 51 height 15
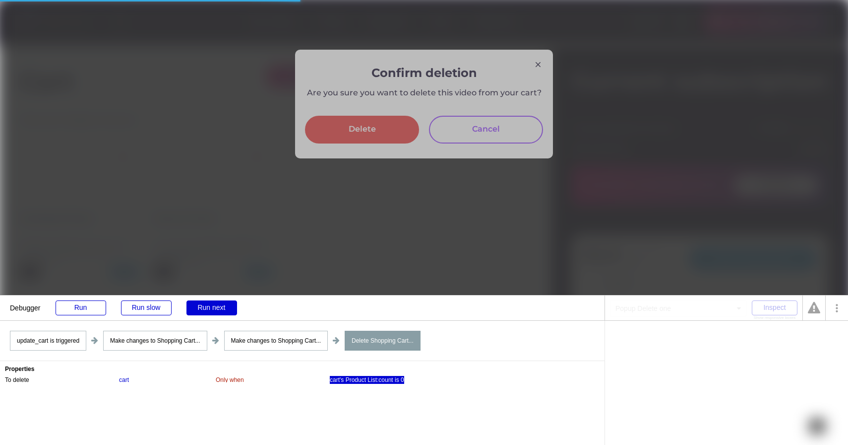
click at [378, 380] on div "cart's Product List:count is 0" at bounding box center [367, 380] width 74 height 8
click at [664, 336] on div ":count" at bounding box center [665, 338] width 16 height 6
click at [208, 309] on div "Run next" at bounding box center [212, 307] width 51 height 15
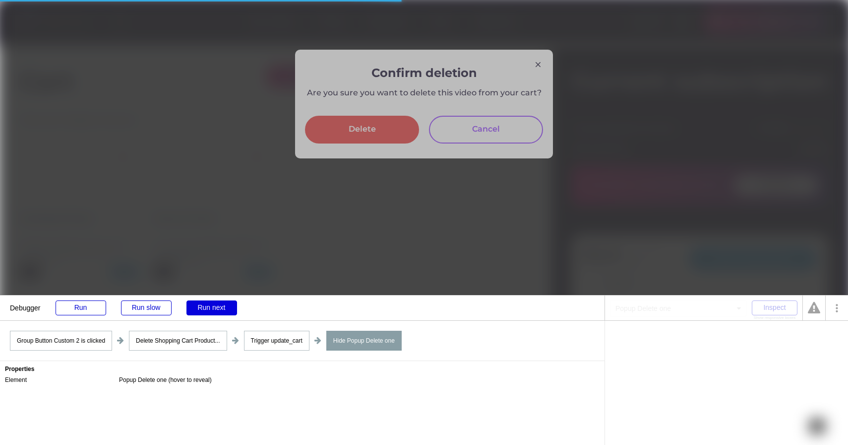
click at [208, 309] on div "Run next" at bounding box center [212, 307] width 51 height 15
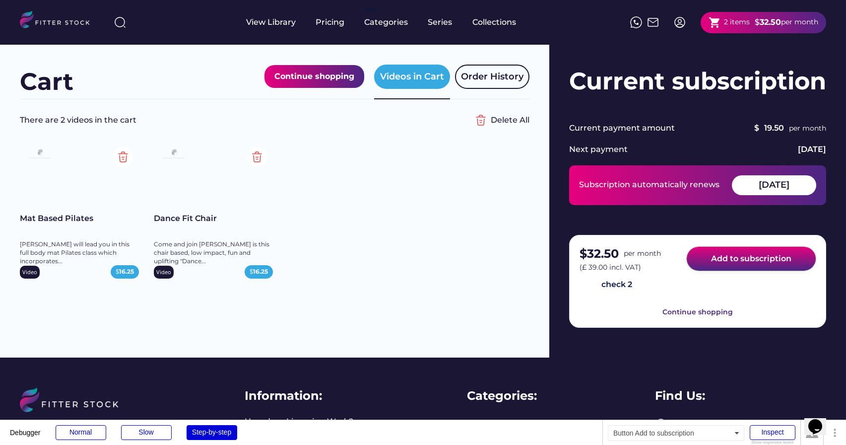
click at [735, 263] on button "Add to subscription" at bounding box center [751, 259] width 129 height 24
click at [260, 155] on img at bounding box center [257, 157] width 20 height 20
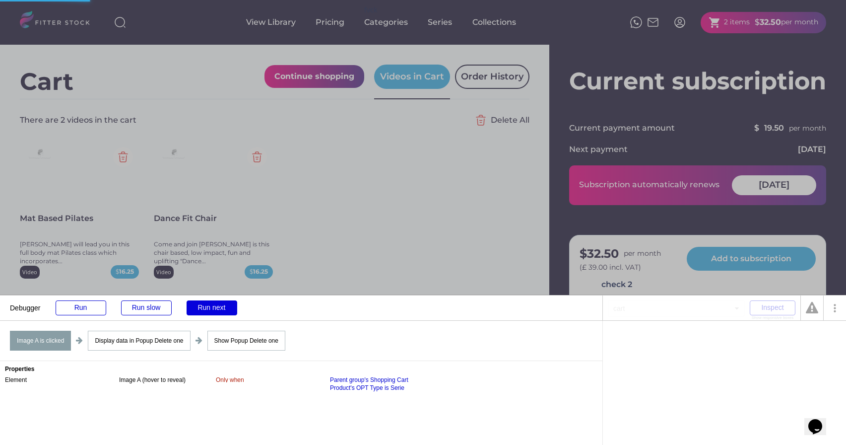
click at [208, 308] on div "Run next" at bounding box center [212, 307] width 51 height 15
click at [208, 309] on div "Run next" at bounding box center [212, 307] width 51 height 15
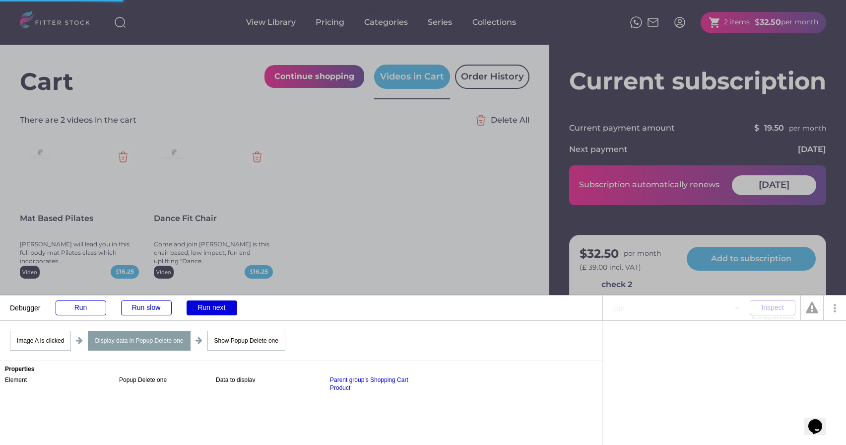
click at [208, 309] on div "Run next" at bounding box center [212, 307] width 51 height 15
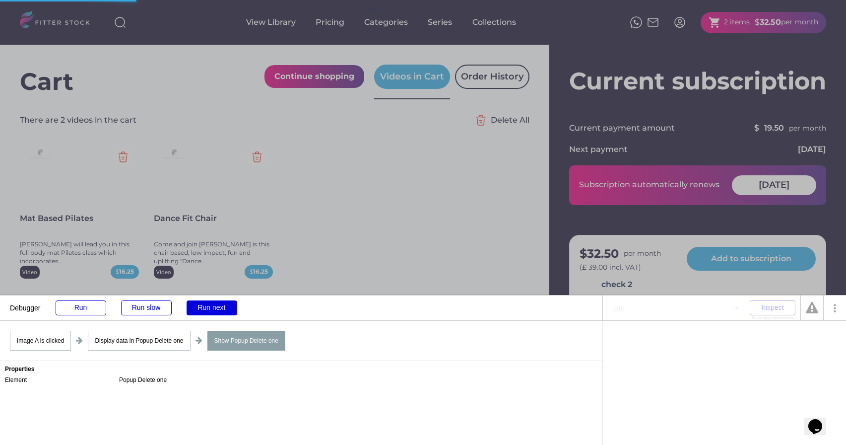
click at [208, 309] on div "Run next" at bounding box center [212, 307] width 51 height 15
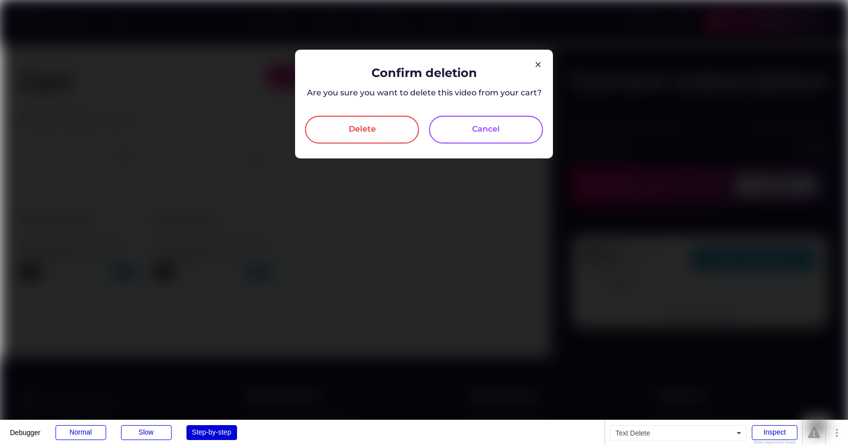
click at [364, 130] on div "Delete" at bounding box center [362, 130] width 27 height 12
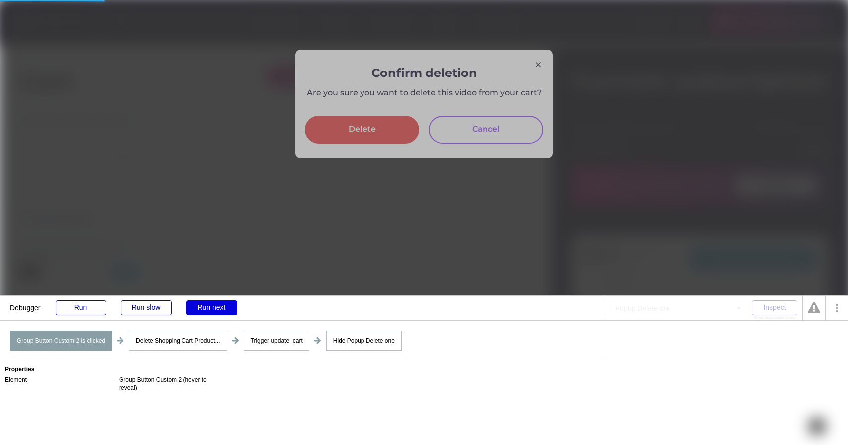
click at [216, 307] on div "Run next" at bounding box center [212, 307] width 51 height 15
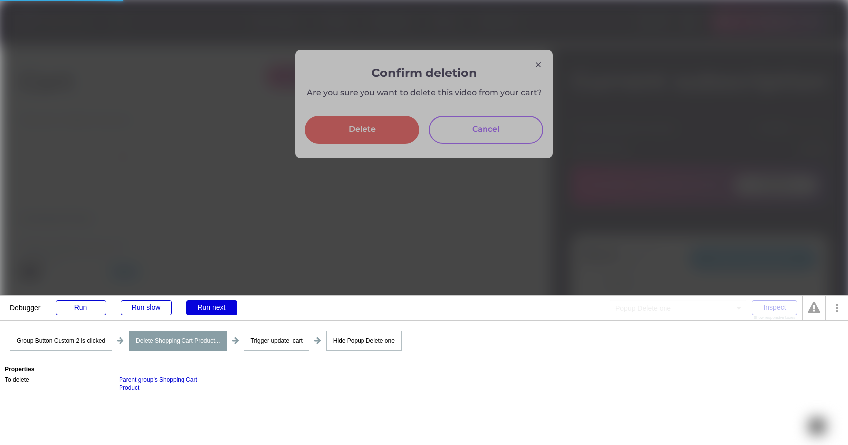
click at [216, 307] on div "Run next" at bounding box center [212, 307] width 51 height 15
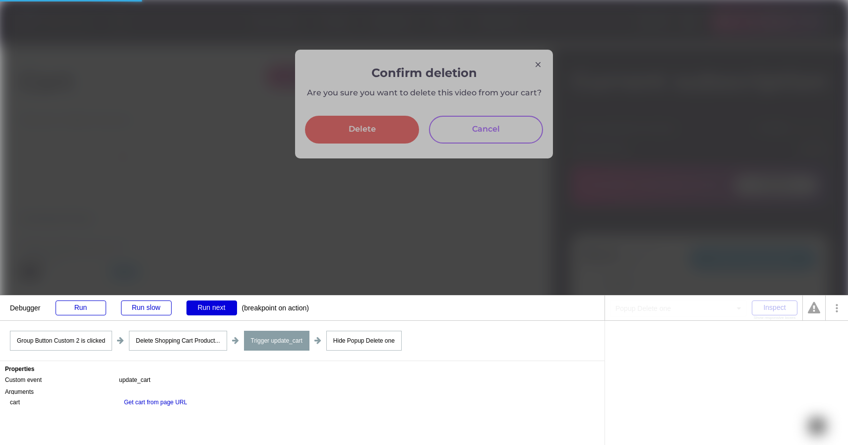
click at [216, 307] on div "Run next" at bounding box center [212, 307] width 51 height 15
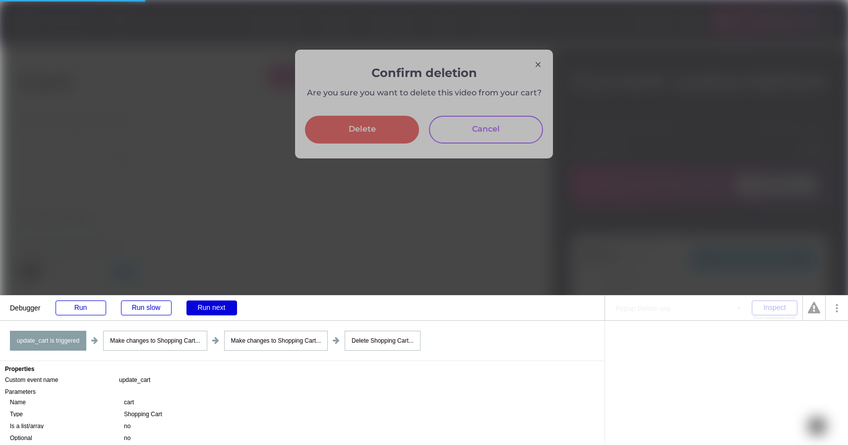
click at [215, 309] on div "Run next" at bounding box center [212, 307] width 51 height 15
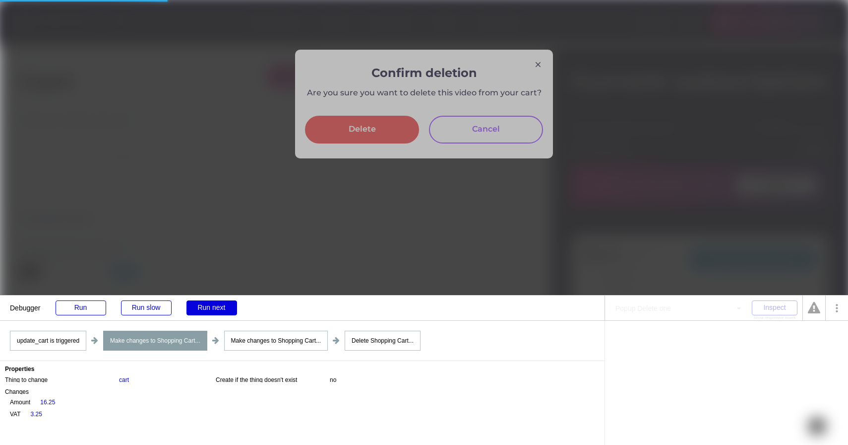
click at [215, 309] on div "Run next" at bounding box center [212, 307] width 51 height 15
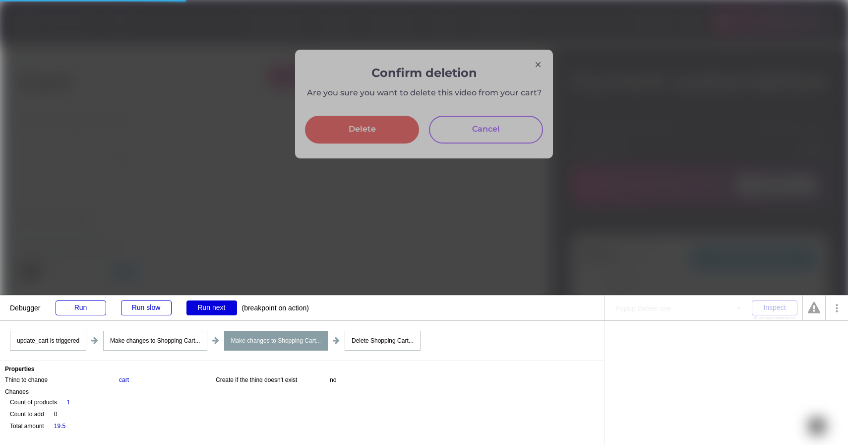
click at [206, 308] on div "Run next" at bounding box center [212, 307] width 51 height 15
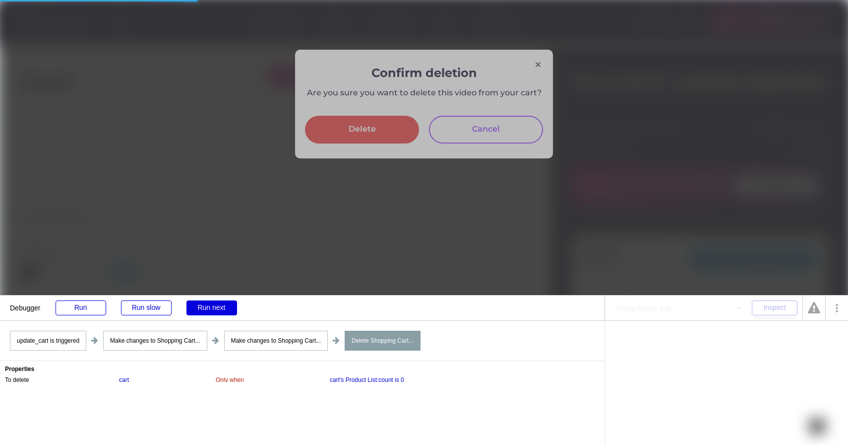
click at [215, 304] on div "Run next" at bounding box center [212, 307] width 51 height 15
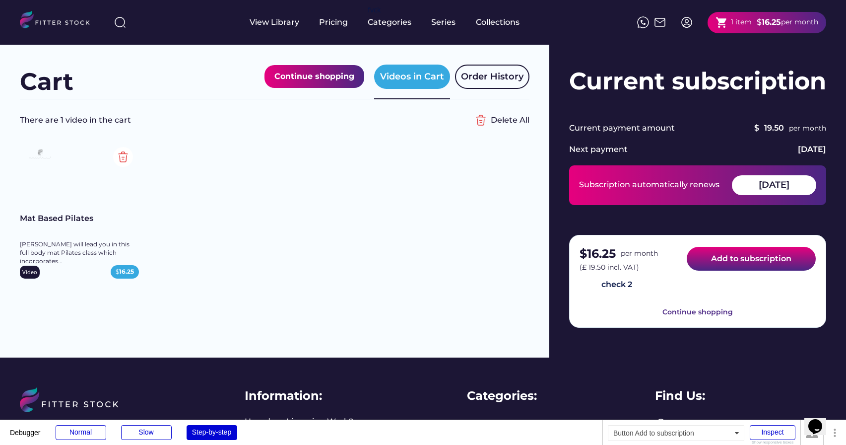
click at [738, 263] on button "Add to subscription" at bounding box center [751, 259] width 129 height 24
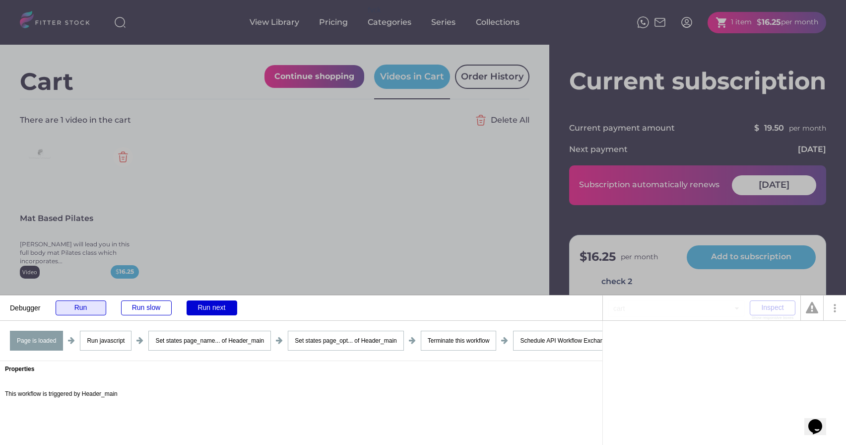
click at [84, 306] on div "Run" at bounding box center [81, 307] width 51 height 15
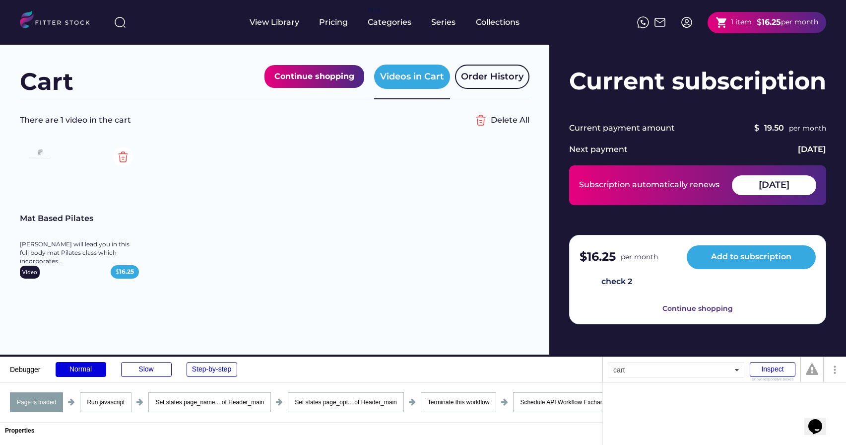
click at [74, 305] on div "Cart Continue shopping Videos in Cart Order History There are 1 video in the ca…" at bounding box center [274, 200] width 549 height 310
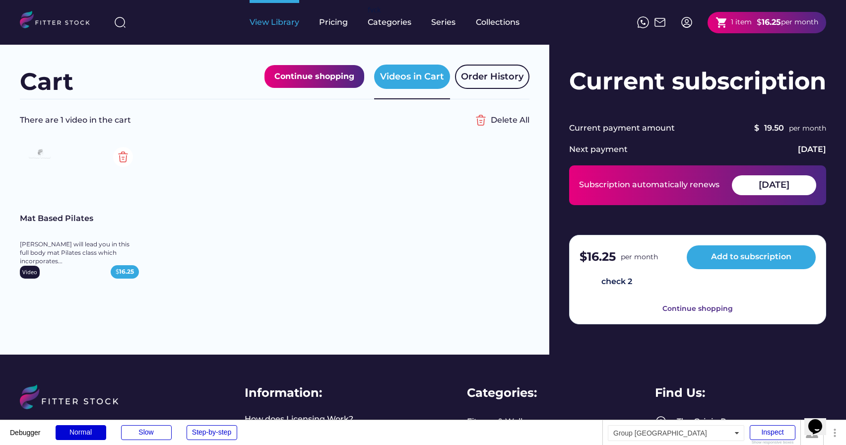
click at [276, 28] on div "View Library" at bounding box center [275, 22] width 50 height 45
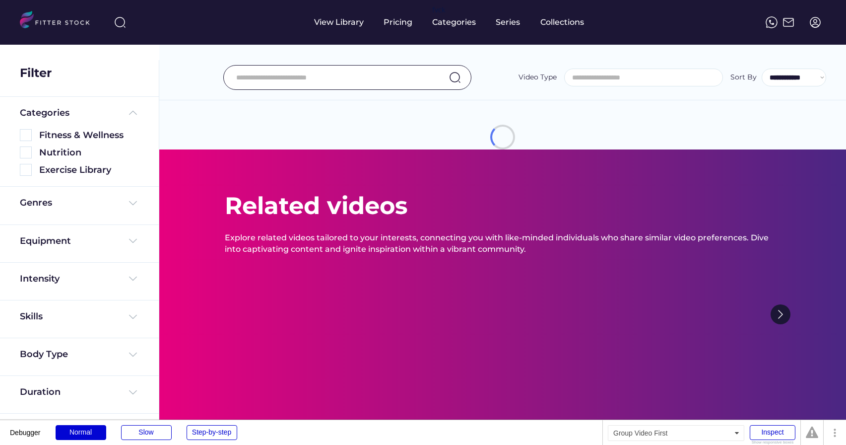
select select
select select "**********"
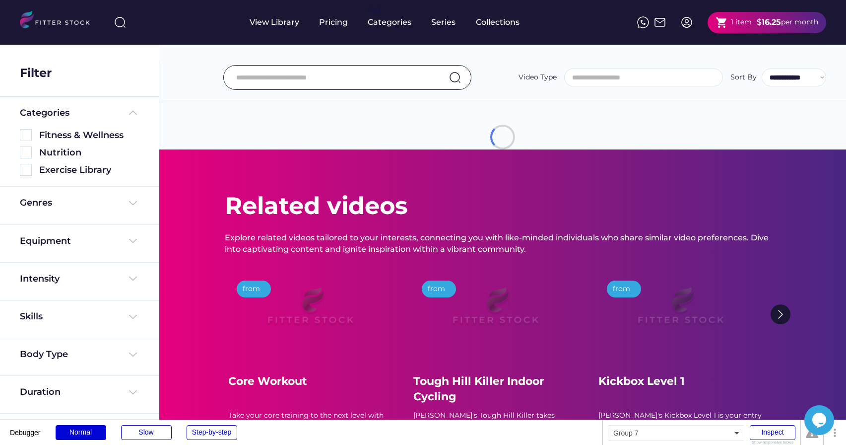
scroll to position [17, 0]
select select "**********"
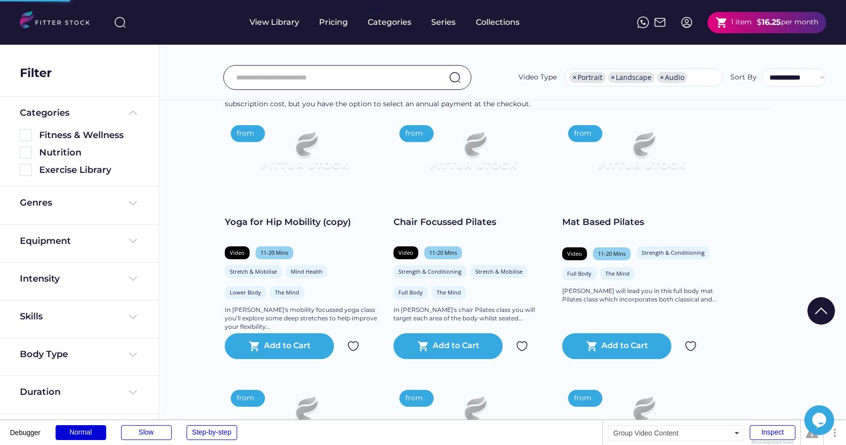
scroll to position [99, 0]
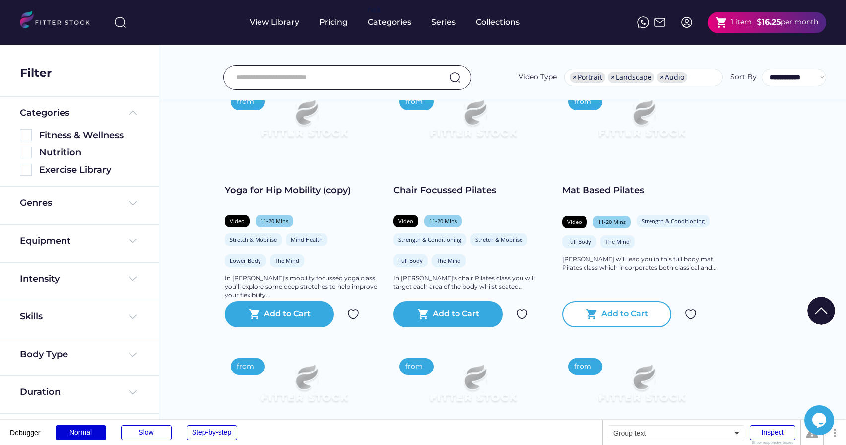
click at [630, 322] on div "shopping_cart Add to Cart" at bounding box center [616, 314] width 109 height 26
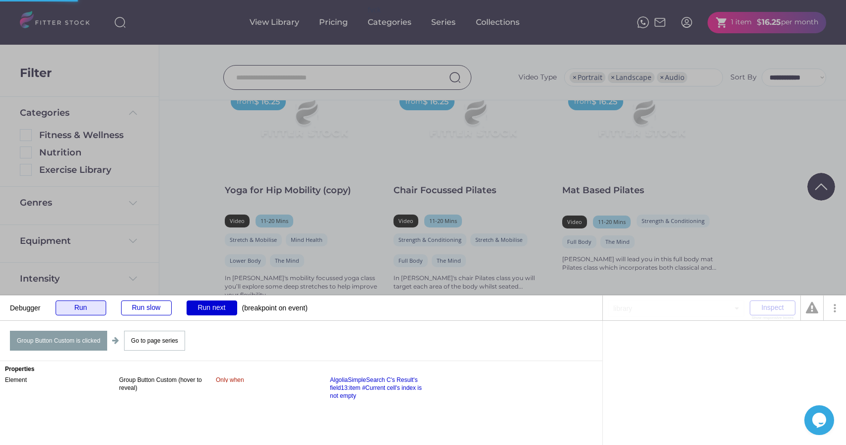
click at [75, 311] on div "Run" at bounding box center [81, 307] width 51 height 15
click at [75, 306] on div "Run" at bounding box center [81, 307] width 51 height 15
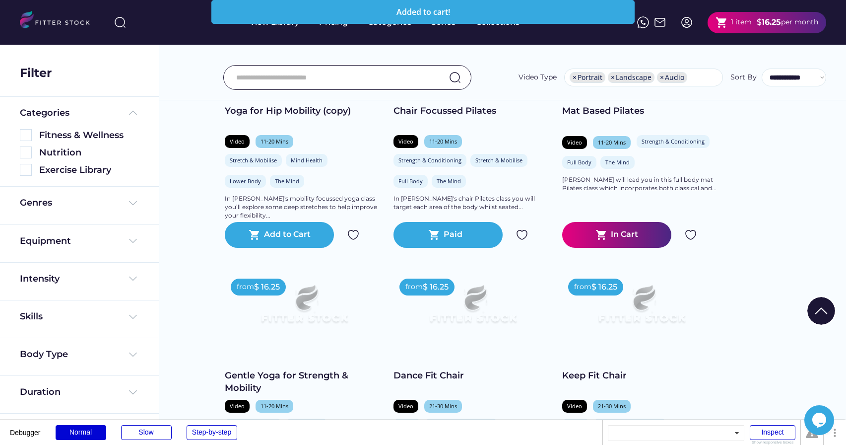
scroll to position [340, 0]
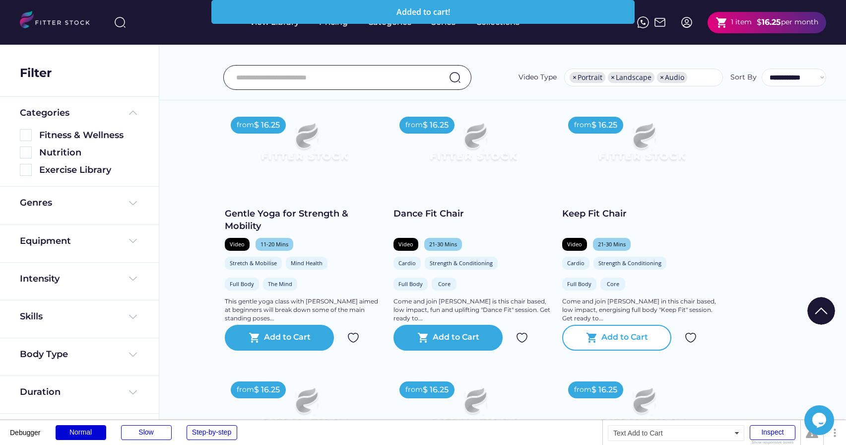
click at [615, 342] on div "Add to Cart" at bounding box center [624, 337] width 47 height 12
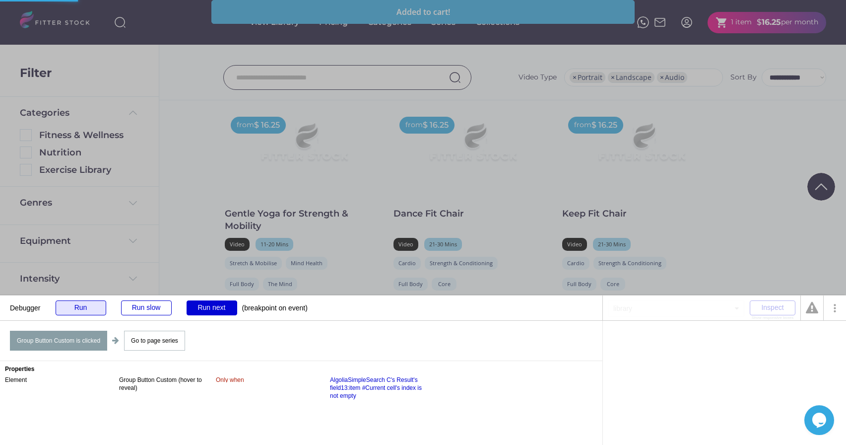
click at [73, 307] on div "Run" at bounding box center [81, 307] width 51 height 15
click at [85, 307] on div "Run" at bounding box center [81, 307] width 51 height 15
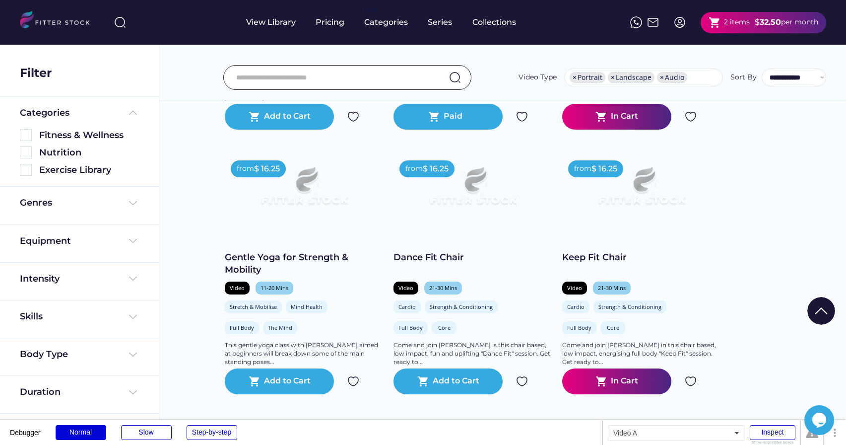
scroll to position [307, 0]
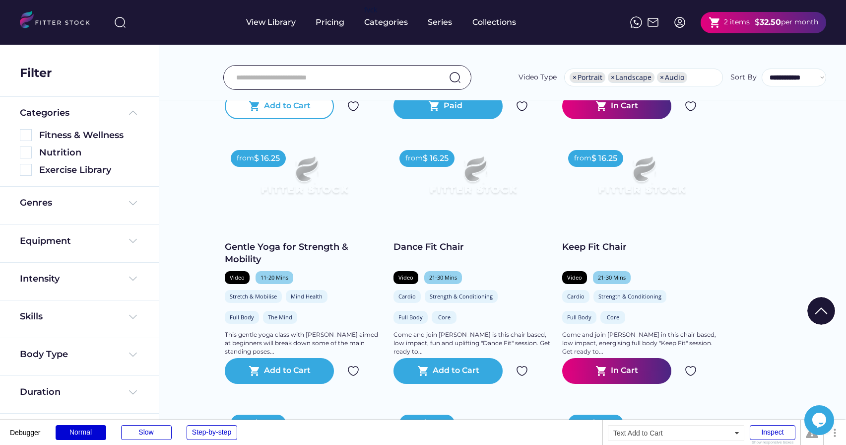
click at [273, 110] on div "Add to Cart" at bounding box center [287, 106] width 47 height 12
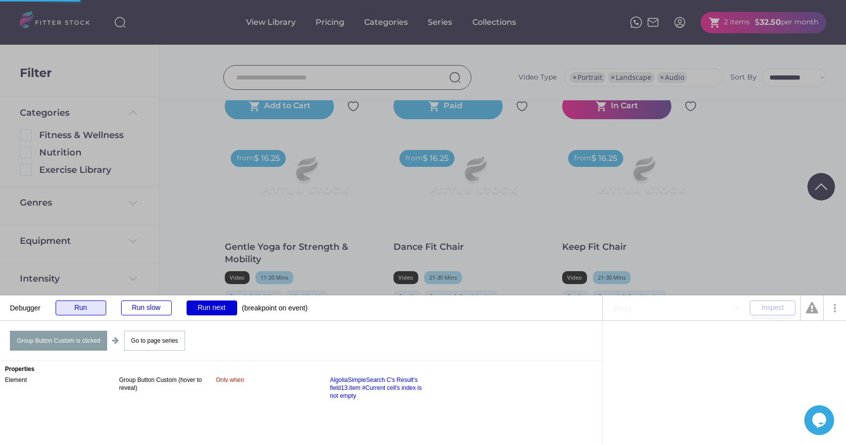
click at [90, 311] on div "Run" at bounding box center [81, 307] width 51 height 15
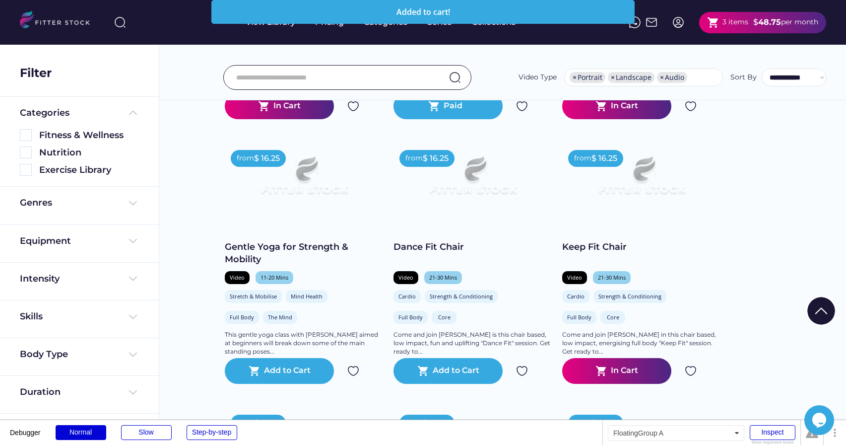
click at [726, 24] on div "3 items" at bounding box center [735, 22] width 26 height 10
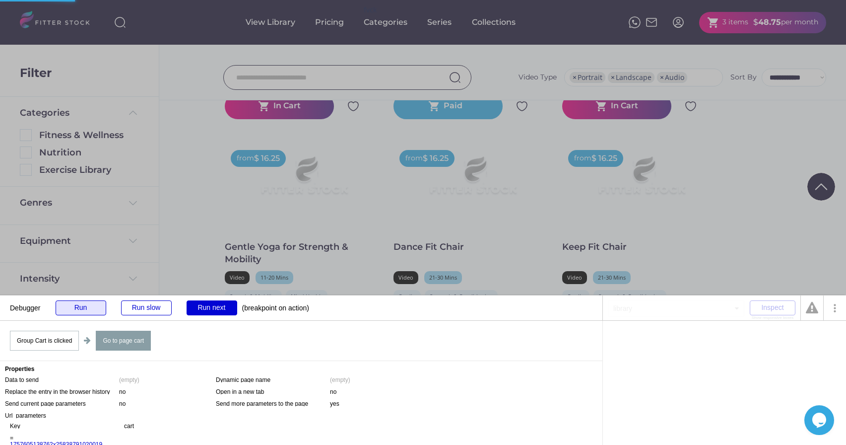
click at [77, 310] on div "Run" at bounding box center [81, 307] width 51 height 15
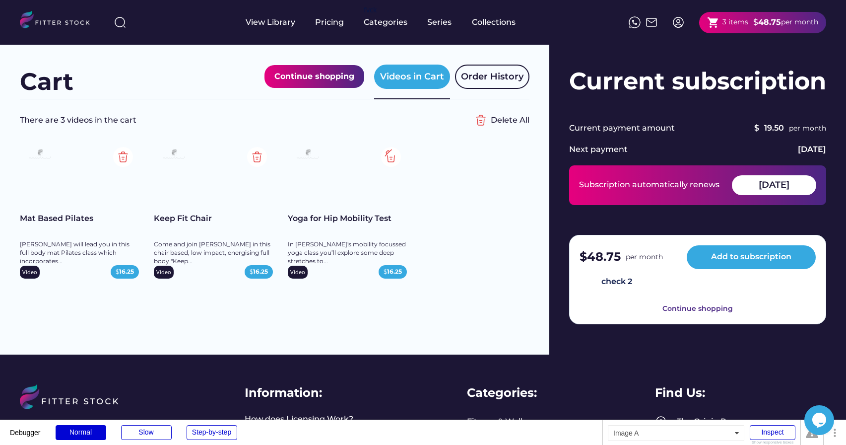
click at [391, 159] on img at bounding box center [391, 157] width 20 height 20
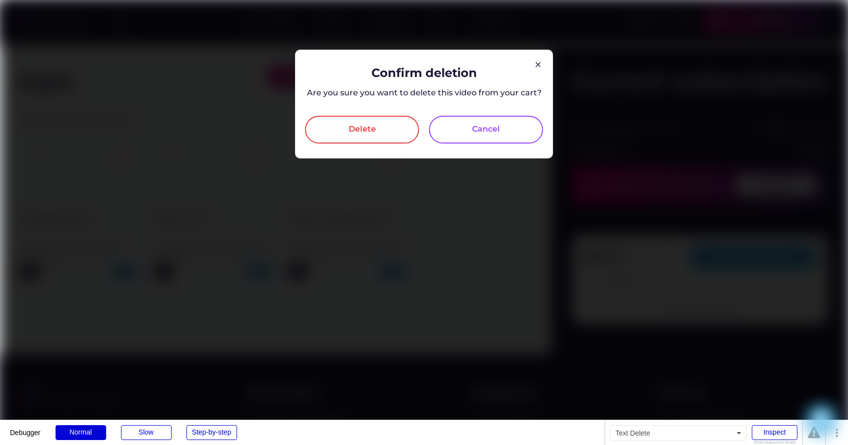
click at [359, 129] on div "Delete" at bounding box center [362, 130] width 27 height 12
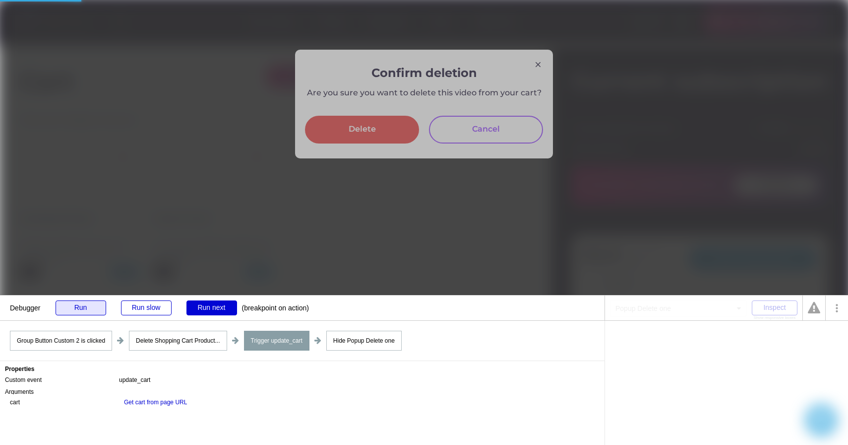
click at [78, 308] on div "Run" at bounding box center [81, 307] width 51 height 15
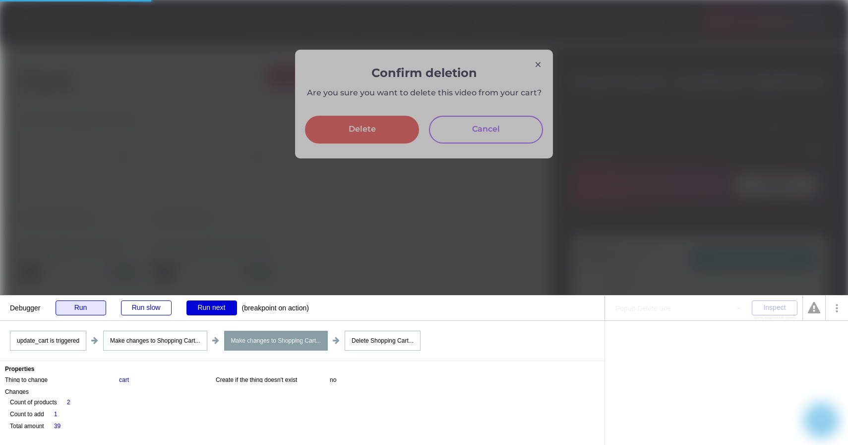
click at [85, 309] on div "Run" at bounding box center [81, 307] width 51 height 15
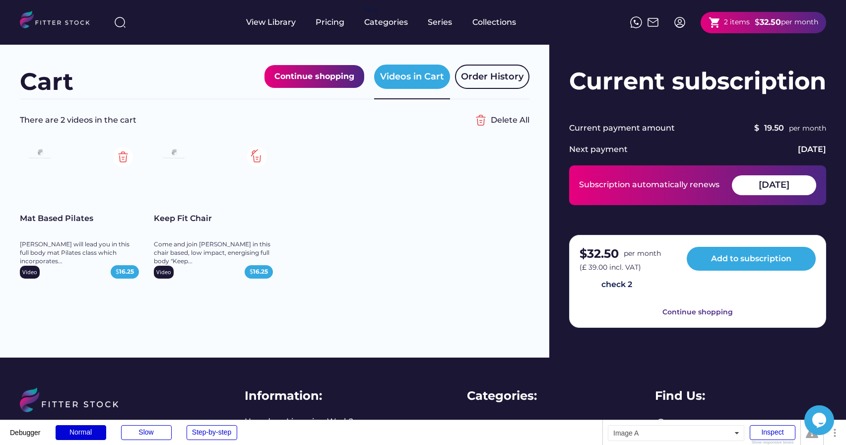
click at [258, 158] on img at bounding box center [257, 157] width 20 height 20
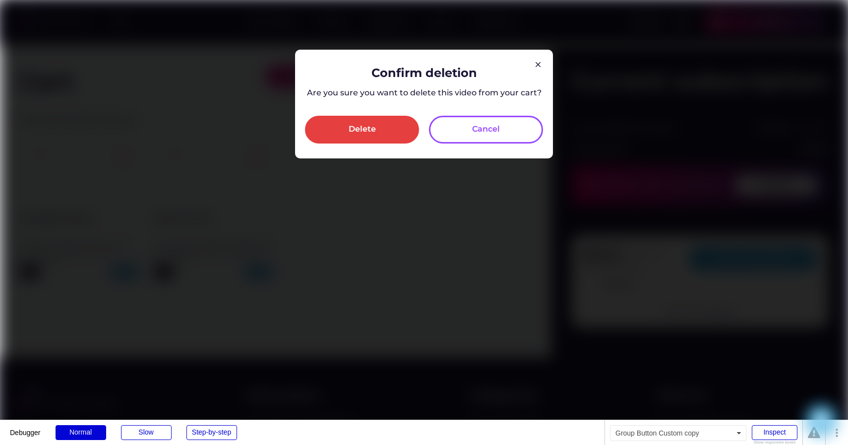
click at [463, 136] on div "Cancel" at bounding box center [486, 130] width 114 height 28
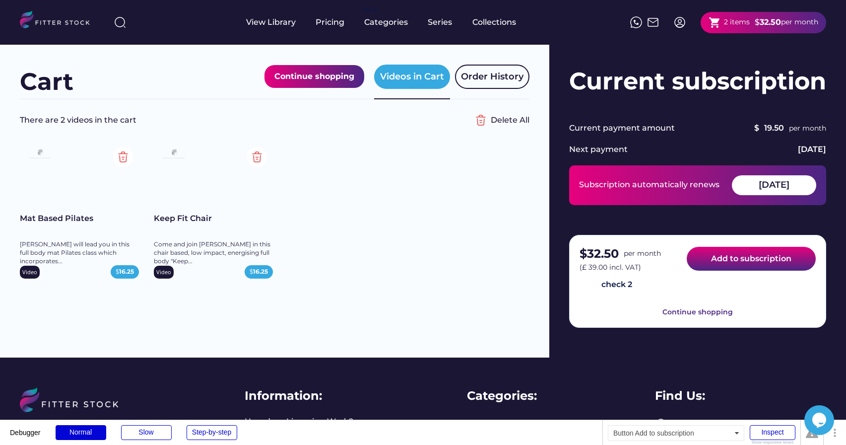
click at [725, 256] on button "Add to subscription" at bounding box center [751, 259] width 129 height 24
click at [731, 261] on button "Add to subscription" at bounding box center [751, 259] width 129 height 24
click at [730, 264] on button "Add to subscription" at bounding box center [751, 259] width 129 height 24
click at [736, 261] on button "Add to subscription" at bounding box center [751, 259] width 129 height 24
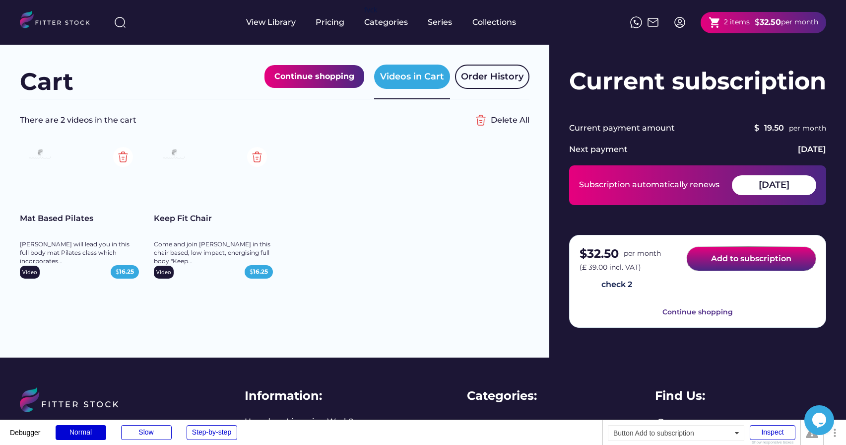
click at [729, 257] on button "Add to subscription" at bounding box center [751, 259] width 129 height 24
click at [261, 154] on img at bounding box center [257, 157] width 20 height 20
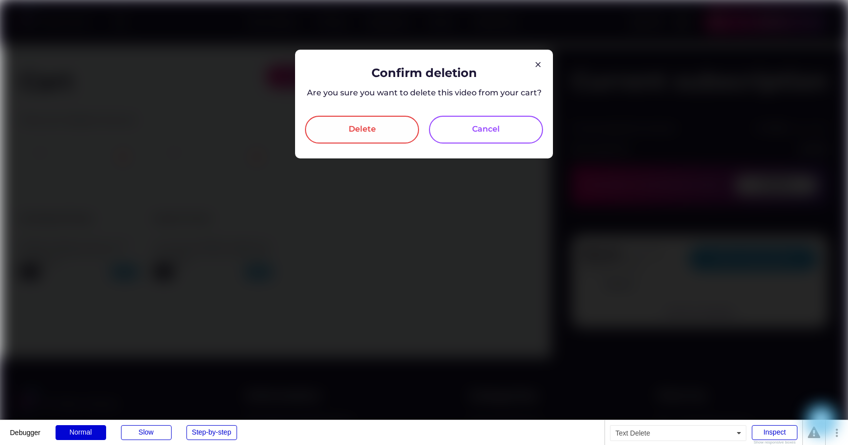
click at [360, 128] on div "Delete" at bounding box center [362, 130] width 27 height 12
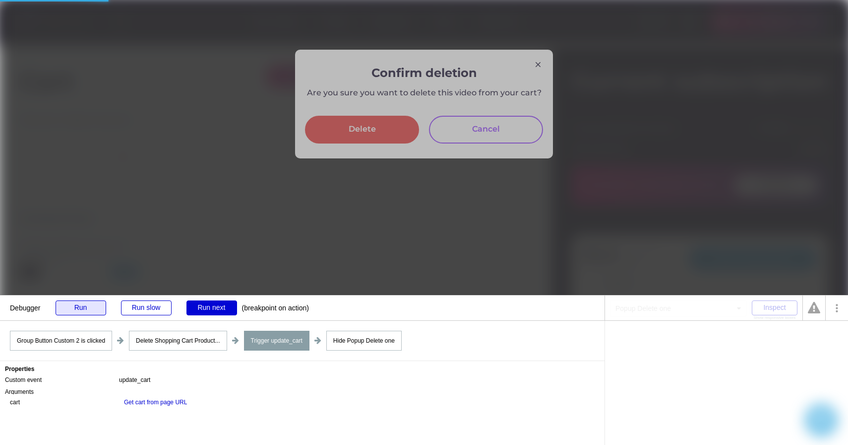
click at [82, 303] on div "Run" at bounding box center [81, 307] width 51 height 15
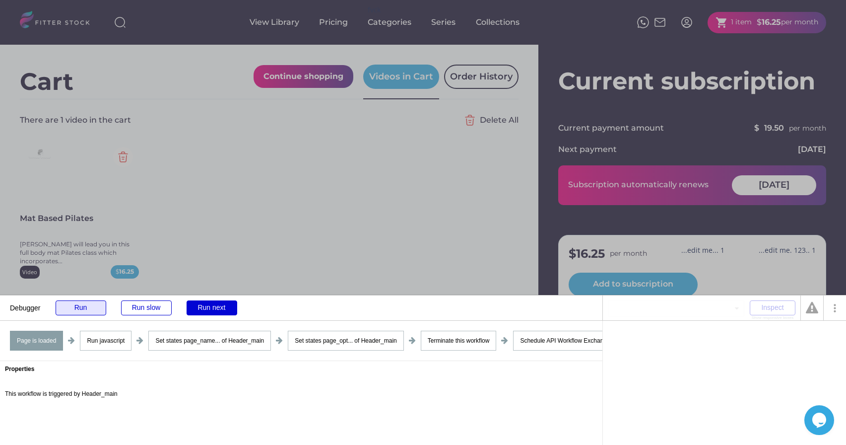
click at [84, 308] on div "Run" at bounding box center [81, 307] width 51 height 15
click at [84, 308] on body "Debugger Run Run slow Run next Inspect Show responsive boxes Page is loaded Run…" at bounding box center [423, 222] width 846 height 445
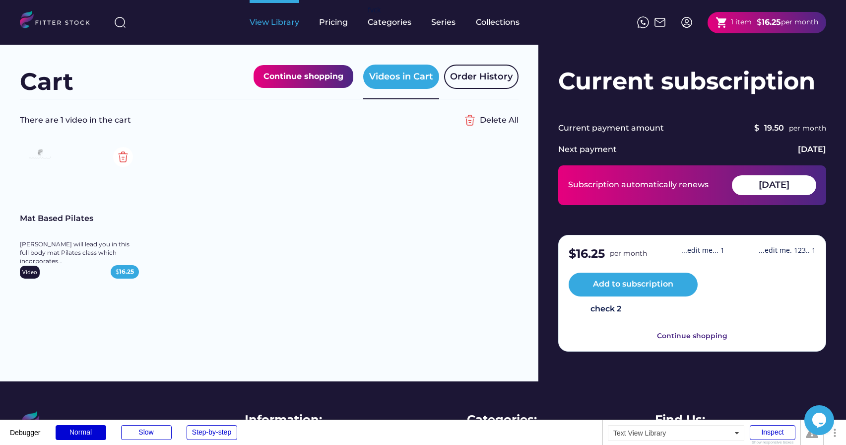
click at [276, 24] on div "View Library" at bounding box center [275, 22] width 50 height 11
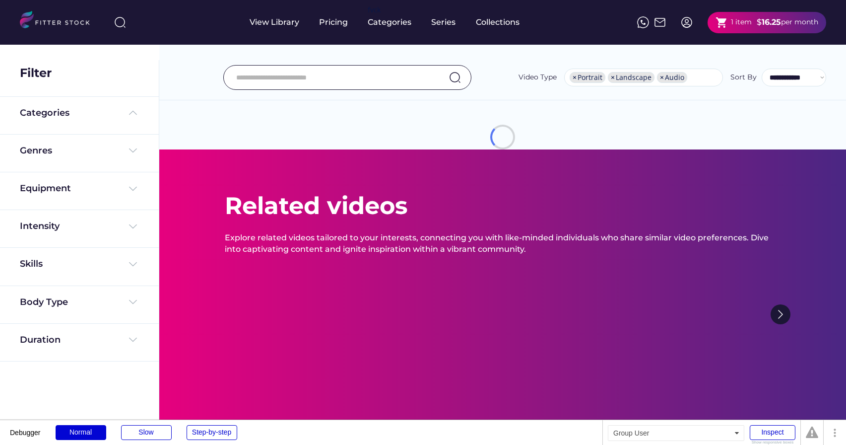
select select "**********"
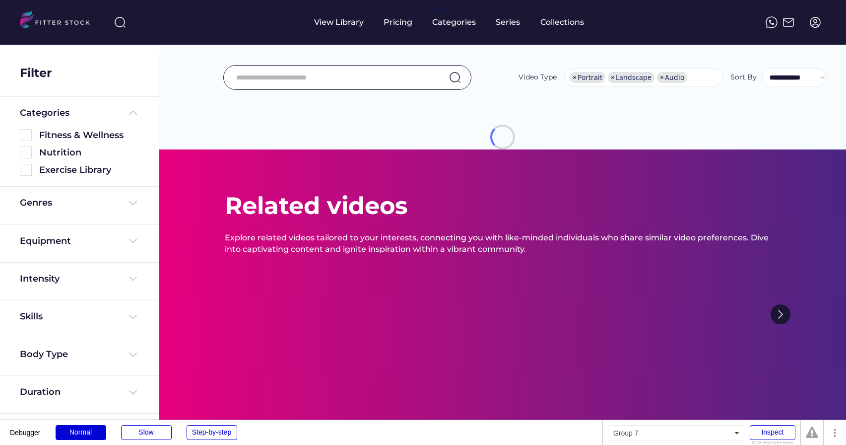
select select "**********"
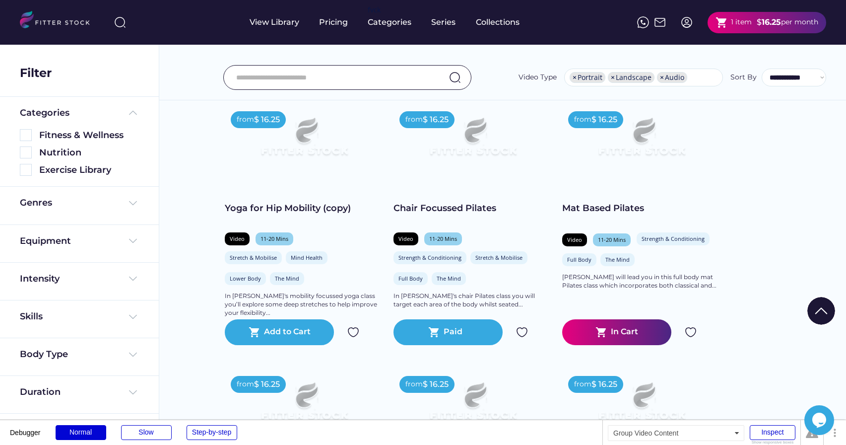
scroll to position [88, 0]
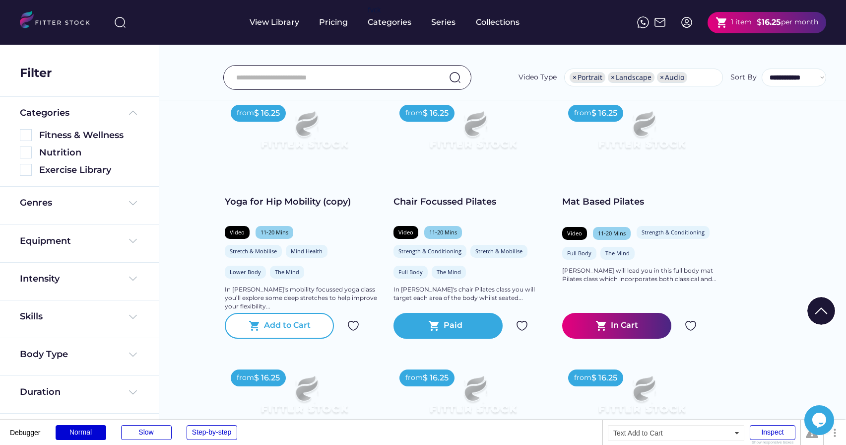
click at [278, 329] on div "Add to Cart" at bounding box center [287, 325] width 47 height 12
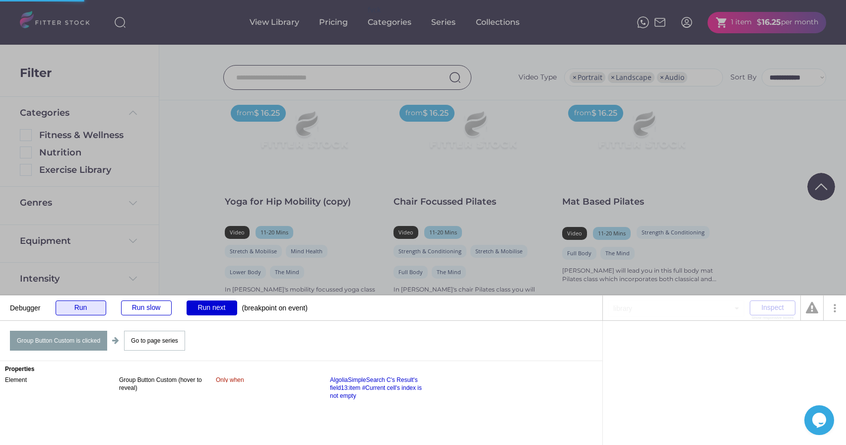
click at [73, 305] on div "Run" at bounding box center [81, 307] width 51 height 15
click at [91, 314] on div "Run" at bounding box center [81, 307] width 51 height 15
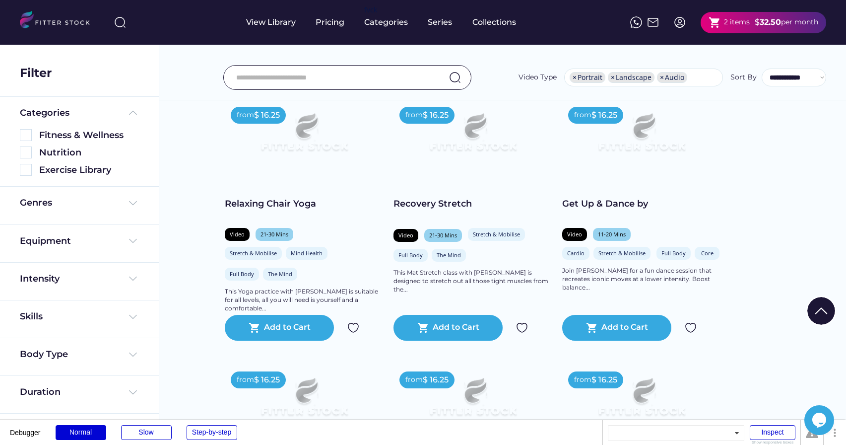
scroll to position [880, 0]
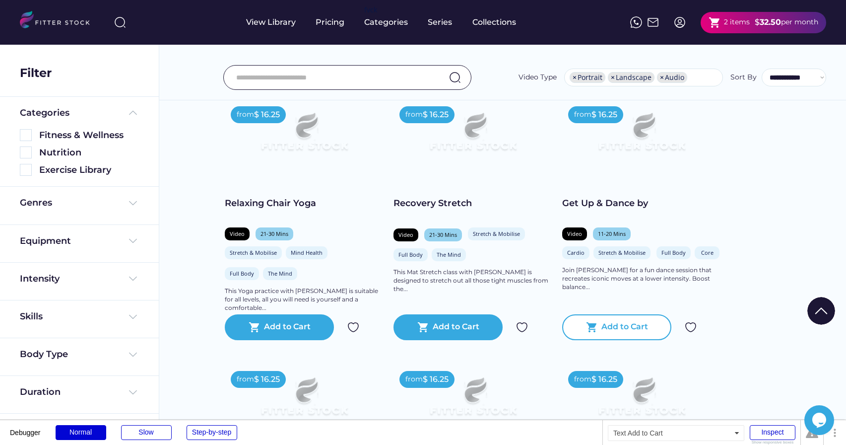
click at [611, 326] on div "Add to Cart" at bounding box center [624, 327] width 47 height 12
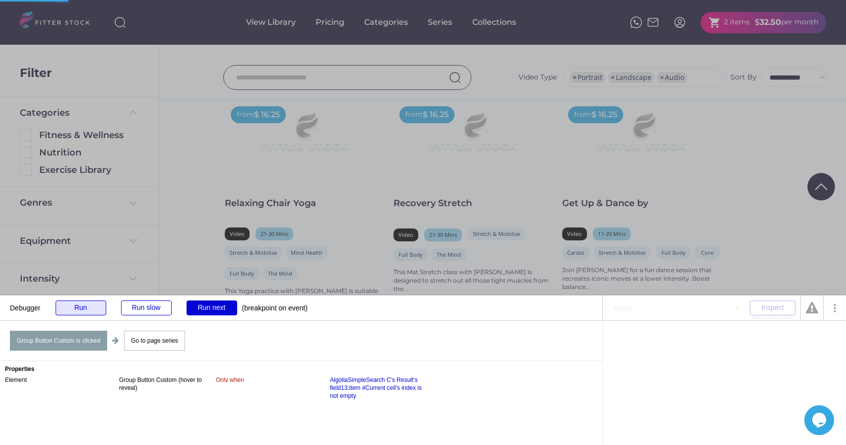
click at [83, 304] on div "Run" at bounding box center [81, 307] width 51 height 15
click at [91, 312] on div "Run" at bounding box center [81, 307] width 51 height 15
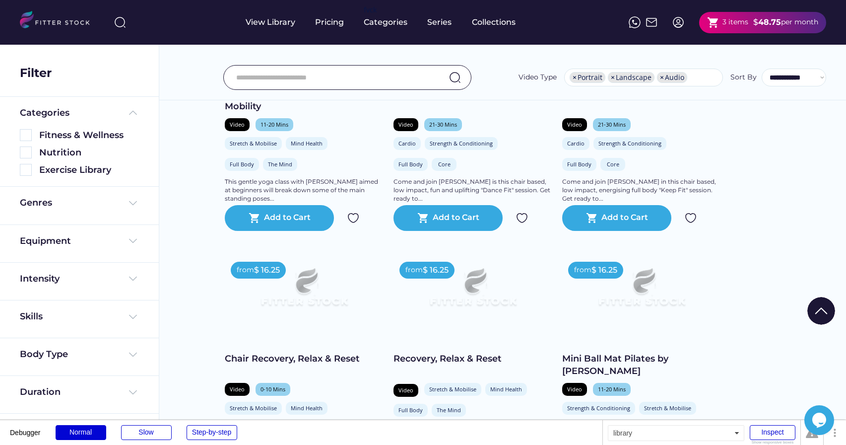
scroll to position [460, 0]
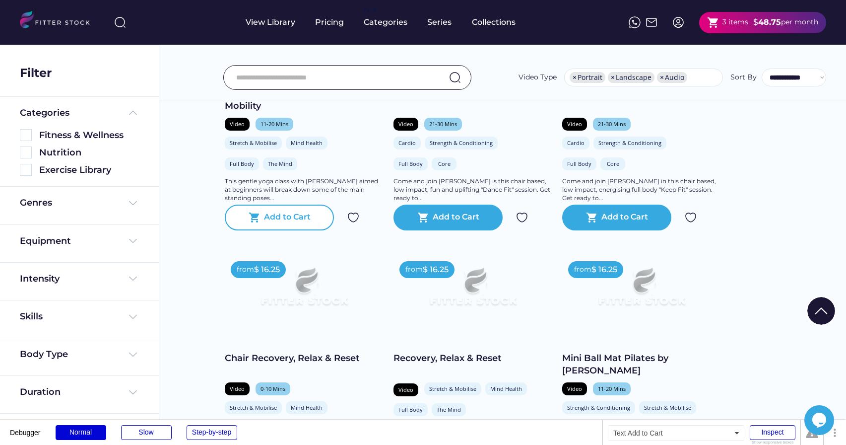
click at [271, 219] on div "Add to Cart" at bounding box center [287, 217] width 47 height 12
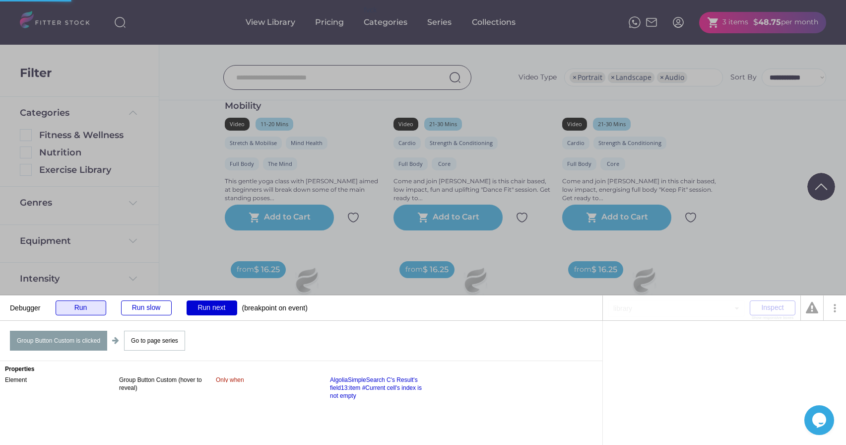
click at [88, 305] on div "Run" at bounding box center [81, 307] width 51 height 15
click at [82, 308] on div "Run" at bounding box center [81, 307] width 51 height 15
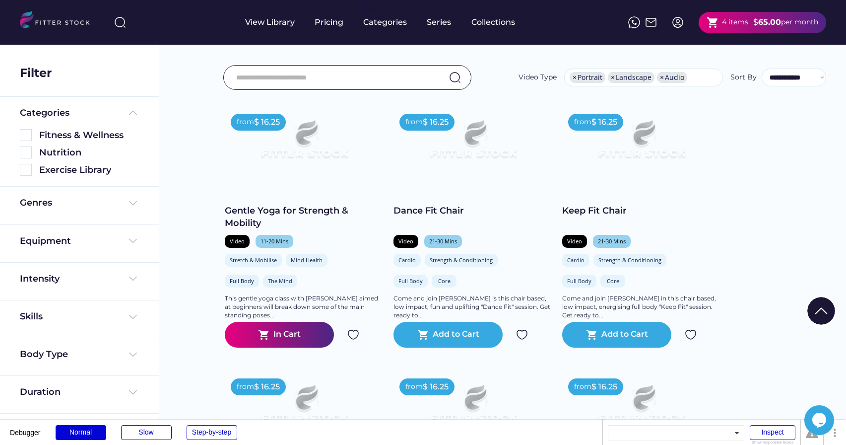
scroll to position [348, 0]
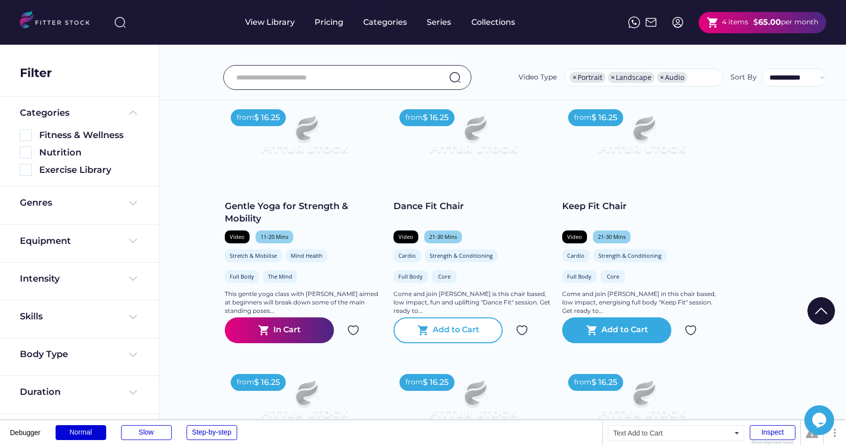
click at [452, 333] on div "Add to Cart" at bounding box center [456, 330] width 47 height 12
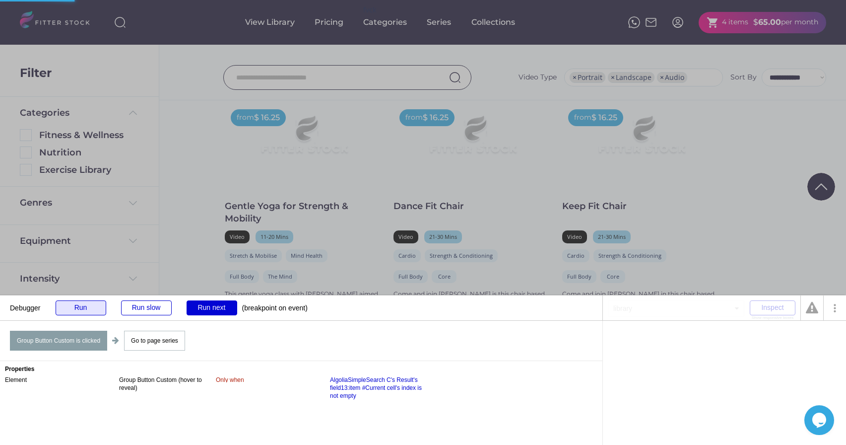
click at [76, 309] on div "Run" at bounding box center [81, 307] width 51 height 15
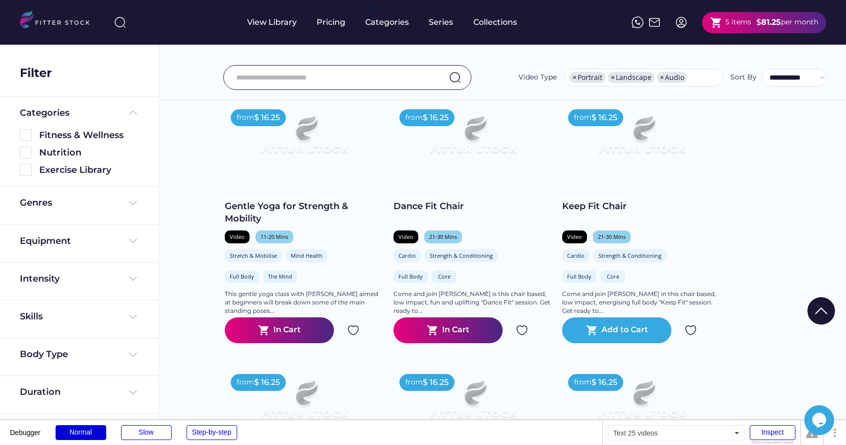
click at [735, 22] on div "5 items" at bounding box center [738, 22] width 26 height 10
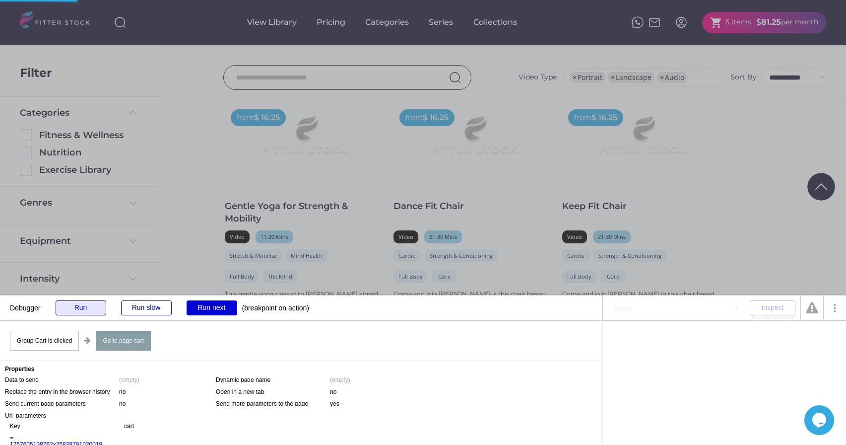
click at [90, 305] on div "Run" at bounding box center [81, 307] width 51 height 15
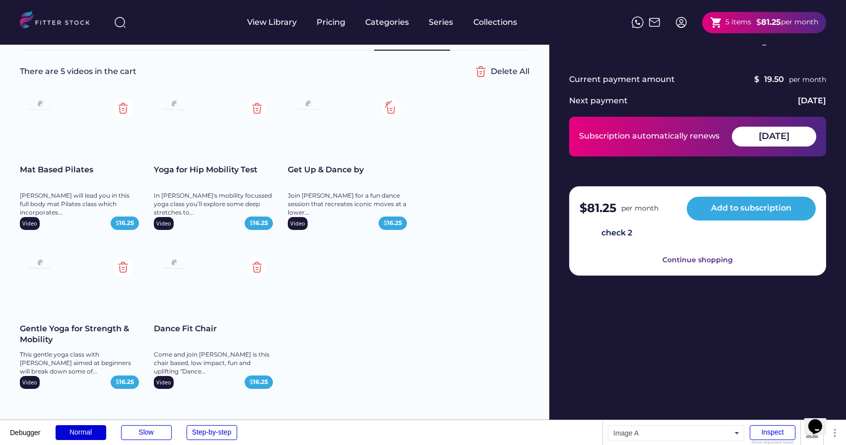
scroll to position [29, 0]
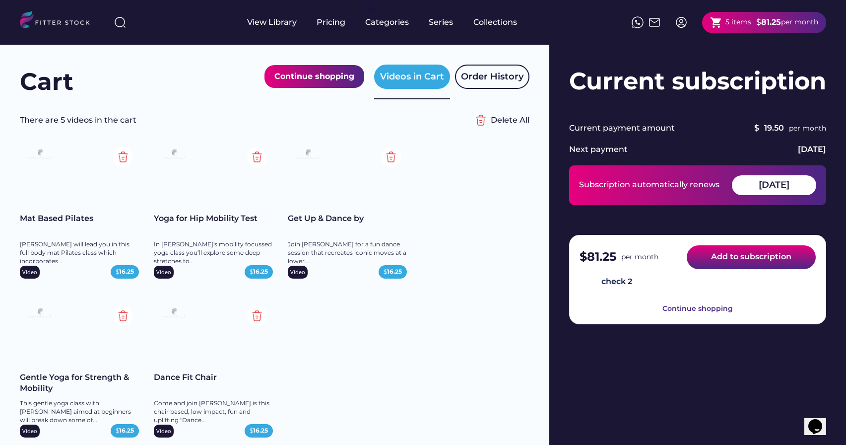
click at [723, 260] on button "Add to subscription" at bounding box center [751, 257] width 129 height 24
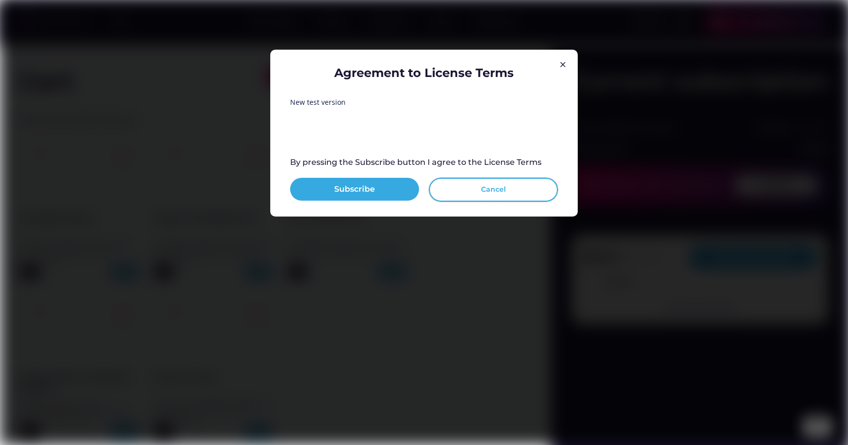
click at [490, 191] on button "Cancel" at bounding box center [493, 190] width 129 height 24
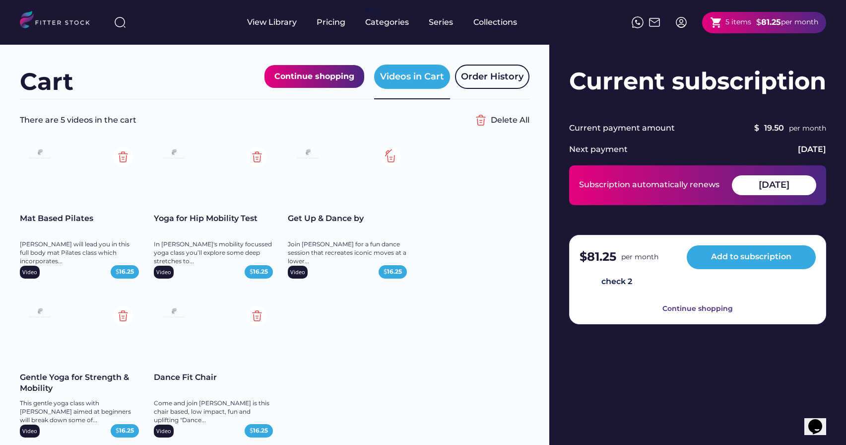
click at [394, 154] on img at bounding box center [391, 157] width 20 height 20
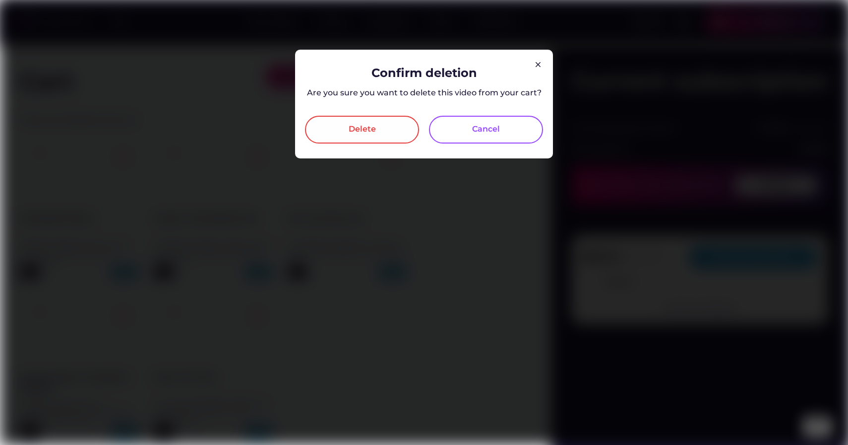
click at [364, 133] on div "Delete" at bounding box center [362, 130] width 27 height 12
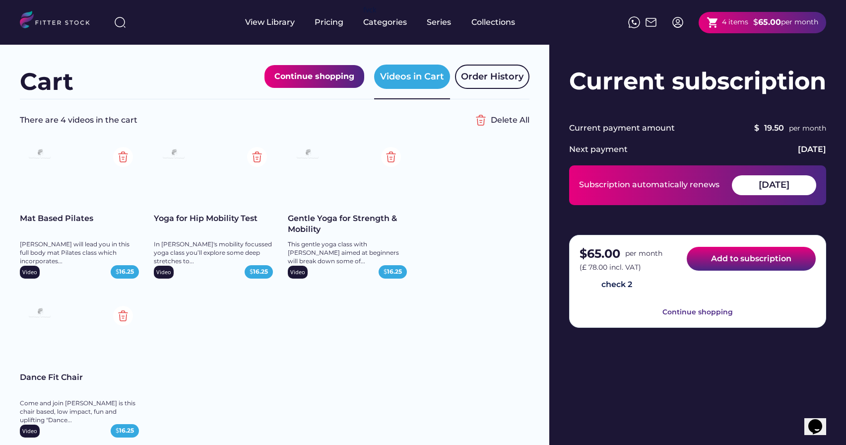
click at [737, 255] on button "Add to subscription" at bounding box center [751, 259] width 129 height 24
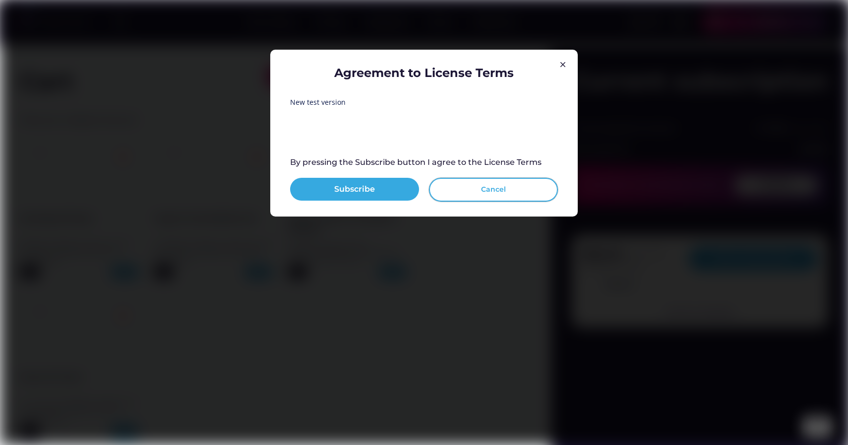
click at [499, 190] on button "Cancel" at bounding box center [493, 190] width 129 height 24
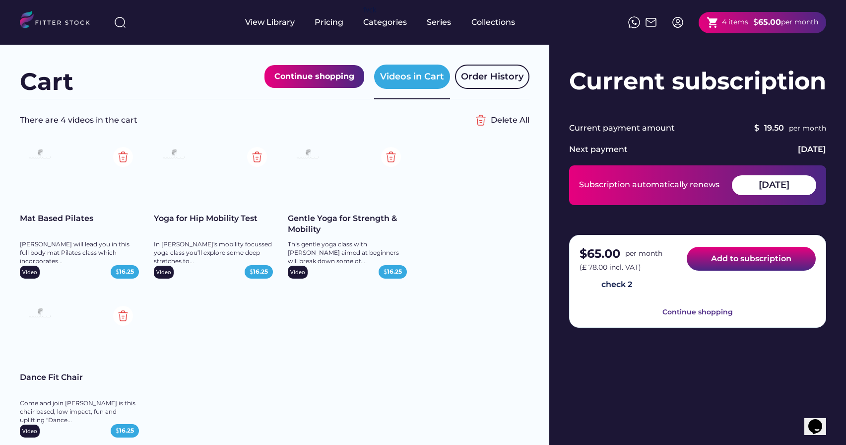
click at [736, 260] on button "Add to subscription" at bounding box center [751, 259] width 129 height 24
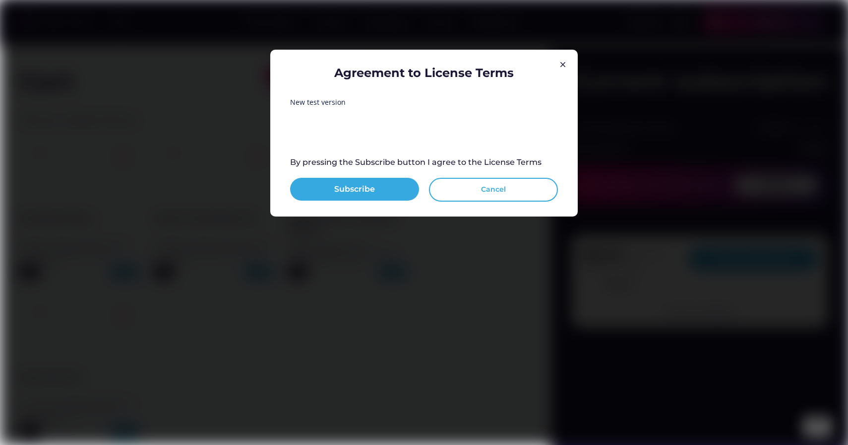
click at [478, 183] on button "Cancel" at bounding box center [493, 190] width 129 height 24
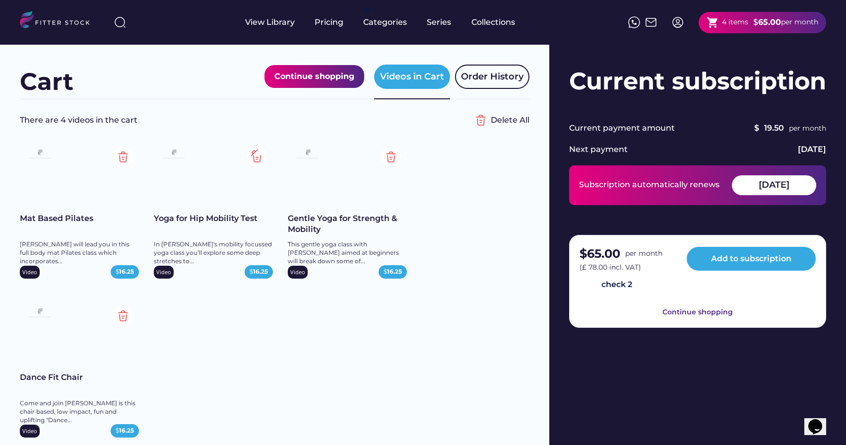
click at [257, 156] on img at bounding box center [257, 157] width 20 height 20
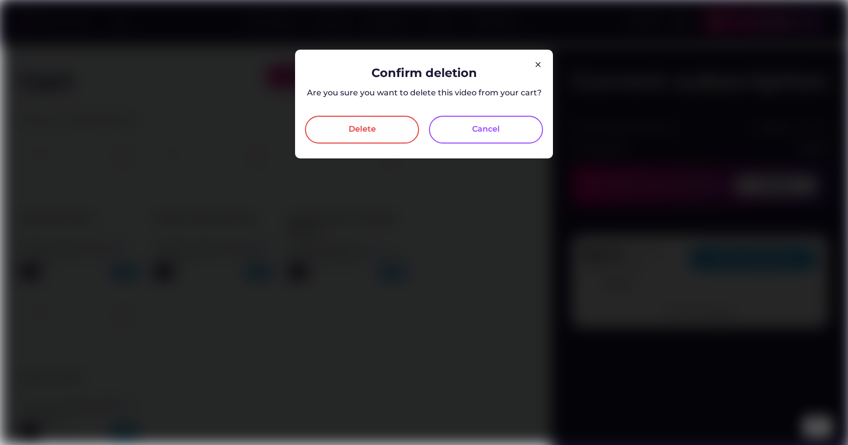
click at [375, 127] on div "Delete" at bounding box center [362, 130] width 27 height 12
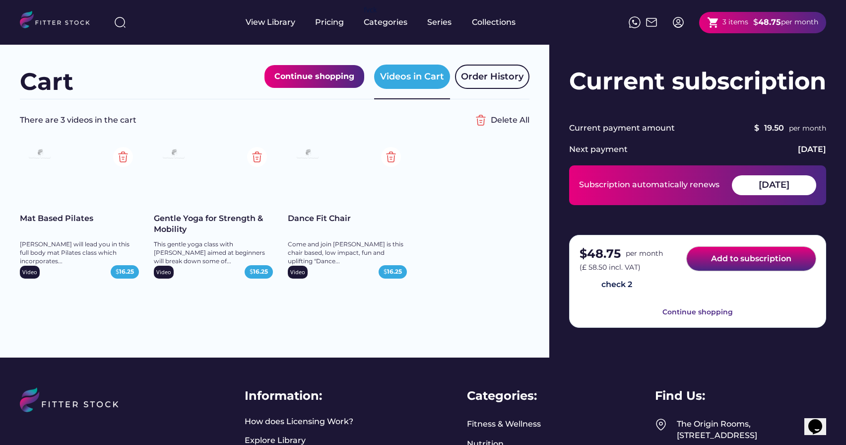
click at [732, 266] on button "Add to subscription" at bounding box center [751, 259] width 129 height 24
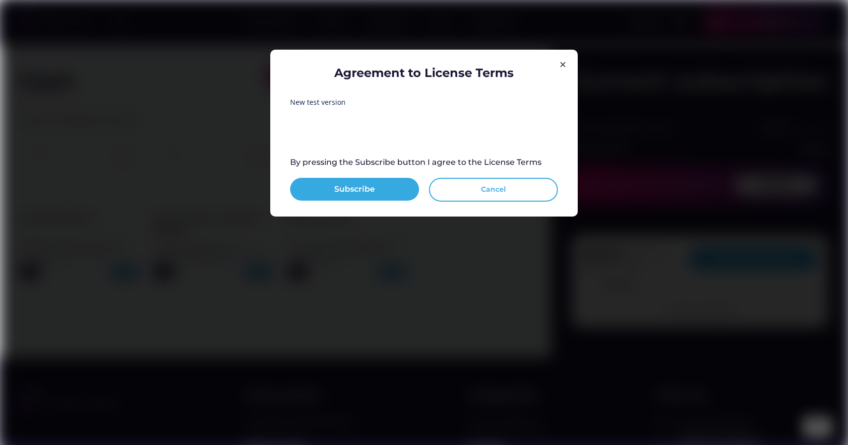
click at [498, 189] on button "Cancel" at bounding box center [493, 190] width 129 height 24
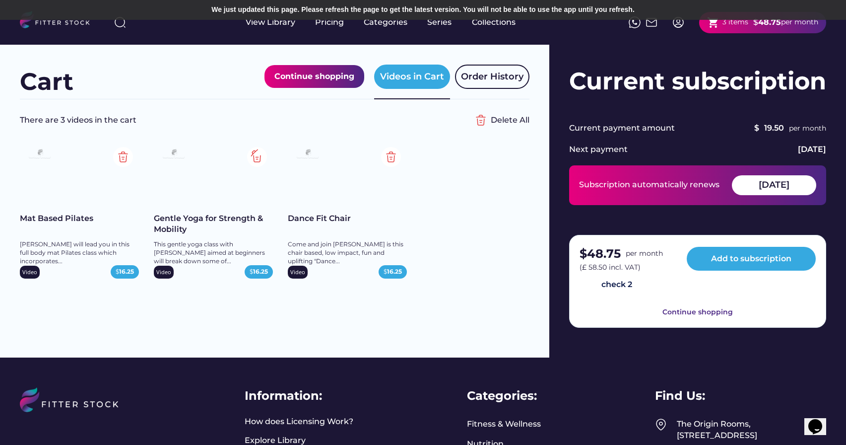
click at [254, 156] on img at bounding box center [257, 157] width 20 height 20
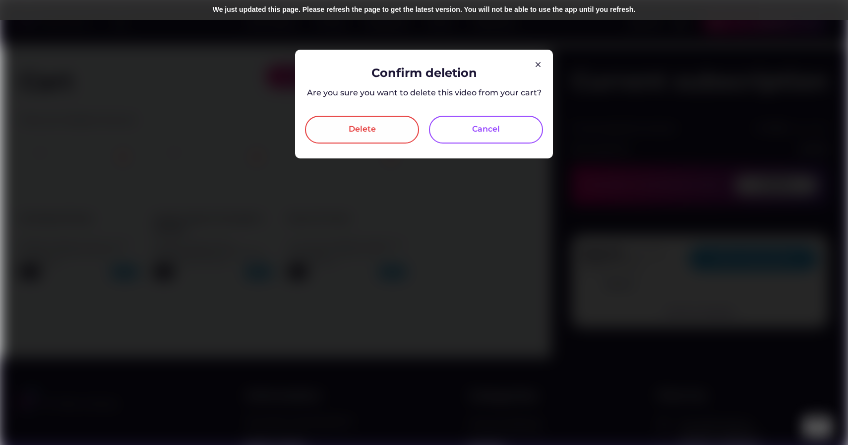
click at [370, 127] on div "Delete" at bounding box center [362, 130] width 27 height 12
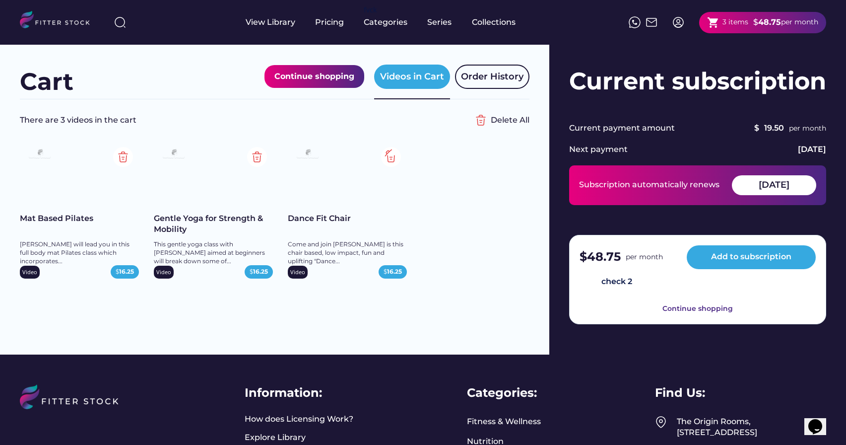
click at [394, 158] on img at bounding box center [391, 157] width 20 height 20
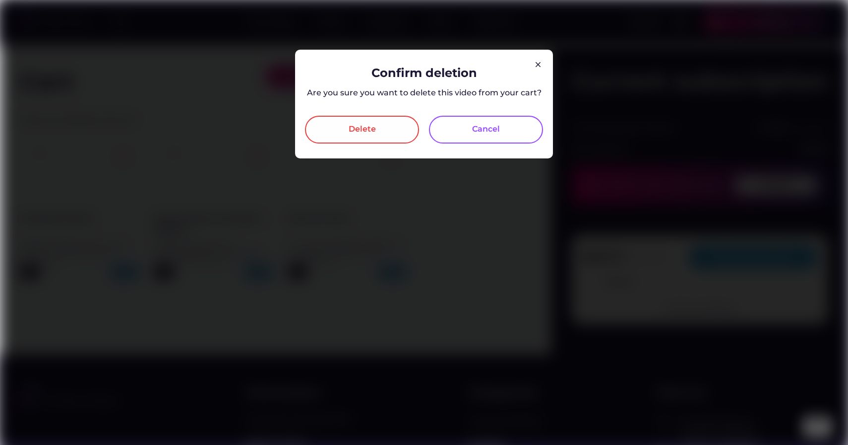
click at [365, 130] on div "Delete" at bounding box center [362, 130] width 27 height 12
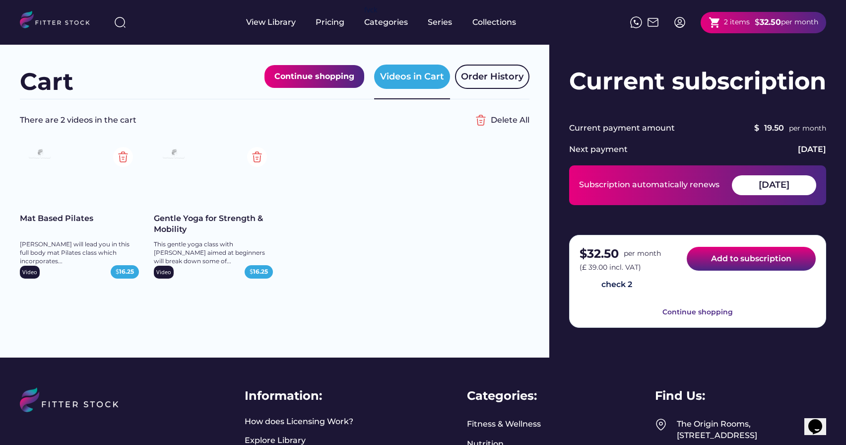
click at [733, 258] on button "Add to subscription" at bounding box center [751, 259] width 129 height 24
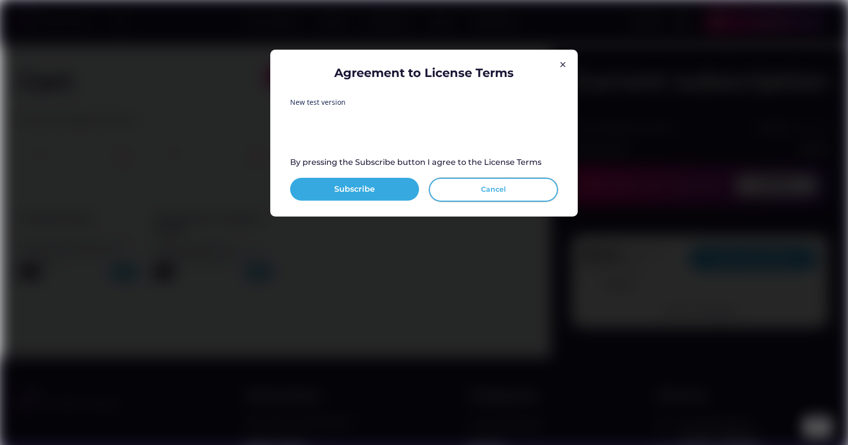
click at [494, 187] on button "Cancel" at bounding box center [493, 190] width 129 height 24
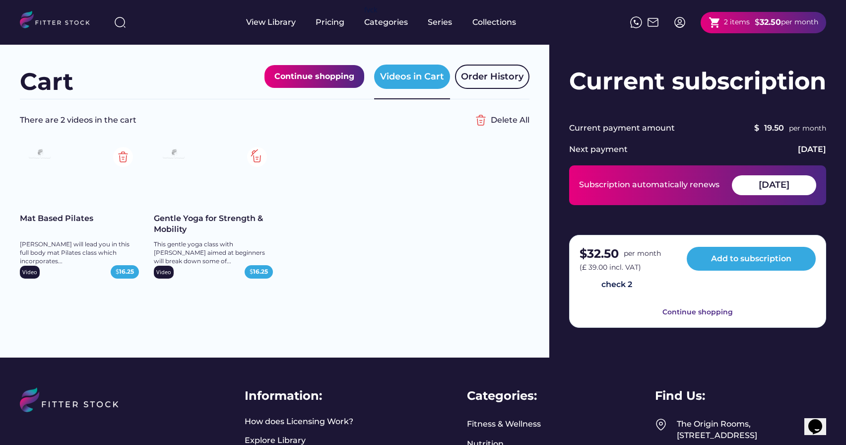
click at [258, 156] on img at bounding box center [257, 157] width 20 height 20
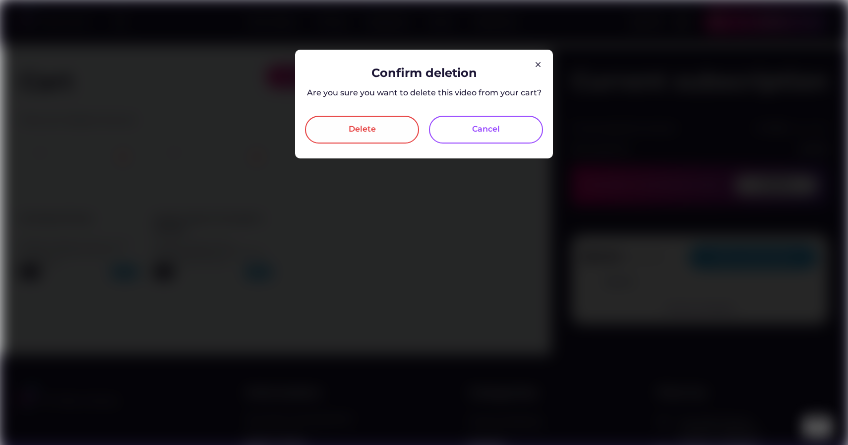
click at [361, 135] on div "Delete" at bounding box center [362, 130] width 27 height 12
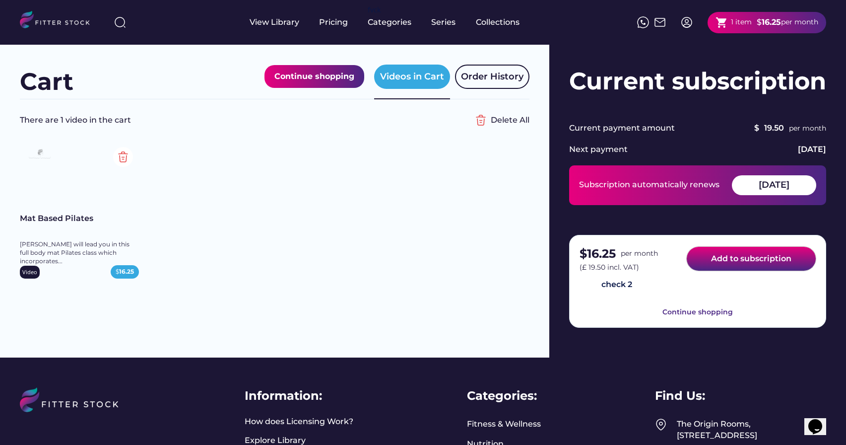
click at [739, 260] on button "Add to subscription" at bounding box center [751, 259] width 129 height 24
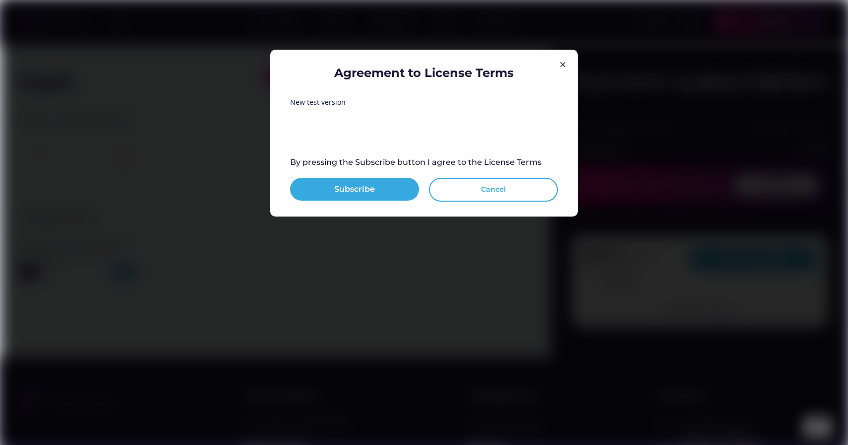
click at [493, 187] on button "Cancel" at bounding box center [493, 190] width 129 height 24
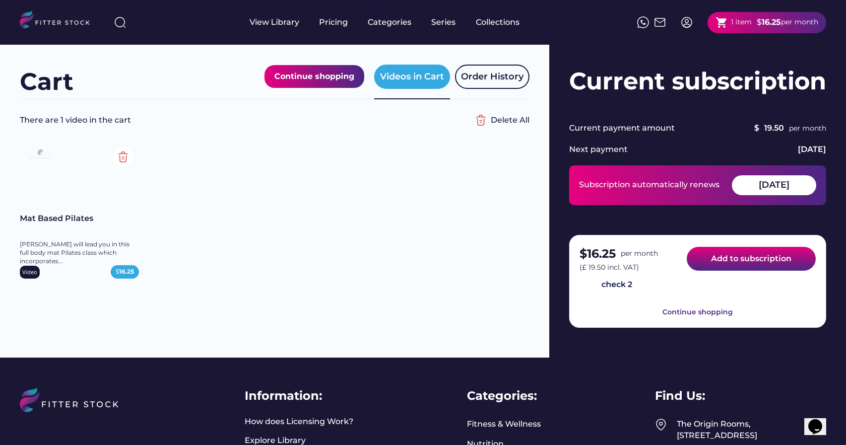
click at [717, 266] on button "Add to subscription" at bounding box center [751, 259] width 129 height 24
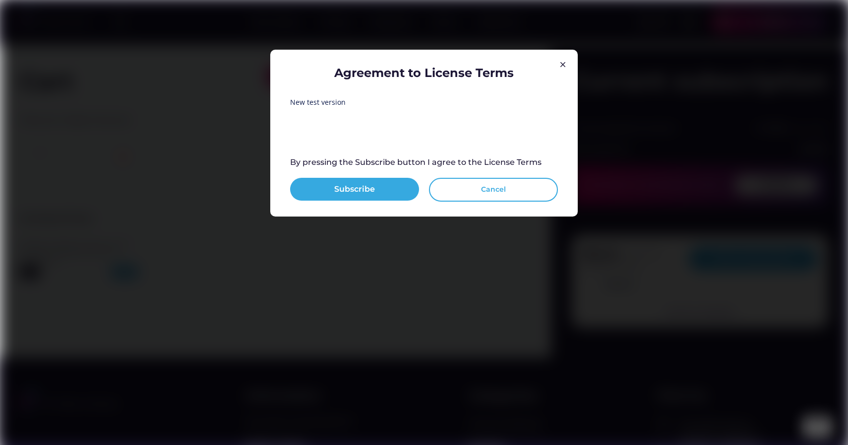
click at [493, 182] on button "Cancel" at bounding box center [493, 190] width 129 height 24
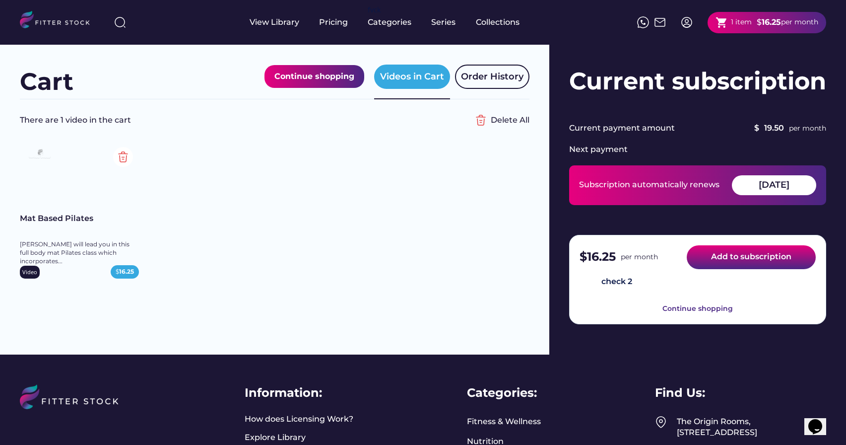
click at [743, 262] on button "Add to subscription" at bounding box center [751, 257] width 129 height 24
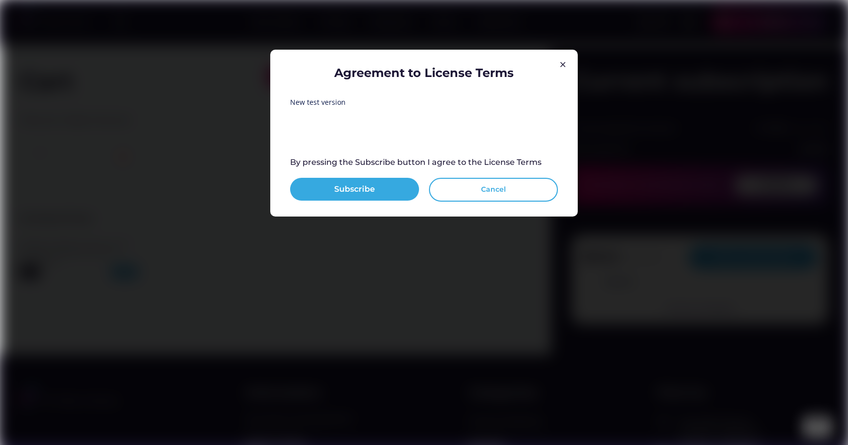
click at [489, 191] on button "Cancel" at bounding box center [493, 190] width 129 height 24
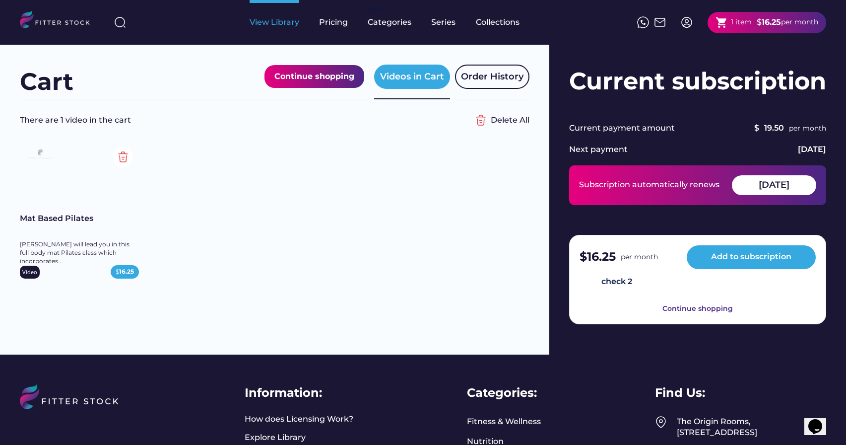
click at [286, 28] on div "View Library" at bounding box center [275, 22] width 50 height 45
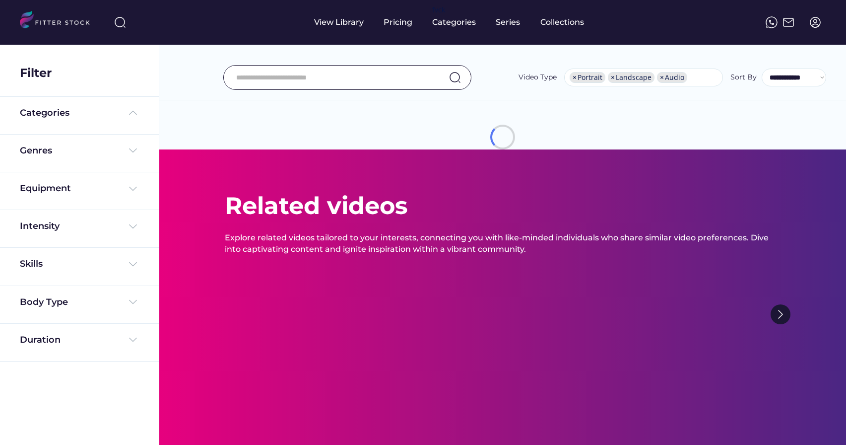
select select "**********"
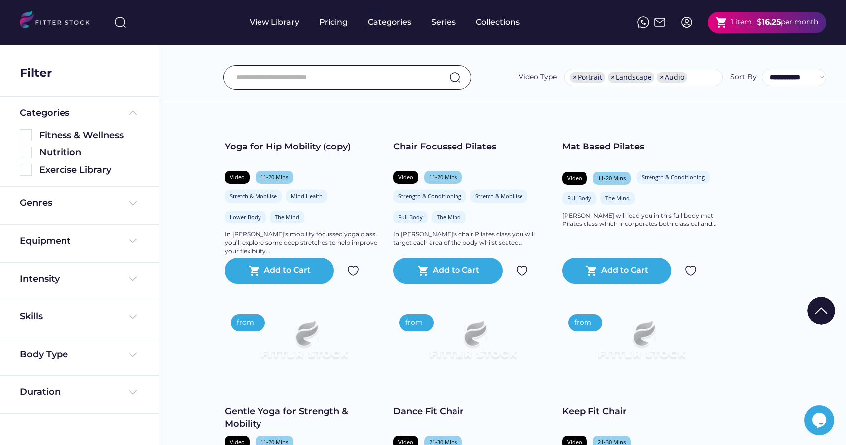
scroll to position [147, 0]
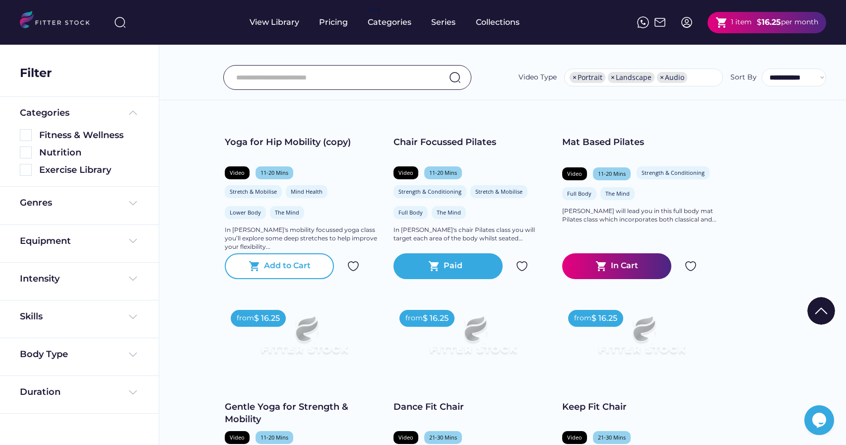
click at [289, 266] on div "Add to Cart" at bounding box center [287, 266] width 47 height 12
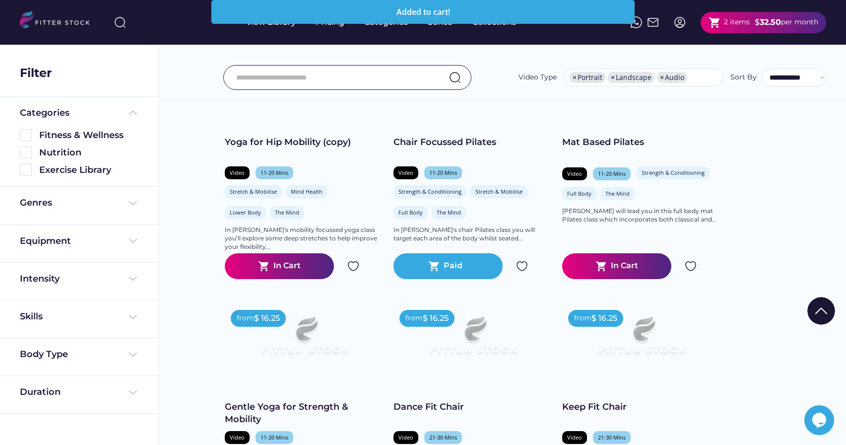
click at [724, 24] on div "2 items" at bounding box center [737, 22] width 26 height 10
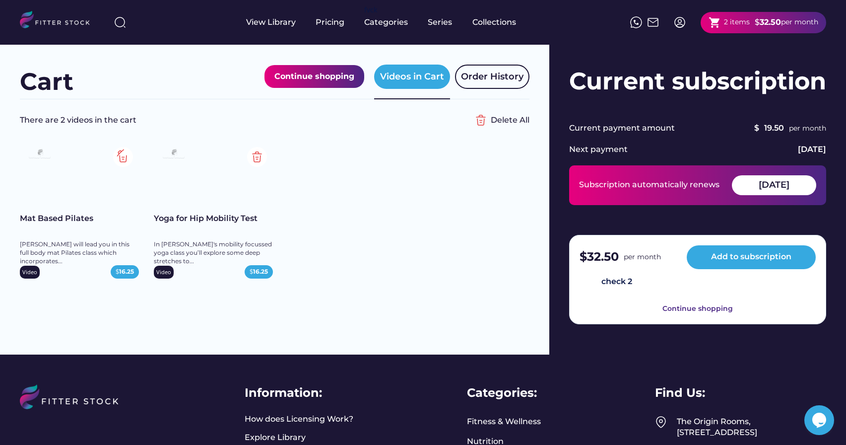
click at [125, 152] on img at bounding box center [123, 157] width 20 height 20
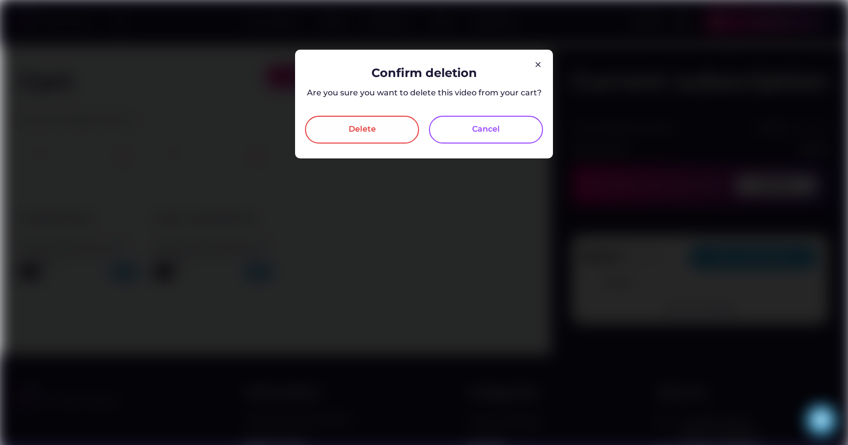
click at [385, 134] on div "Delete" at bounding box center [362, 130] width 114 height 28
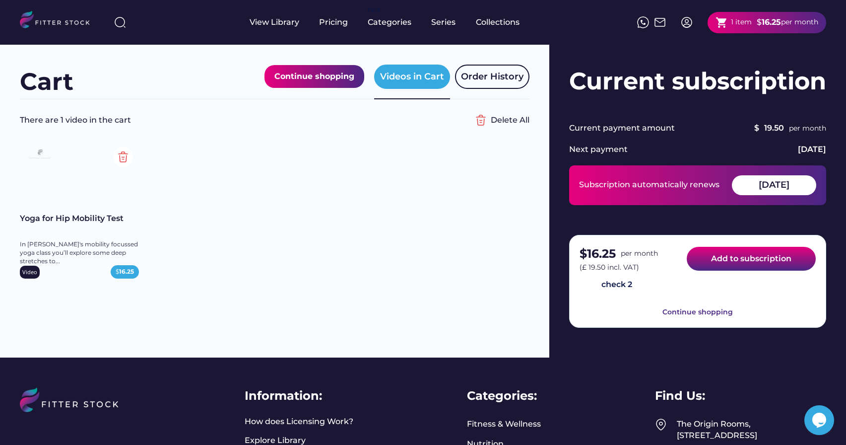
click at [750, 262] on button "Add to subscription" at bounding box center [751, 259] width 129 height 24
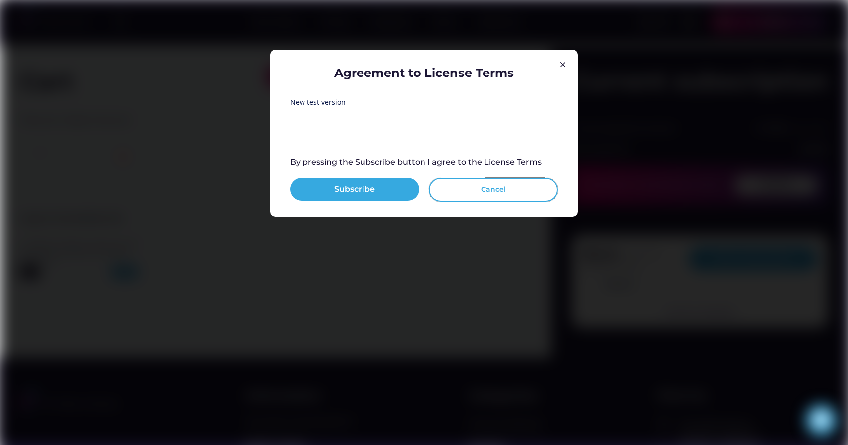
click at [522, 191] on button "Cancel" at bounding box center [493, 190] width 129 height 24
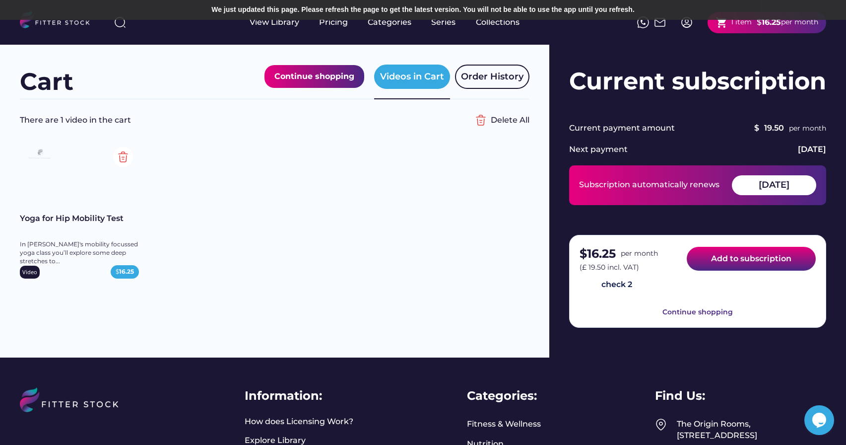
click at [732, 260] on button "Add to subscription" at bounding box center [751, 259] width 129 height 24
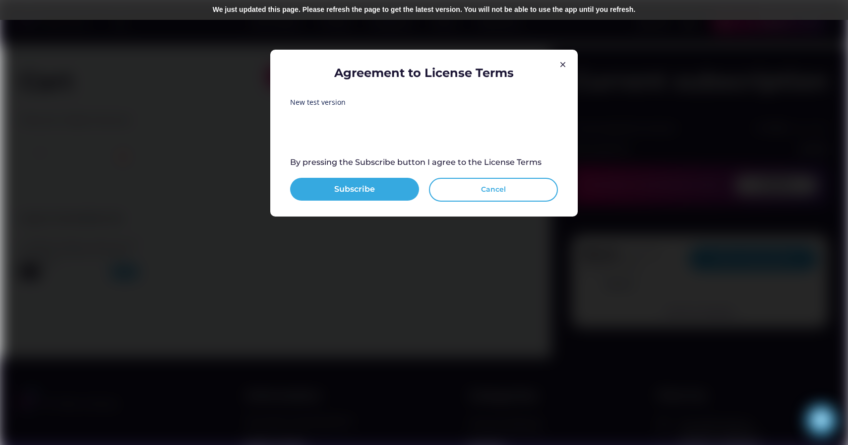
click at [472, 194] on button "Cancel" at bounding box center [493, 190] width 129 height 24
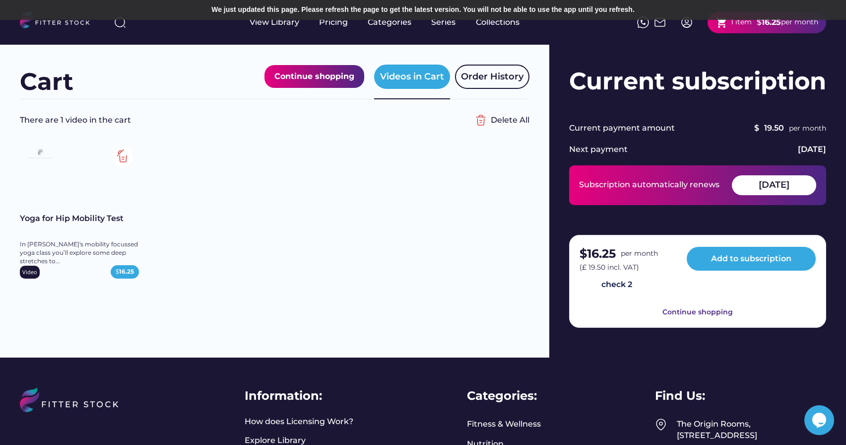
click at [127, 155] on img at bounding box center [123, 157] width 20 height 20
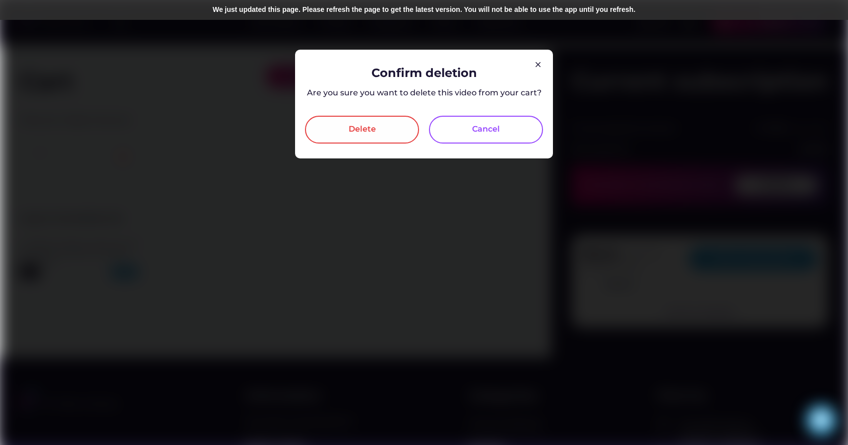
click at [349, 130] on div "Delete" at bounding box center [362, 130] width 27 height 12
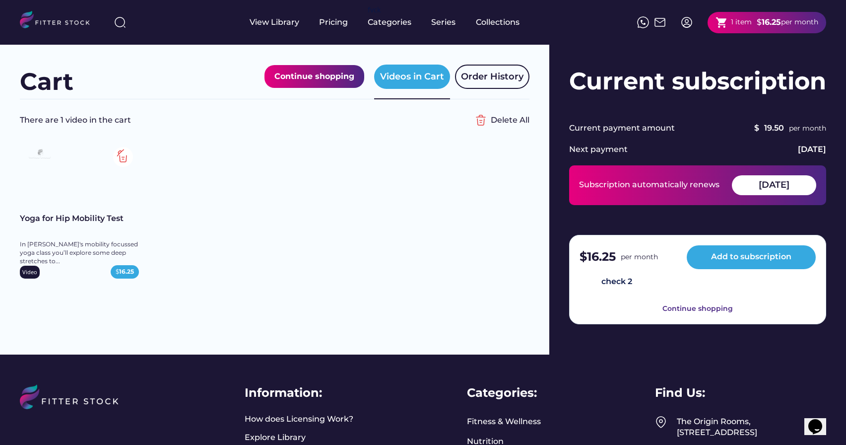
click at [120, 153] on img at bounding box center [123, 157] width 20 height 20
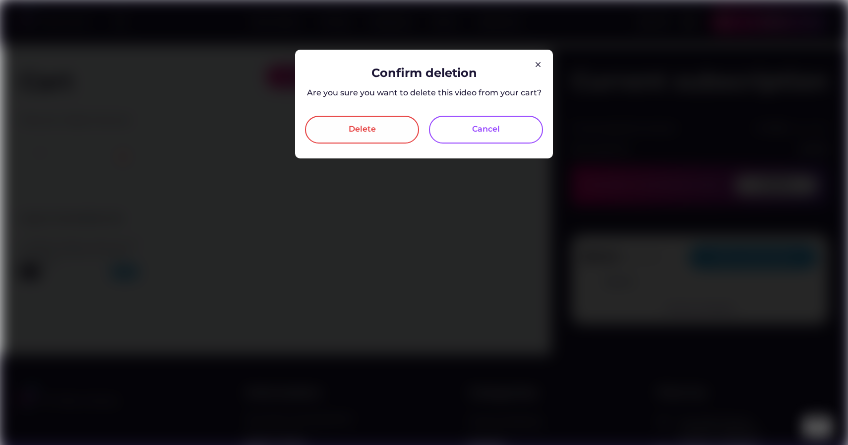
click at [372, 132] on div "Delete" at bounding box center [362, 130] width 27 height 12
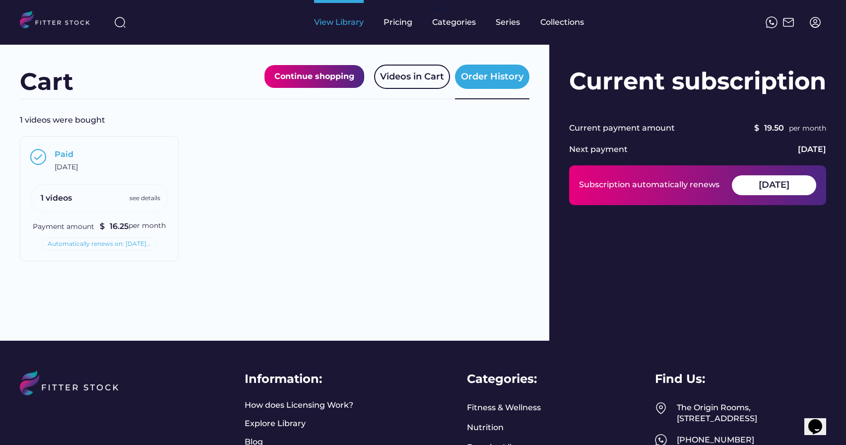
click at [341, 28] on div "View Library" at bounding box center [339, 22] width 50 height 45
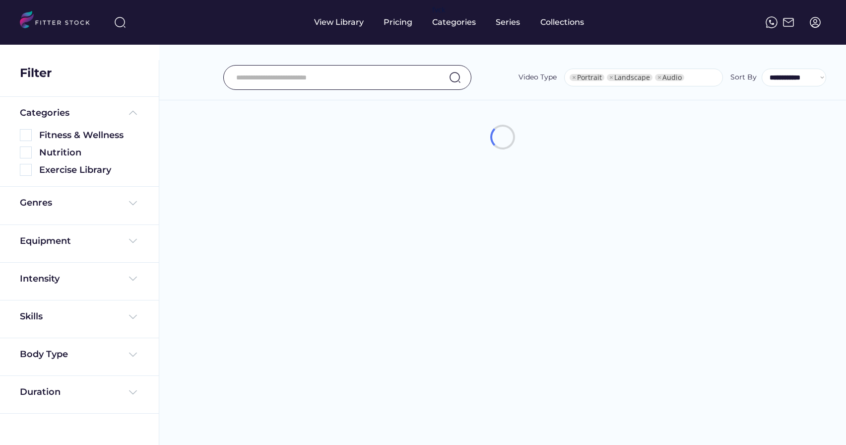
select select "**********"
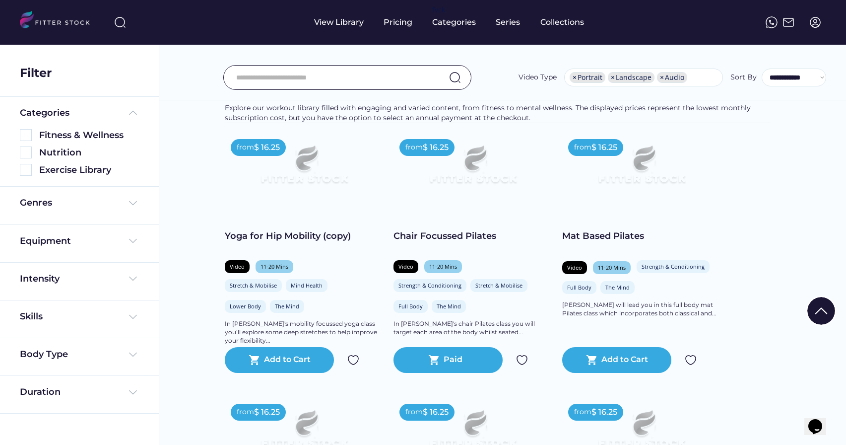
scroll to position [73, 0]
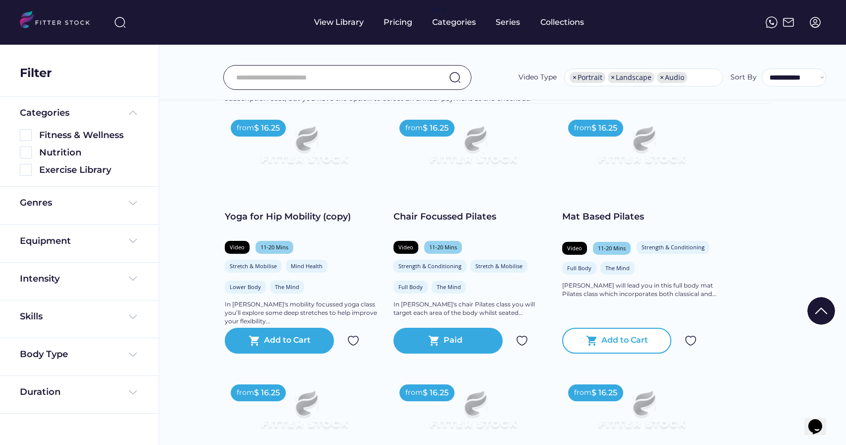
click at [591, 339] on text "shopping_cart" at bounding box center [592, 340] width 12 height 12
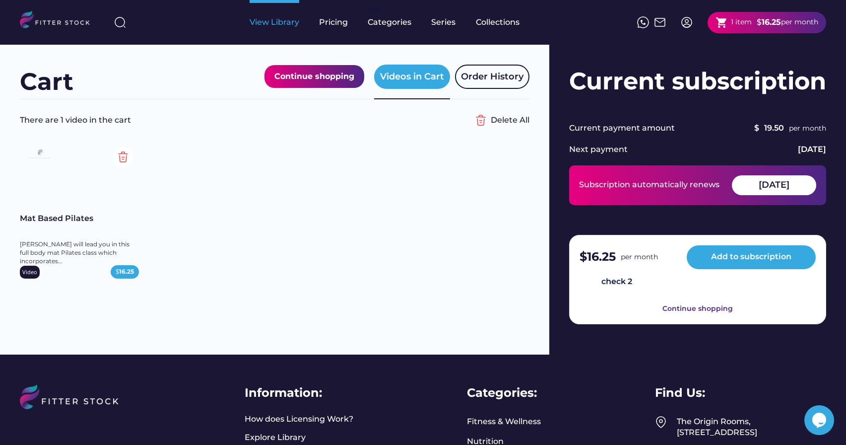
click at [281, 23] on div "View Library" at bounding box center [275, 22] width 50 height 11
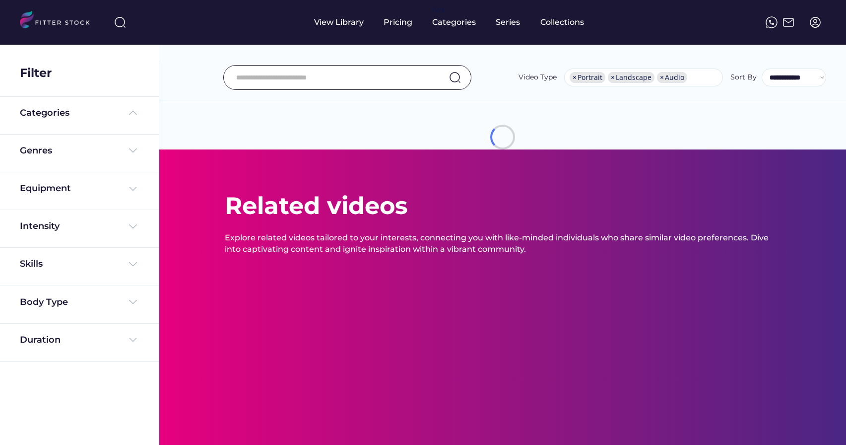
select select "**********"
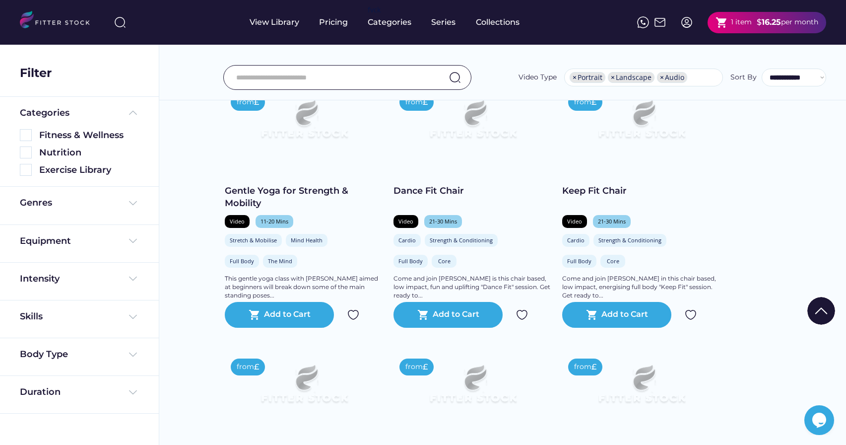
scroll to position [365, 0]
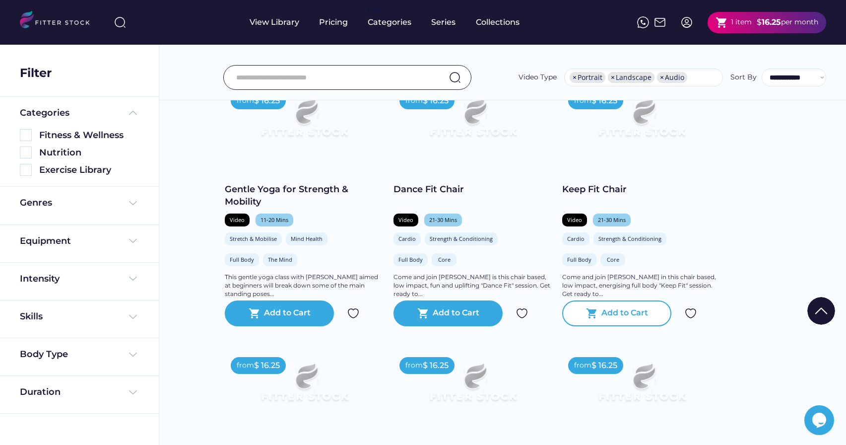
click at [613, 312] on div "Add to Cart" at bounding box center [624, 313] width 47 height 12
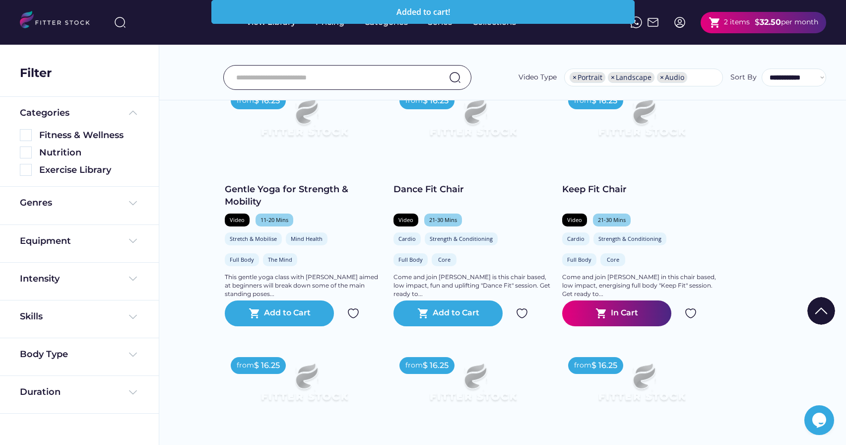
click at [730, 25] on div "2 items" at bounding box center [737, 22] width 26 height 10
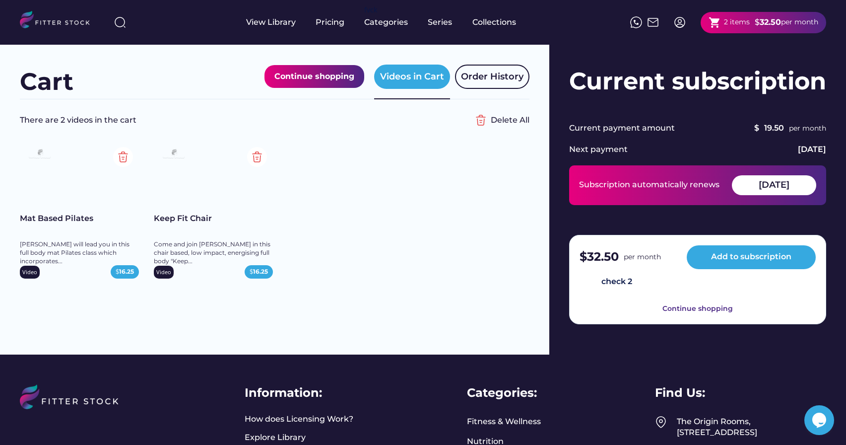
click at [177, 64] on div "Cart Continue shopping Videos in Cart Order History" at bounding box center [275, 72] width 510 height 55
click at [492, 121] on div "Delete All" at bounding box center [510, 120] width 39 height 11
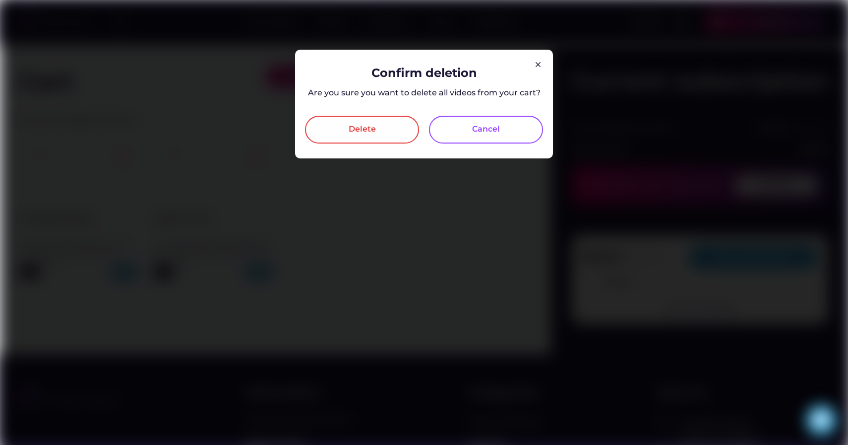
click at [366, 121] on div "Delete" at bounding box center [362, 130] width 114 height 28
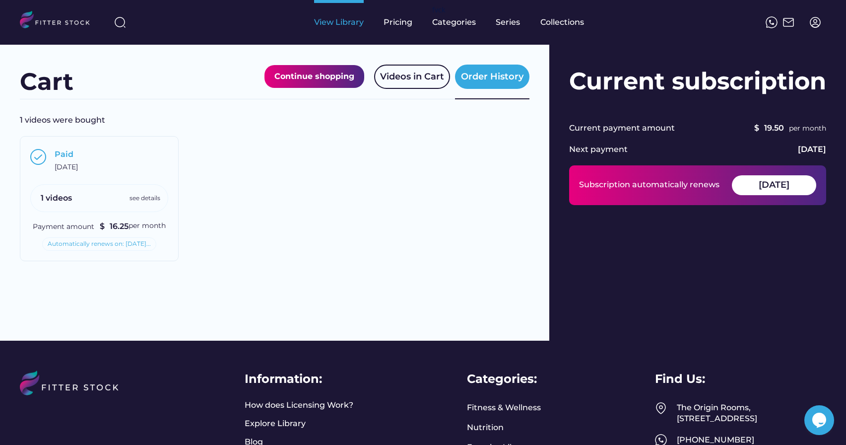
click at [337, 25] on div "View Library" at bounding box center [339, 22] width 50 height 11
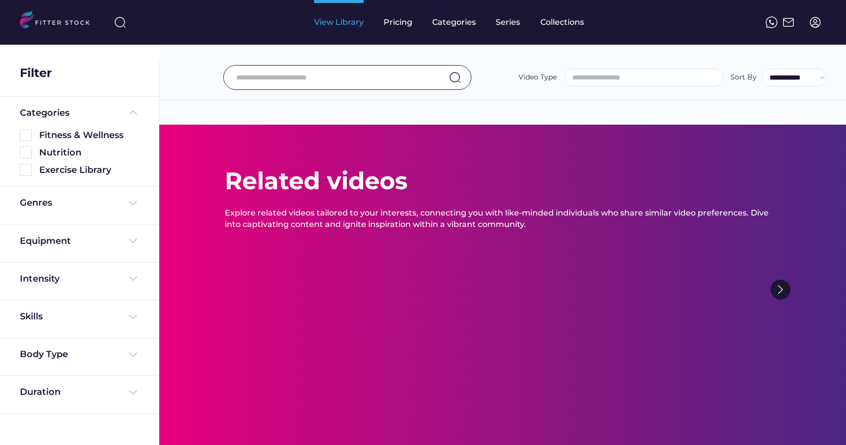
select select
select select "**********"
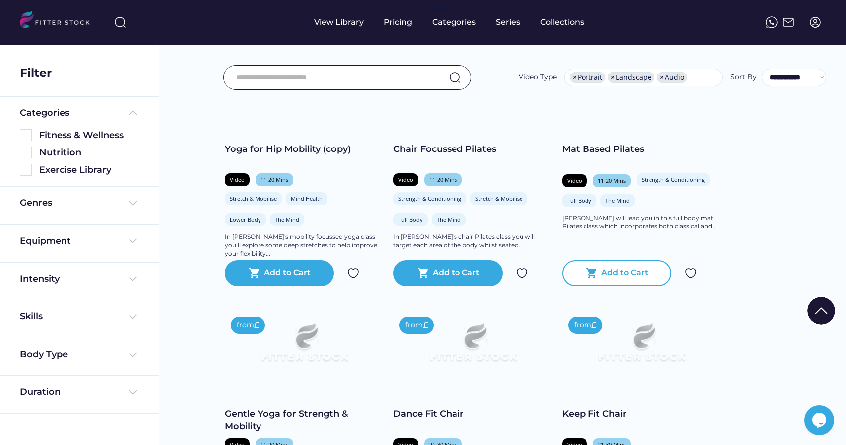
scroll to position [269, 0]
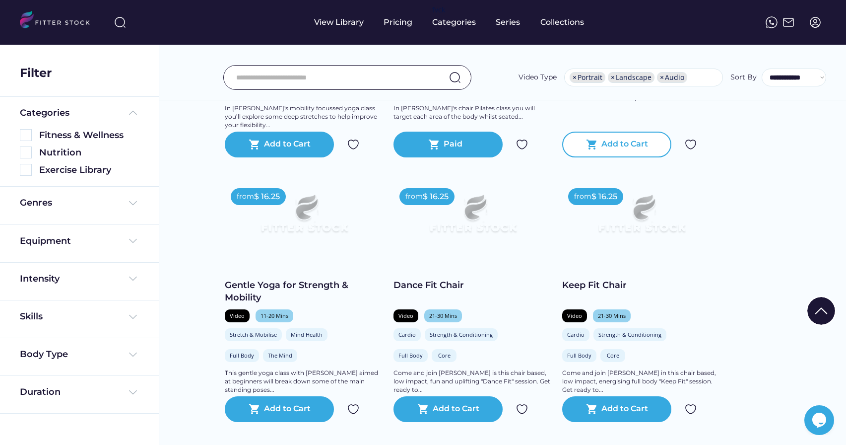
click at [614, 148] on div "Add to Cart" at bounding box center [624, 144] width 47 height 12
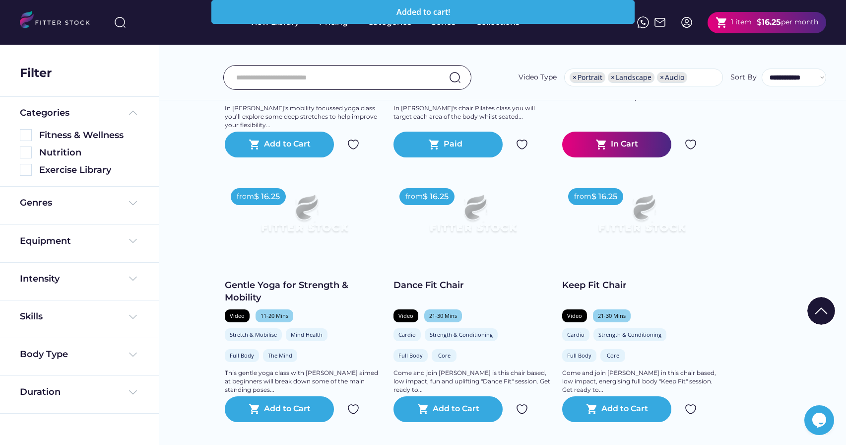
click at [735, 23] on div "1 item" at bounding box center [741, 22] width 21 height 10
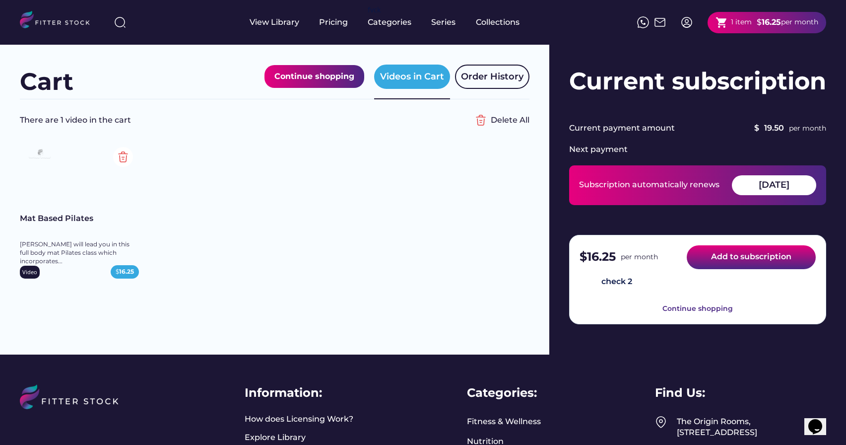
click at [733, 260] on button "Add to subscription" at bounding box center [751, 257] width 129 height 24
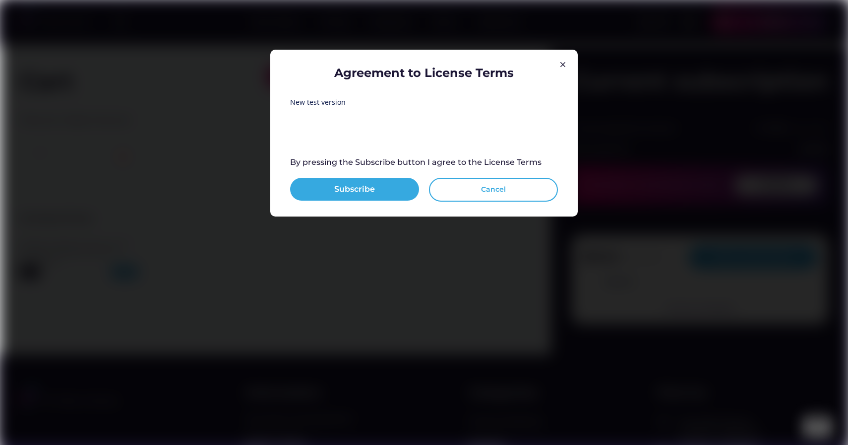
click at [488, 186] on button "Cancel" at bounding box center [493, 190] width 129 height 24
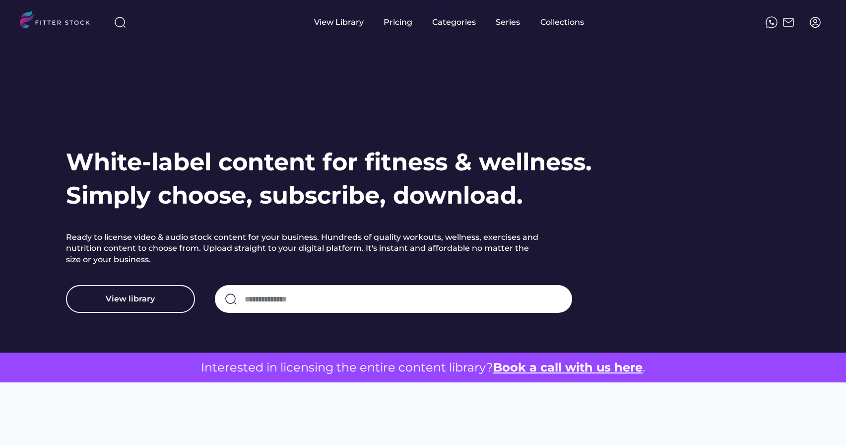
click at [817, 25] on img at bounding box center [815, 22] width 12 height 12
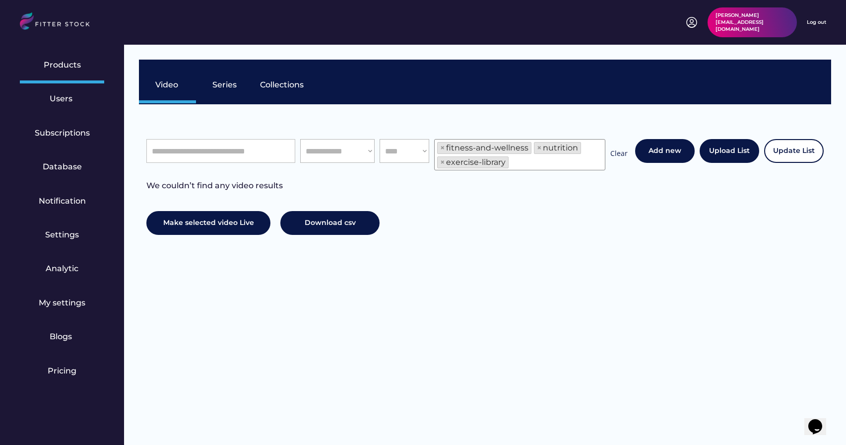
scroll to position [17, 0]
click at [820, 22] on div "Log out" at bounding box center [816, 22] width 19 height 7
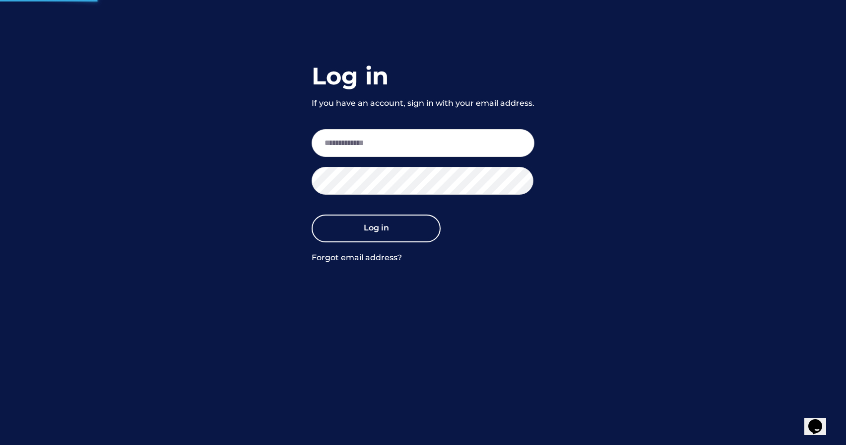
select select "**********"
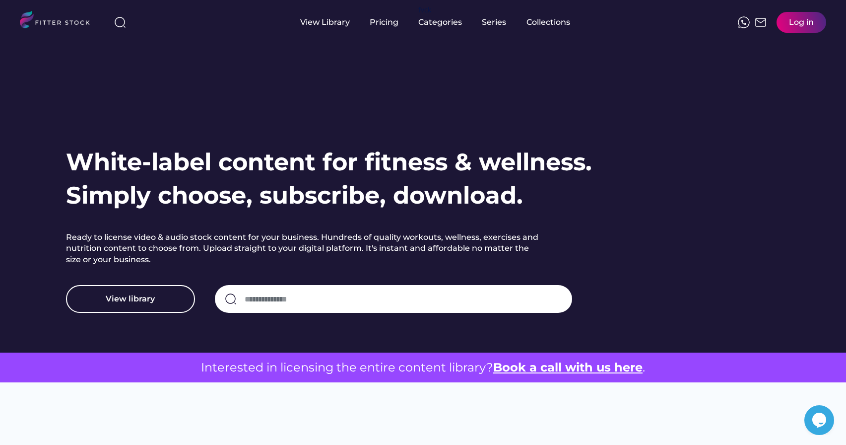
click at [815, 19] on div "Log in" at bounding box center [801, 22] width 50 height 21
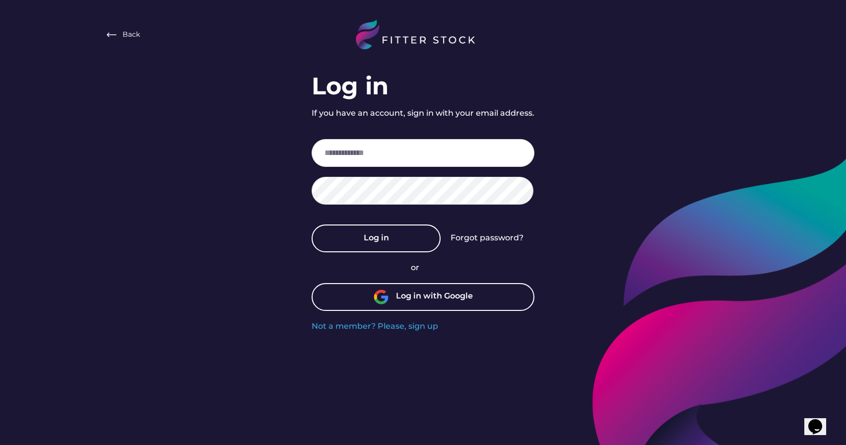
click at [450, 297] on div "Log in with Google" at bounding box center [434, 296] width 77 height 13
click at [409, 296] on div "Log in with Google" at bounding box center [434, 296] width 77 height 13
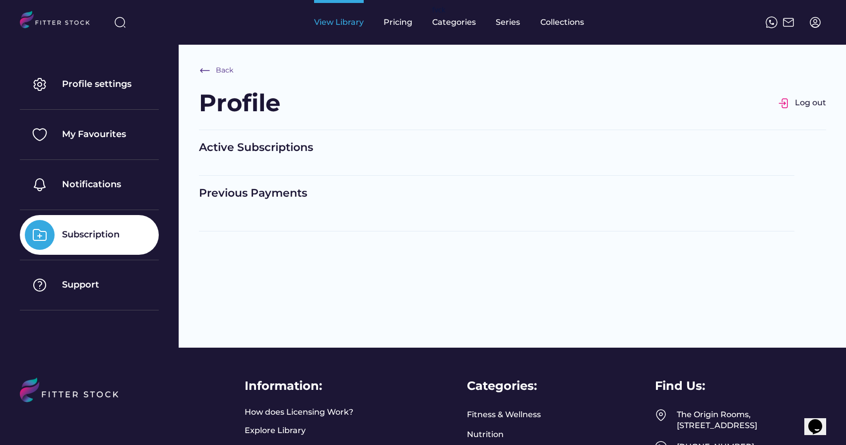
click at [339, 25] on div "View Library" at bounding box center [339, 22] width 50 height 11
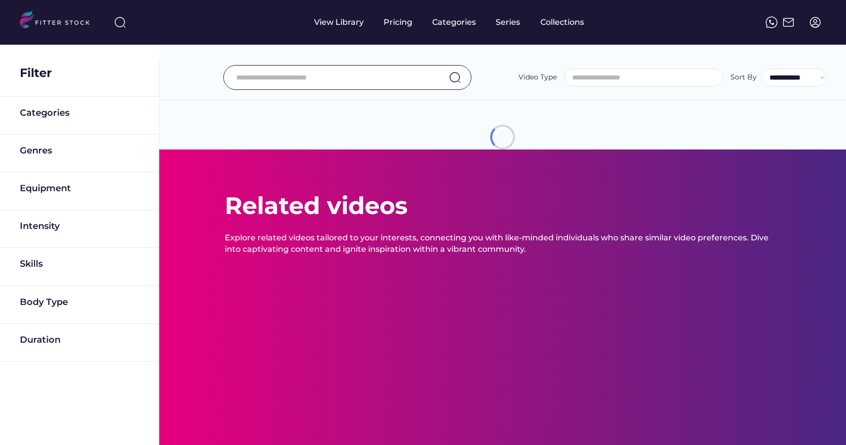
select select
select select "**********"
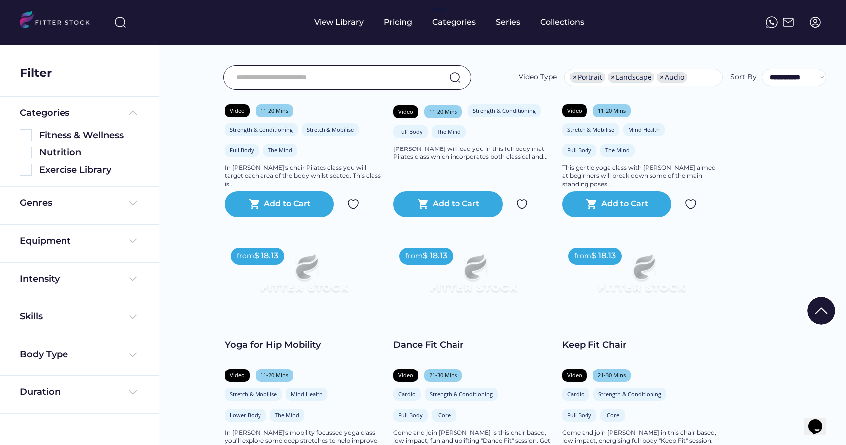
scroll to position [375, 0]
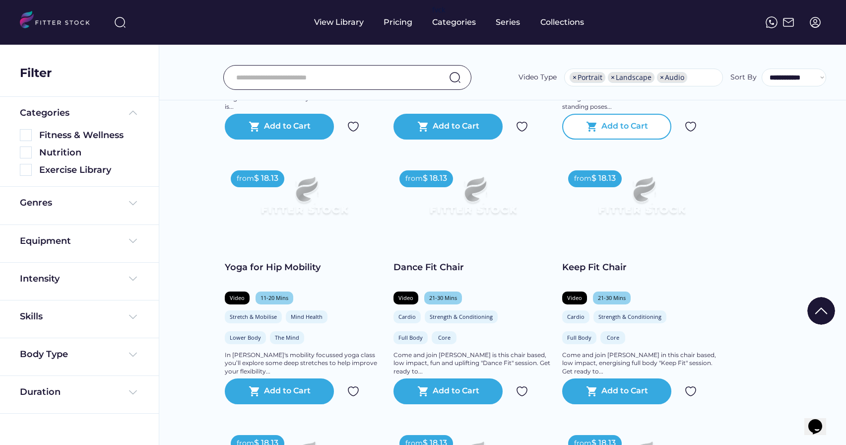
click at [630, 132] on div "Add to Cart" at bounding box center [624, 127] width 47 height 12
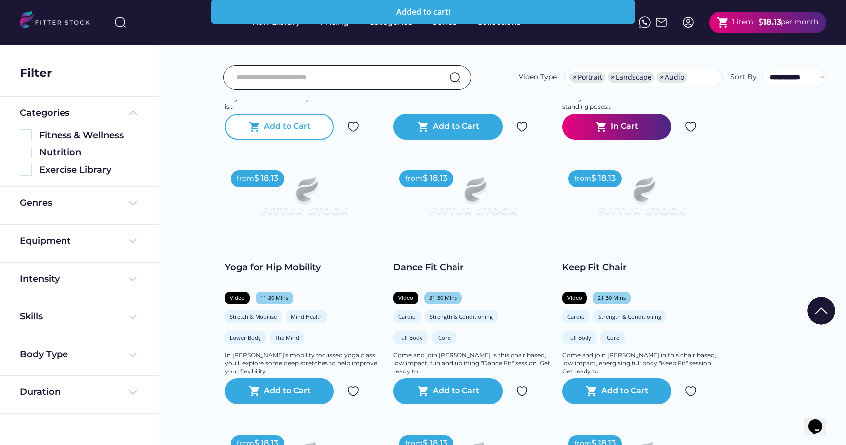
click at [303, 139] on div "shopping_cart Add to Cart" at bounding box center [279, 127] width 109 height 26
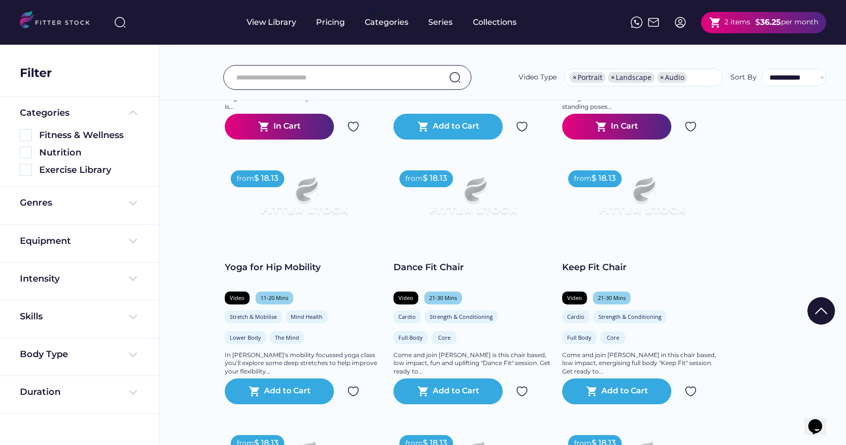
click at [721, 25] on div "shopping_cart 2 items" at bounding box center [729, 22] width 41 height 12
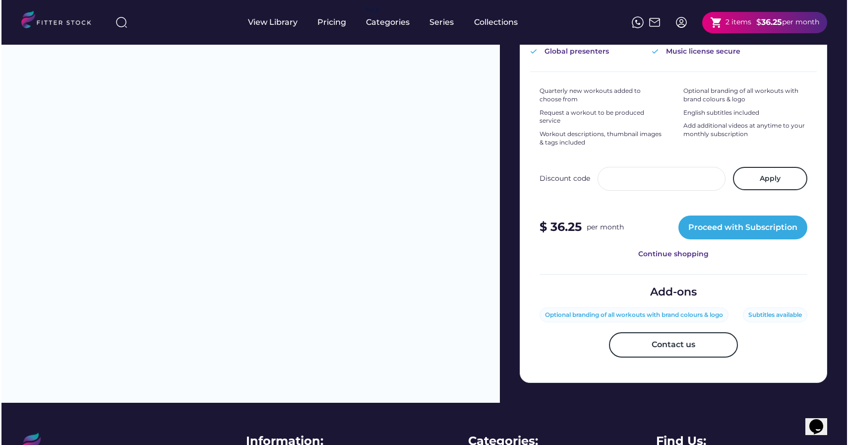
scroll to position [323, 0]
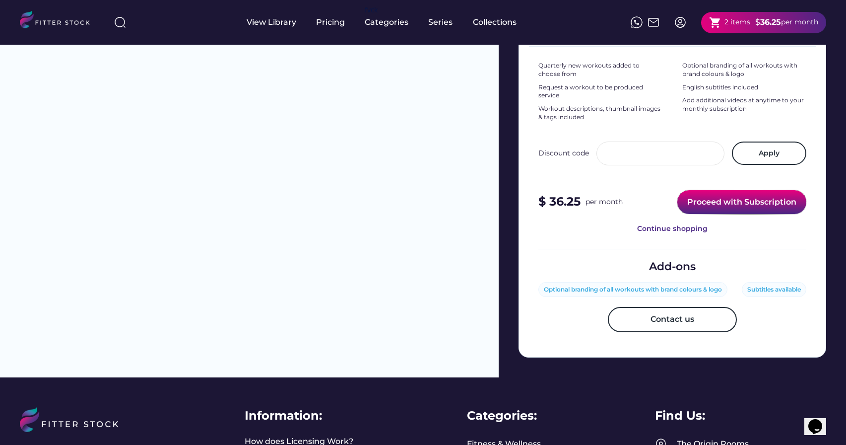
click at [736, 200] on button "Proceed with Subscription" at bounding box center [741, 202] width 129 height 24
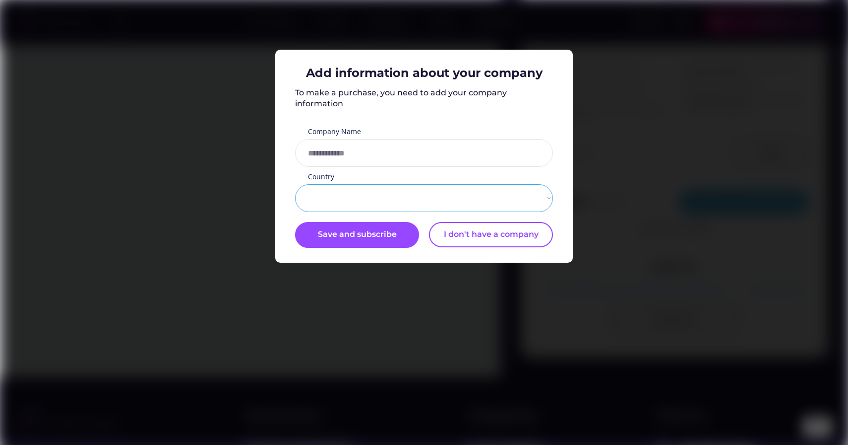
select select "**********"
